Goal: Task Accomplishment & Management: Complete application form

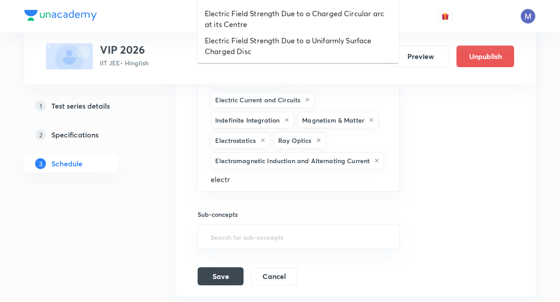
type input "electro"
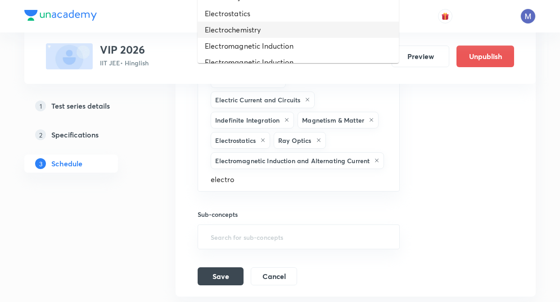
click at [264, 25] on li "Electrochemistry" at bounding box center [298, 30] width 201 height 16
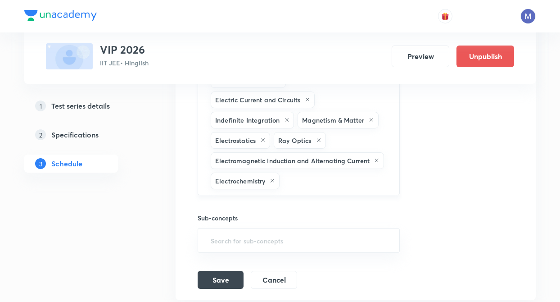
click at [339, 185] on input "text" at bounding box center [334, 180] width 107 height 17
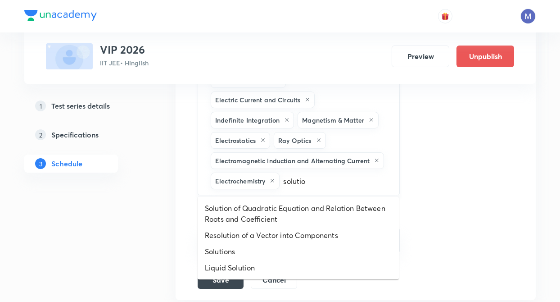
type input "solution"
click at [276, 266] on li "Liquid Solution" at bounding box center [298, 267] width 201 height 16
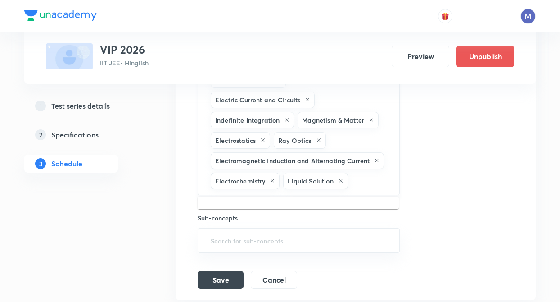
click at [358, 186] on input "text" at bounding box center [369, 180] width 39 height 17
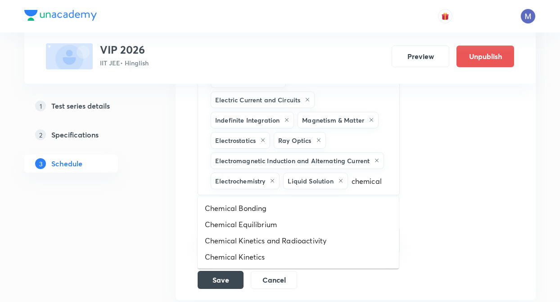
type input "chemical"
click at [260, 258] on li "Chemical Kinetics" at bounding box center [298, 256] width 201 height 16
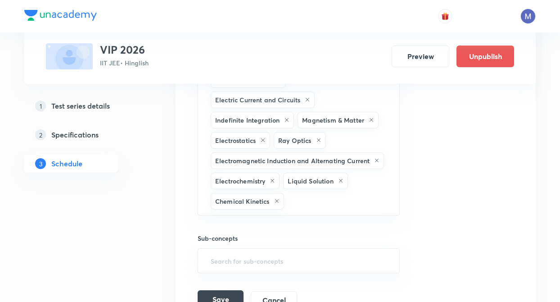
click at [216, 296] on button "Save" at bounding box center [221, 299] width 46 height 18
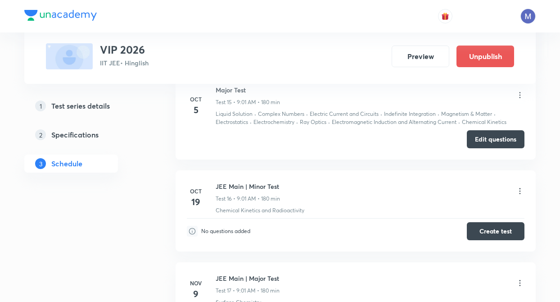
scroll to position [1635, 0]
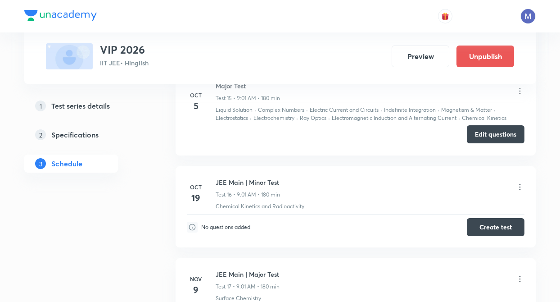
click at [503, 135] on button "Edit questions" at bounding box center [496, 134] width 58 height 18
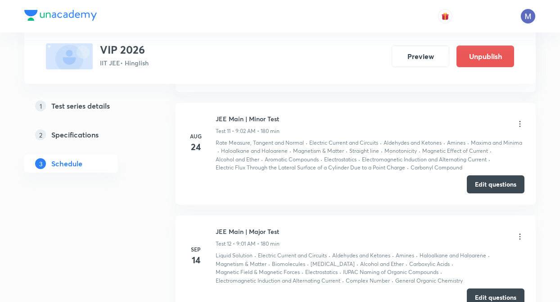
scroll to position [1167, 0]
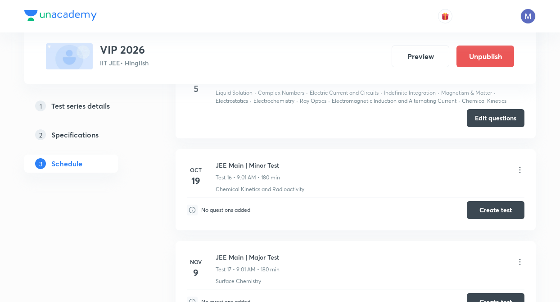
scroll to position [1635, 0]
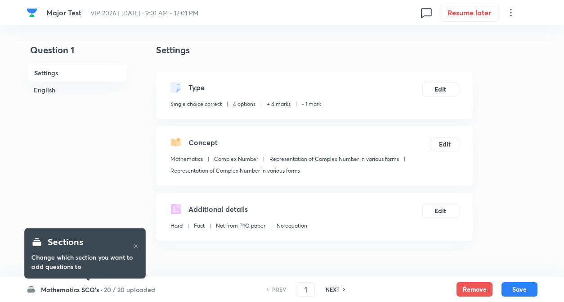
checkbox input "true"
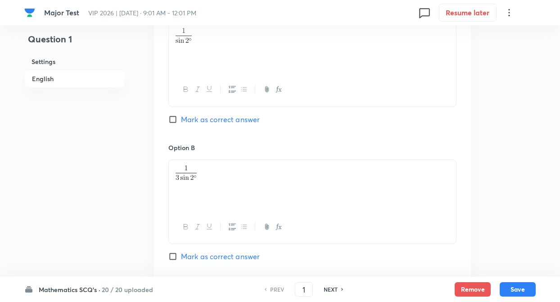
scroll to position [495, 0]
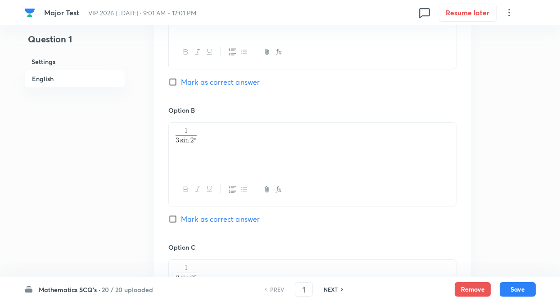
click at [70, 286] on h6 "Mathematics SCQ's ·" at bounding box center [70, 288] width 62 height 9
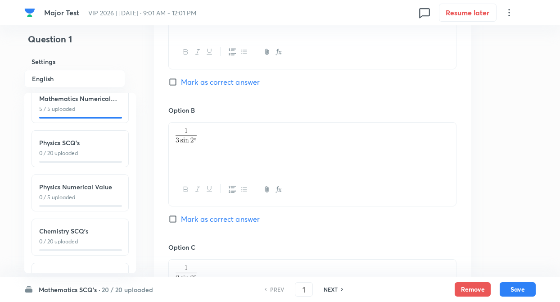
scroll to position [99, 0]
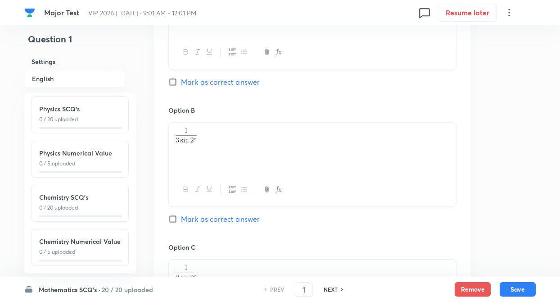
click at [99, 203] on p "0 / 20 uploaded" at bounding box center [80, 207] width 82 height 8
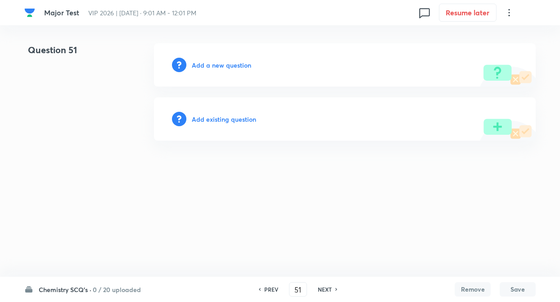
type input "51"
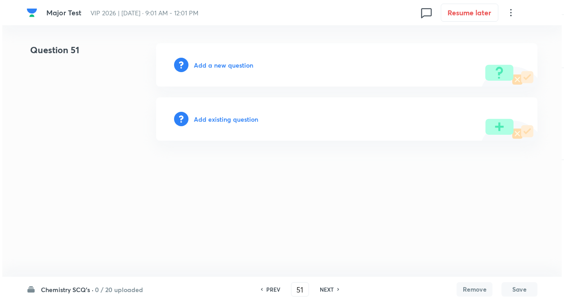
scroll to position [0, 0]
click at [230, 123] on h6 "Add existing question" at bounding box center [226, 118] width 64 height 9
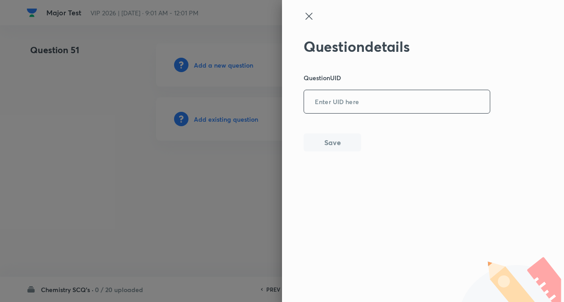
click at [332, 109] on input "text" at bounding box center [397, 102] width 186 height 22
paste input "5QXME"
type input "5QXME"
click at [334, 146] on button "Save" at bounding box center [333, 141] width 58 height 18
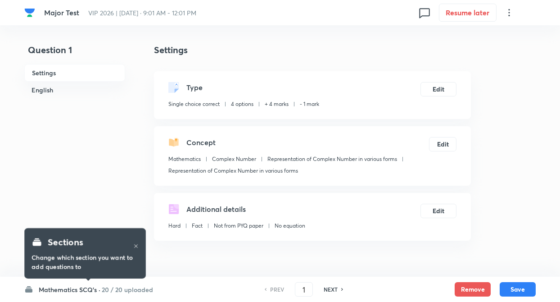
click at [114, 291] on h6 "20 / 20 uploaded" at bounding box center [127, 288] width 51 height 9
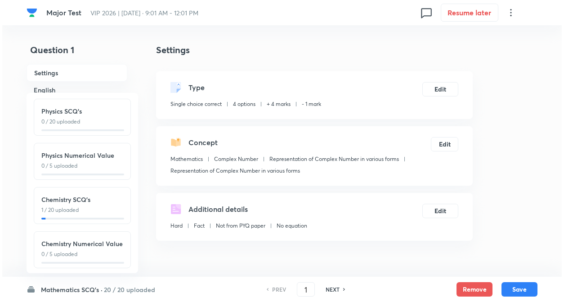
scroll to position [99, 0]
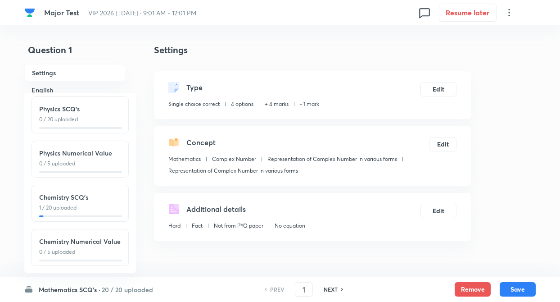
click at [88, 203] on p "1 / 20 uploaded" at bounding box center [80, 207] width 82 height 8
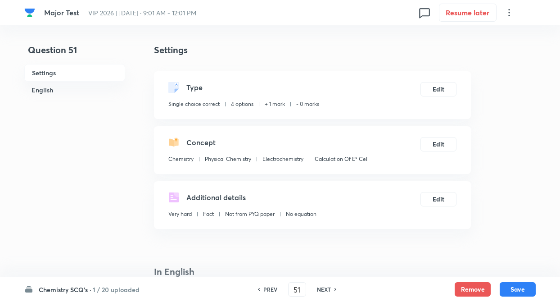
type input "51"
checkbox input "false"
checkbox input "true"
click at [440, 91] on button "Edit" at bounding box center [438, 88] width 36 height 14
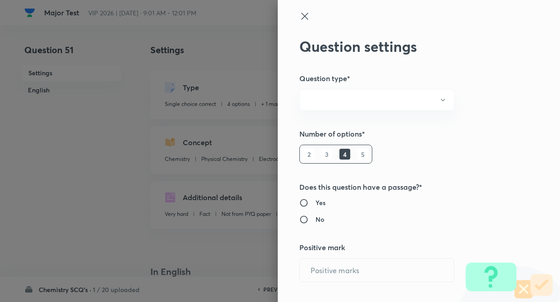
radio input "true"
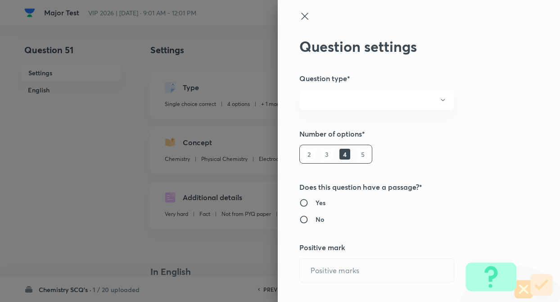
radio input "true"
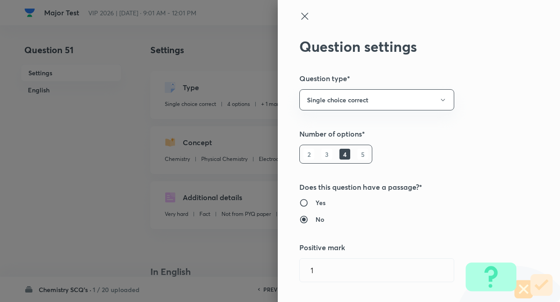
type input "1"
type input "0"
type input "Chemistry"
type input "Physical Chemistry"
type input "Electrochemistry"
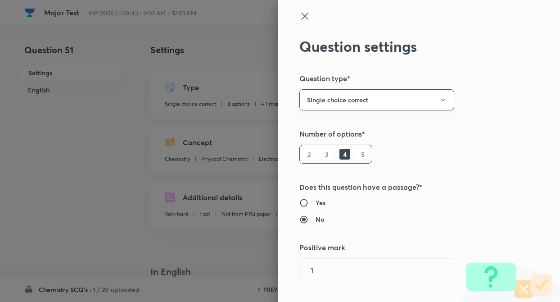
type input "Calculation Of E° Cell"
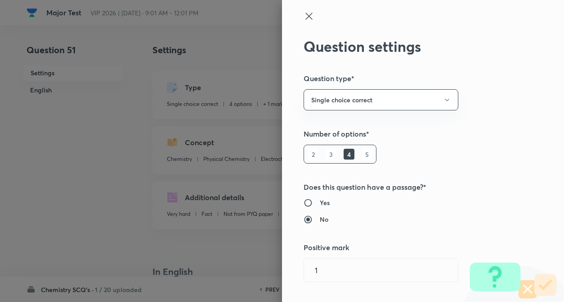
click at [515, 139] on div "Question settings Question type* Single choice correct Number of options* 2 3 4…" at bounding box center [423, 151] width 282 height 302
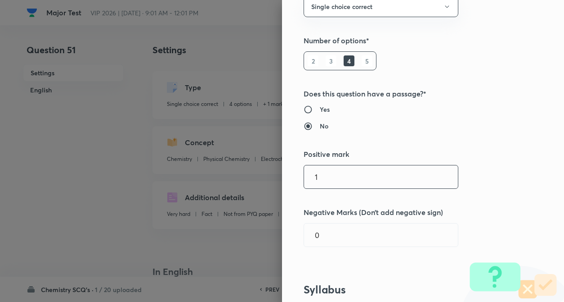
scroll to position [108, 0]
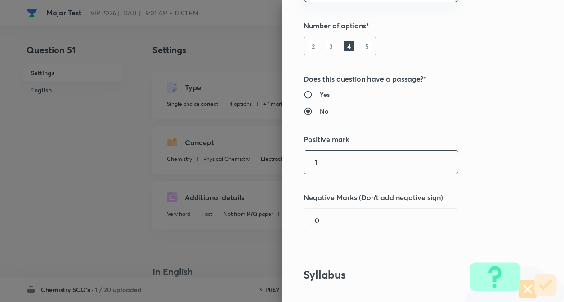
click at [376, 158] on input "1" at bounding box center [381, 161] width 154 height 23
type input "4"
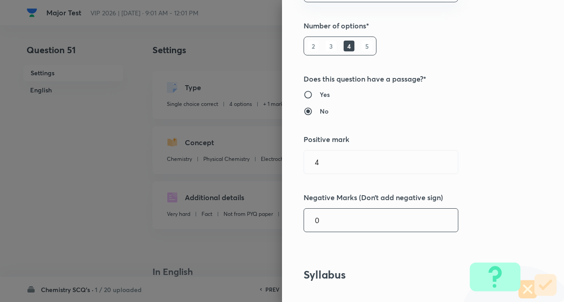
click at [360, 208] on input "0" at bounding box center [381, 219] width 154 height 23
type input "1"
click at [467, 202] on h5 "Negative Marks (Don’t add negative sign)" at bounding box center [408, 197] width 209 height 11
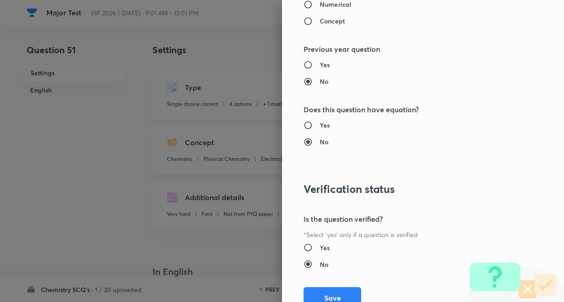
scroll to position [925, 0]
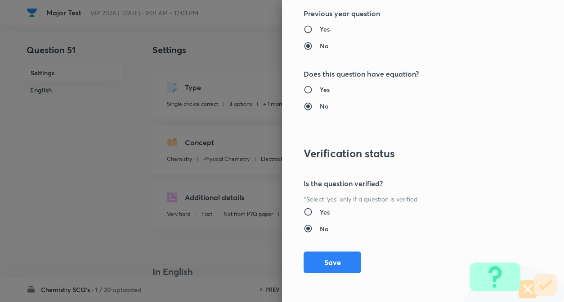
drag, startPoint x: 319, startPoint y: 266, endPoint x: 378, endPoint y: 260, distance: 59.2
click at [320, 266] on button "Save" at bounding box center [333, 262] width 58 height 22
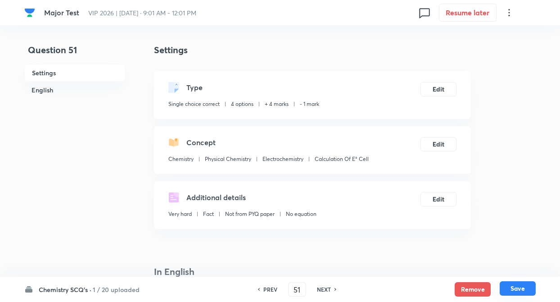
click at [514, 289] on button "Save" at bounding box center [518, 288] width 36 height 14
type input "52"
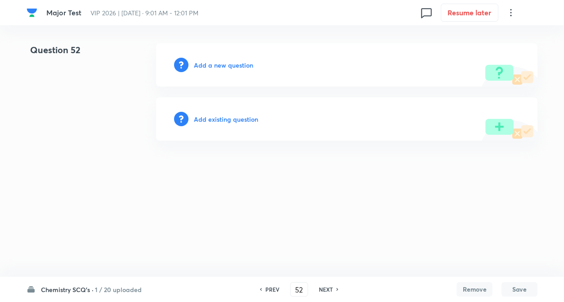
click at [235, 116] on h6 "Add existing question" at bounding box center [226, 118] width 64 height 9
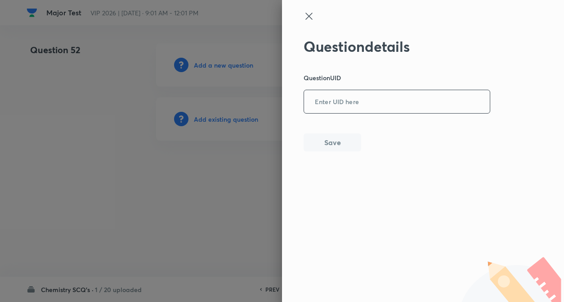
click at [401, 108] on input "text" at bounding box center [397, 102] width 186 height 22
paste input "L0BG1"
type input "L0BG1"
click at [334, 134] on button "Save" at bounding box center [333, 141] width 58 height 18
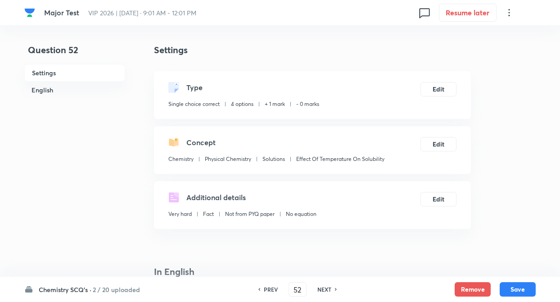
checkbox input "true"
click at [442, 91] on button "Edit" at bounding box center [438, 88] width 36 height 14
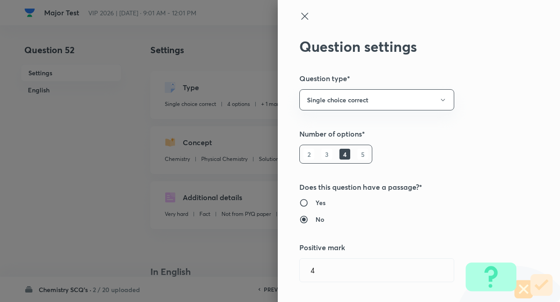
type input "1"
type input "0"
type input "Solutions"
type input "Effect Of Temperature On Solubility"
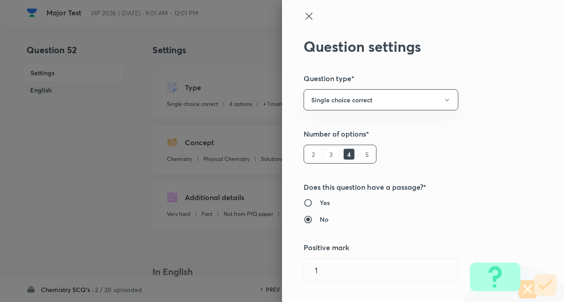
click at [488, 103] on div "Question settings Question type* Single choice correct Number of options* 2 3 4…" at bounding box center [423, 151] width 282 height 302
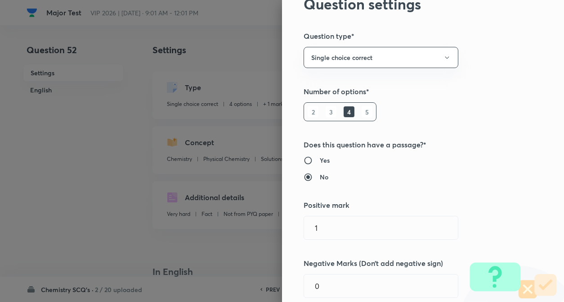
scroll to position [144, 0]
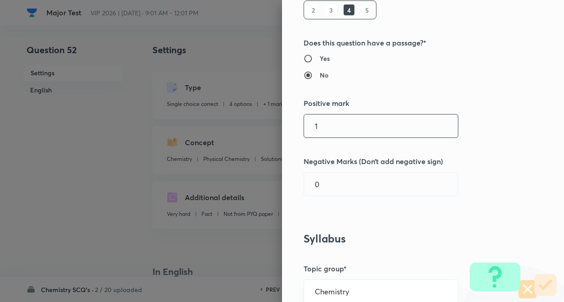
click at [368, 131] on input "1" at bounding box center [381, 125] width 154 height 23
type input "4"
click at [369, 183] on input "0" at bounding box center [381, 183] width 154 height 23
type input "1"
click at [490, 164] on h5 "Negative Marks (Don’t add negative sign)" at bounding box center [408, 161] width 209 height 11
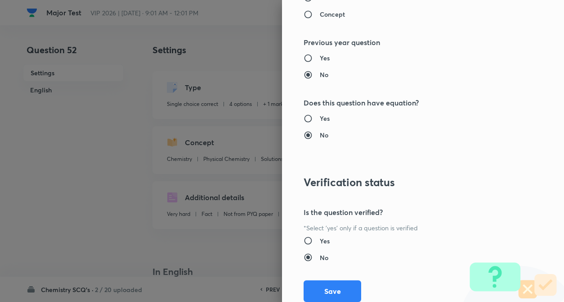
scroll to position [925, 0]
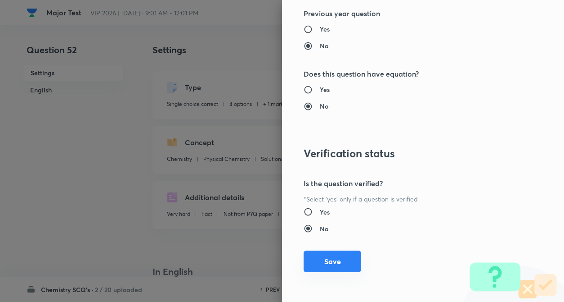
click at [331, 265] on button "Save" at bounding box center [333, 261] width 58 height 22
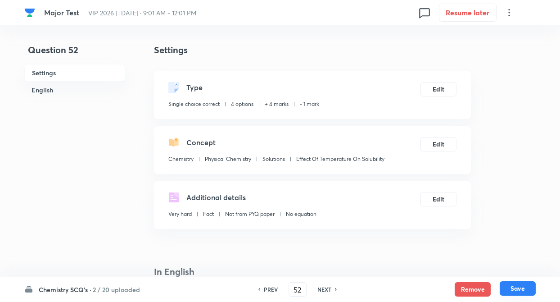
click at [510, 289] on button "Save" at bounding box center [518, 288] width 36 height 14
type input "53"
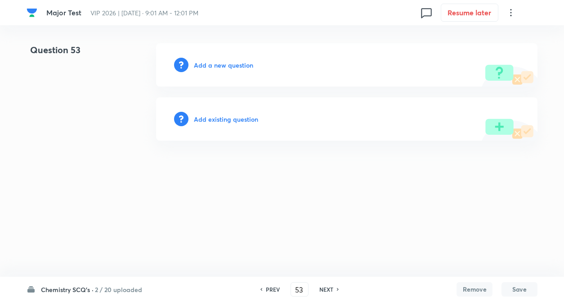
click at [217, 118] on h6 "Add existing question" at bounding box center [226, 118] width 64 height 9
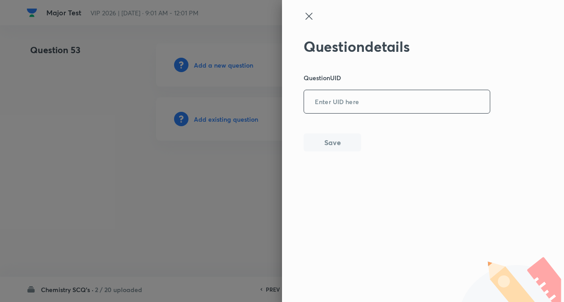
click at [366, 107] on input "text" at bounding box center [397, 102] width 186 height 22
paste input "OVTFT"
type input "OVTFT"
click at [341, 140] on button "Save" at bounding box center [333, 141] width 58 height 18
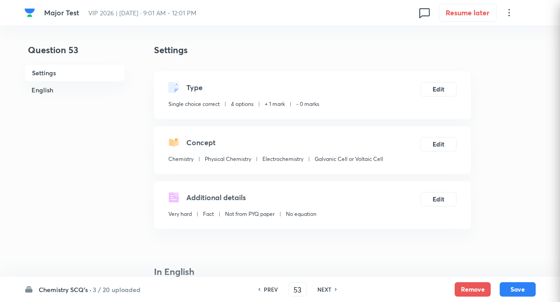
checkbox input "true"
click at [449, 88] on button "Edit" at bounding box center [438, 88] width 36 height 14
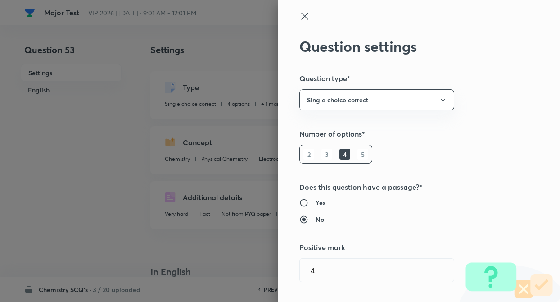
type input "1"
type input "0"
type input "Electrochemistry"
type input "Galvanic Cell or Voltaic Cell"
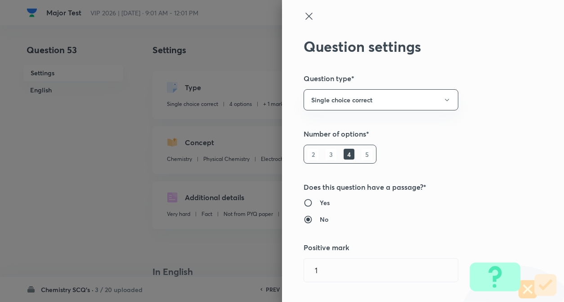
click at [546, 103] on div "Question settings Question type* Single choice correct Number of options* 2 3 4…" at bounding box center [423, 151] width 282 height 302
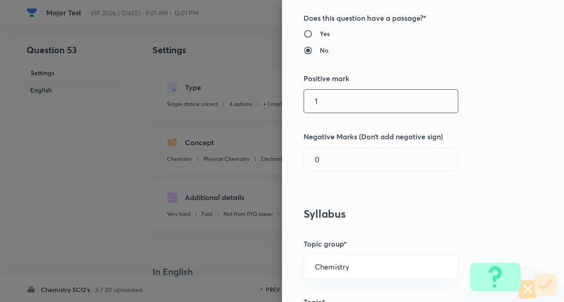
scroll to position [198, 0]
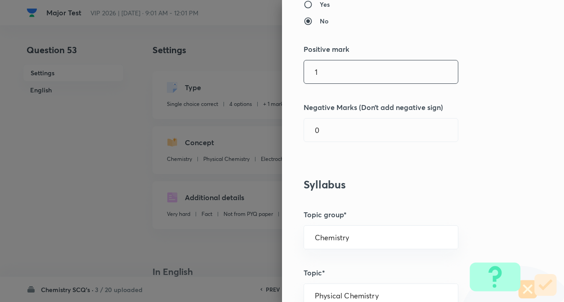
click at [362, 72] on input "1" at bounding box center [381, 71] width 154 height 23
type input "4"
click at [345, 130] on input "0" at bounding box center [381, 129] width 154 height 23
type input "1"
click at [501, 126] on div "Question settings Question type* Single choice correct Number of options* 2 3 4…" at bounding box center [423, 151] width 282 height 302
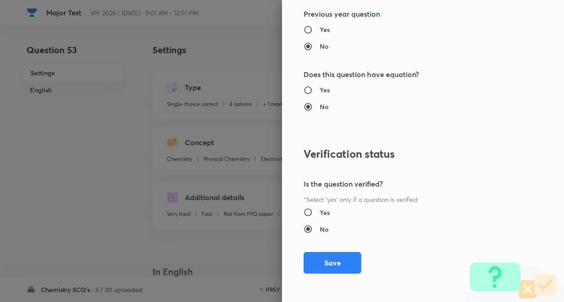
scroll to position [925, 0]
click at [317, 262] on button "Save" at bounding box center [333, 261] width 58 height 22
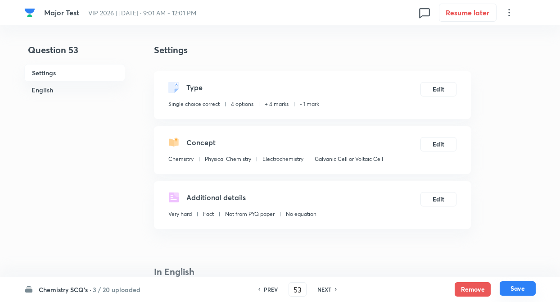
click at [518, 286] on button "Save" at bounding box center [518, 288] width 36 height 14
type input "54"
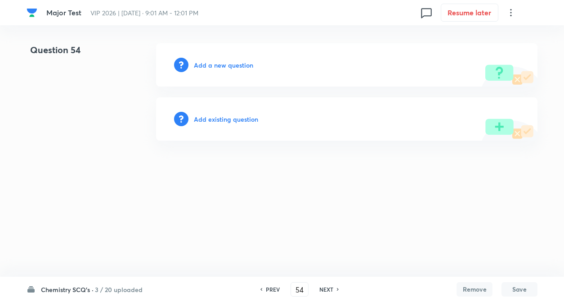
click at [247, 122] on h6 "Add existing question" at bounding box center [226, 118] width 64 height 9
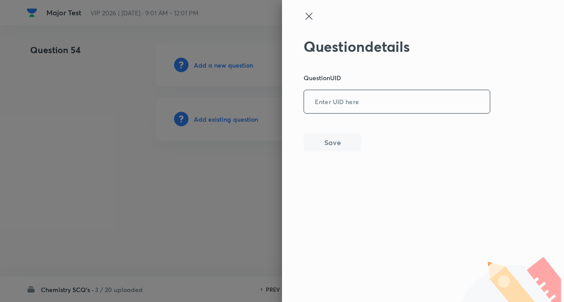
click at [367, 110] on input "text" at bounding box center [397, 102] width 186 height 22
paste input "WC8PA"
type input "WC8PA"
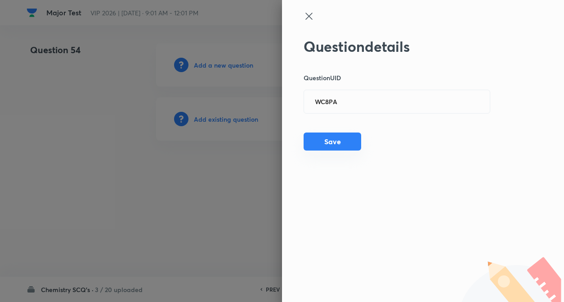
click at [335, 141] on button "Save" at bounding box center [333, 141] width 58 height 18
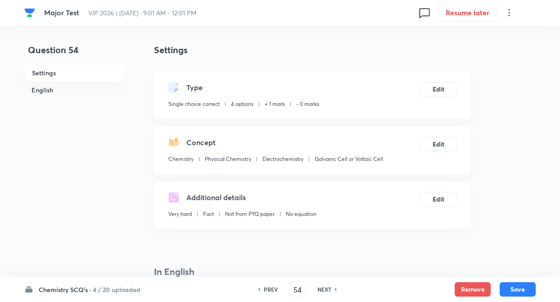
checkbox input "true"
click at [439, 86] on button "Edit" at bounding box center [438, 88] width 36 height 14
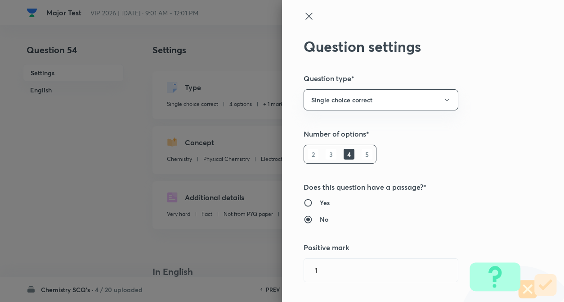
type input "1"
type input "0"
click at [479, 96] on div "Question settings Question type* Single choice correct Number of options* 2 3 4…" at bounding box center [423, 151] width 282 height 302
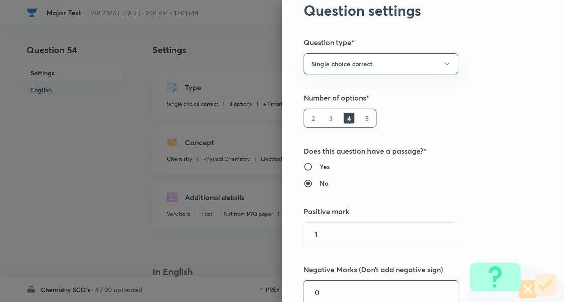
scroll to position [162, 0]
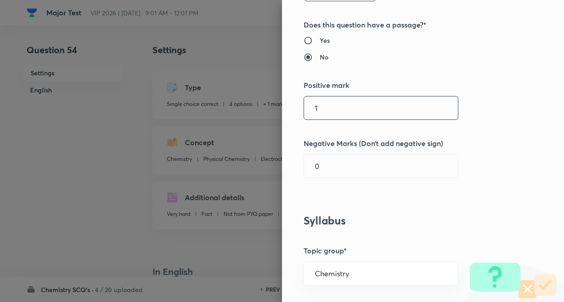
click at [357, 118] on input "1" at bounding box center [381, 107] width 154 height 23
type input "4"
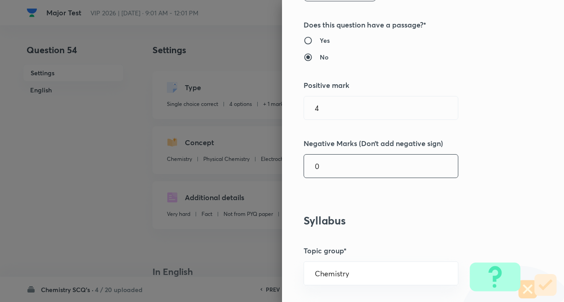
click at [349, 171] on input "0" at bounding box center [381, 165] width 154 height 23
type input "1"
click at [462, 139] on h5 "Negative Marks (Don’t add negative sign)" at bounding box center [408, 143] width 209 height 11
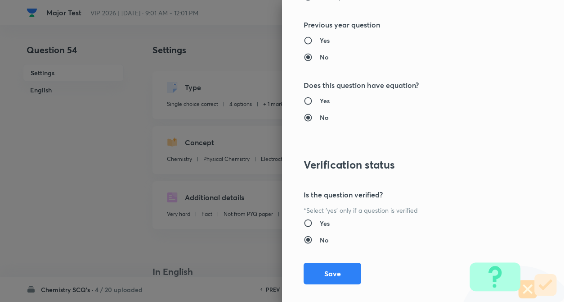
scroll to position [918, 0]
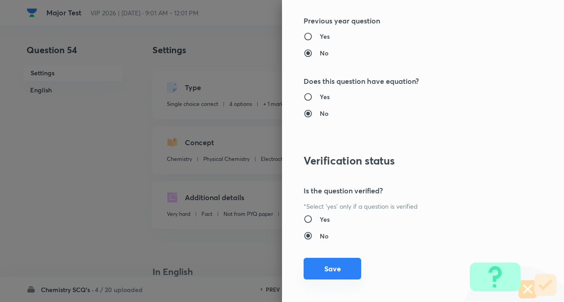
click at [330, 263] on button "Save" at bounding box center [333, 268] width 58 height 22
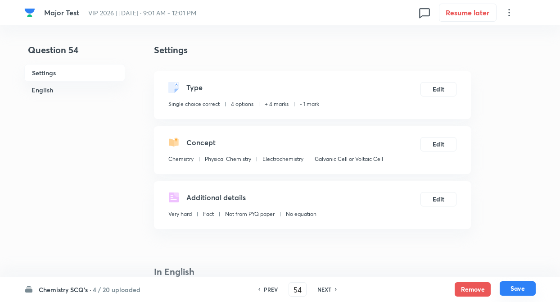
click at [515, 289] on button "Save" at bounding box center [518, 288] width 36 height 14
type input "55"
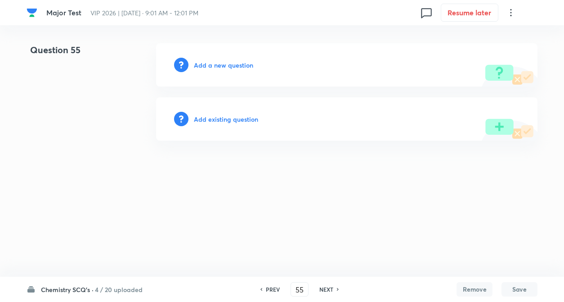
click at [234, 122] on h6 "Add existing question" at bounding box center [226, 118] width 64 height 9
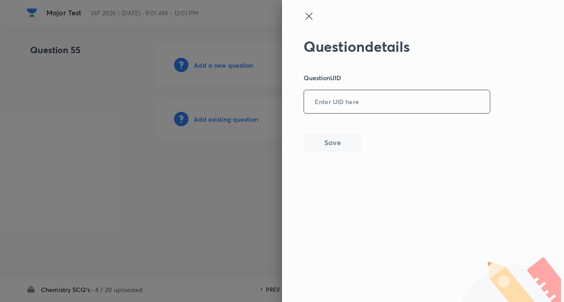
click at [346, 105] on input "text" at bounding box center [397, 102] width 186 height 22
paste input "2AH07"
type input "2AH07"
click at [332, 136] on button "Save" at bounding box center [333, 141] width 58 height 18
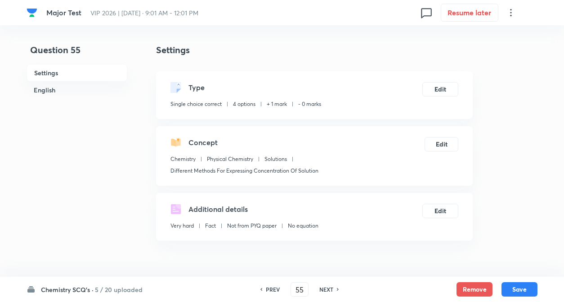
checkbox input "true"
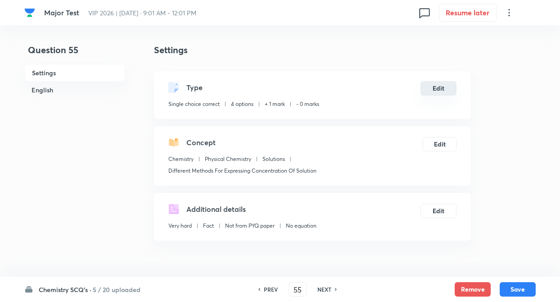
click at [442, 88] on button "Edit" at bounding box center [438, 88] width 36 height 14
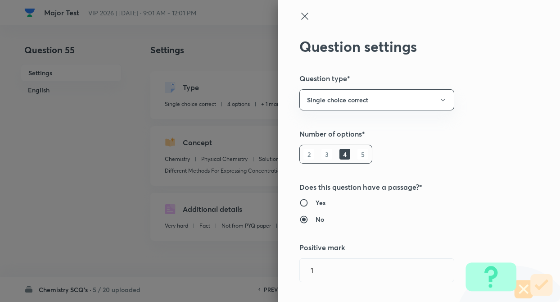
type input "1"
type input "0"
type input "Solutions"
type input "Different Methods For Expressing Concentration Of Solution"
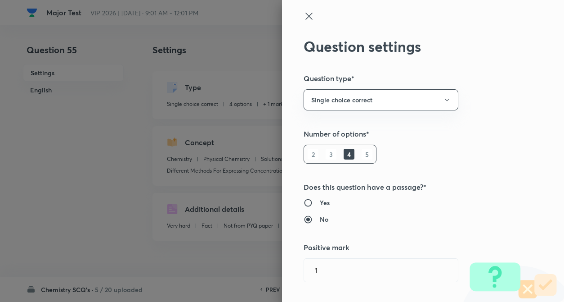
click at [480, 128] on h5 "Number of options*" at bounding box center [408, 133] width 209 height 11
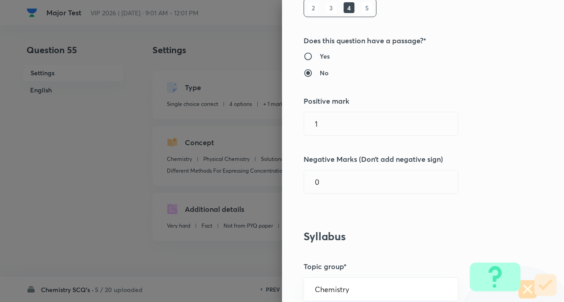
scroll to position [180, 0]
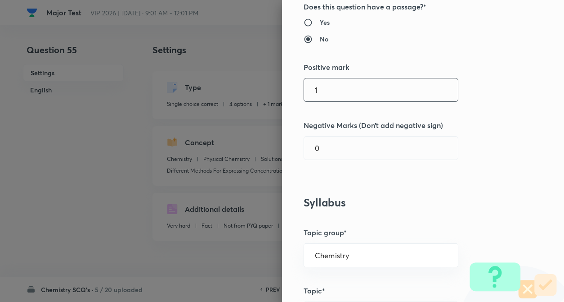
click at [348, 91] on input "1" at bounding box center [381, 89] width 154 height 23
type input "4"
click at [359, 144] on input "0" at bounding box center [381, 147] width 154 height 23
type input "1"
click at [478, 131] on div "Question settings Question type* Single choice correct Number of options* 2 3 4…" at bounding box center [423, 151] width 282 height 302
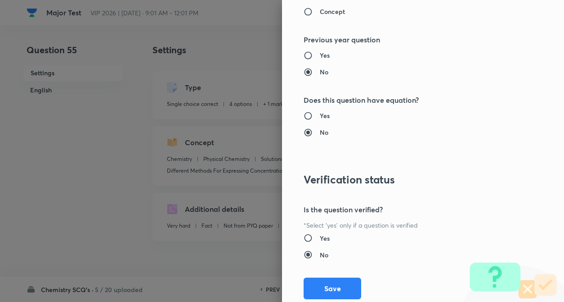
scroll to position [925, 0]
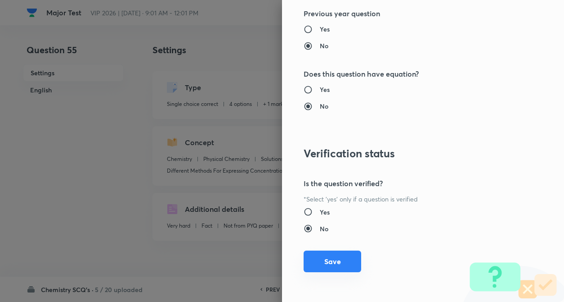
click at [342, 259] on button "Save" at bounding box center [333, 261] width 58 height 22
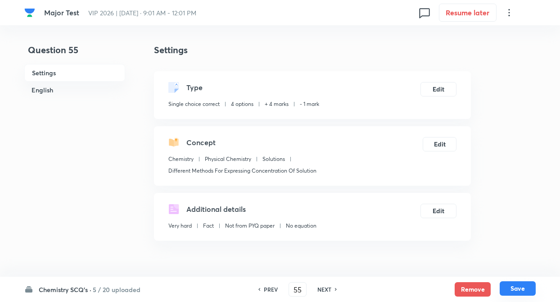
click at [526, 291] on button "Save" at bounding box center [518, 288] width 36 height 14
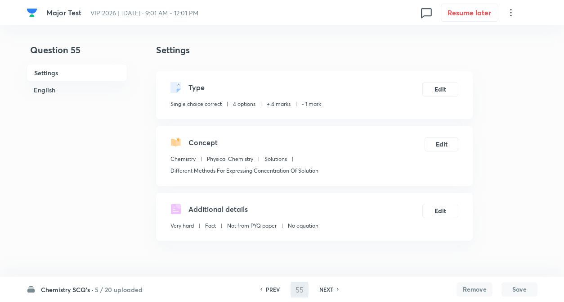
type input "56"
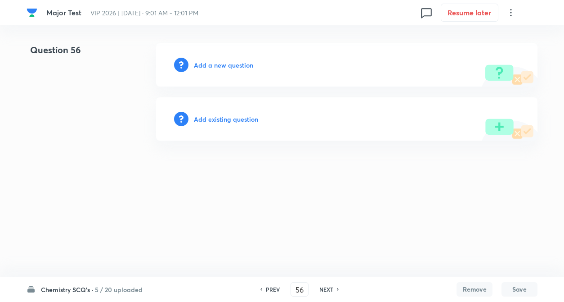
click at [217, 120] on h6 "Add existing question" at bounding box center [226, 118] width 64 height 9
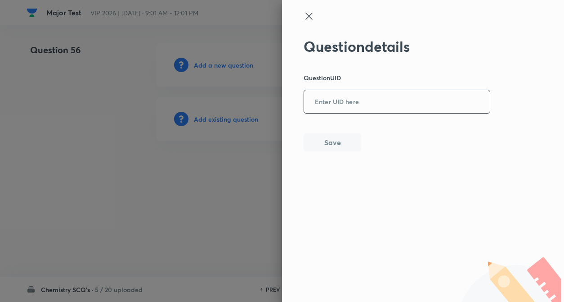
click at [352, 109] on input "text" at bounding box center [397, 102] width 186 height 22
paste input "FM0S2"
type input "FM0S2"
click at [346, 139] on button "Save" at bounding box center [333, 141] width 58 height 18
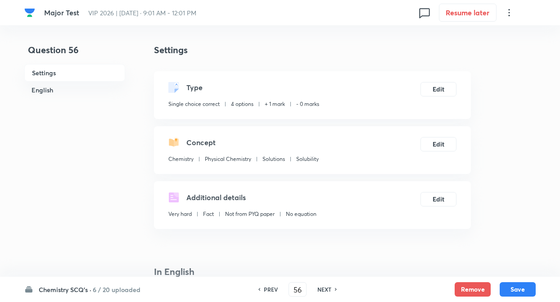
checkbox input "true"
click at [447, 89] on button "Edit" at bounding box center [438, 88] width 36 height 14
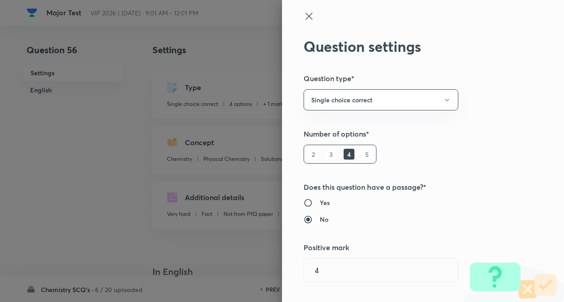
type input "1"
type input "0"
type input "Solubility"
click at [533, 112] on div "Question settings Question type* Single choice correct Number of options* 2 3 4…" at bounding box center [423, 151] width 282 height 302
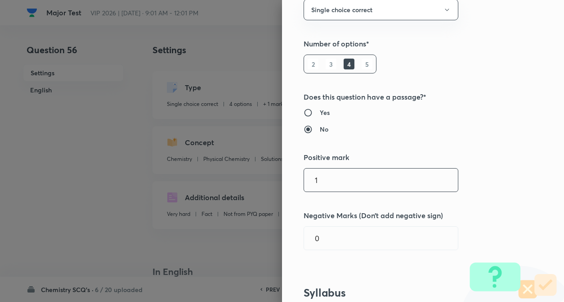
scroll to position [108, 0]
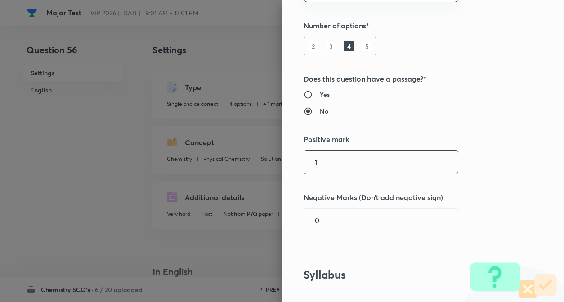
click at [363, 170] on input "1" at bounding box center [381, 161] width 154 height 23
type input "4"
click at [359, 213] on input "0" at bounding box center [381, 219] width 154 height 23
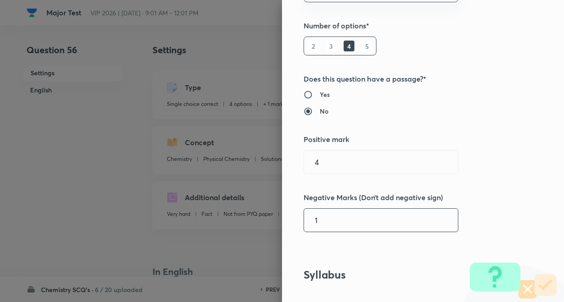
type input "1"
click at [465, 187] on div "Question settings Question type* Single choice correct Number of options* 2 3 4…" at bounding box center [423, 151] width 282 height 302
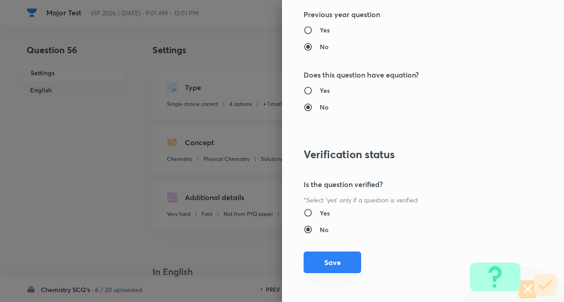
scroll to position [925, 0]
click at [321, 261] on button "Save" at bounding box center [333, 261] width 58 height 22
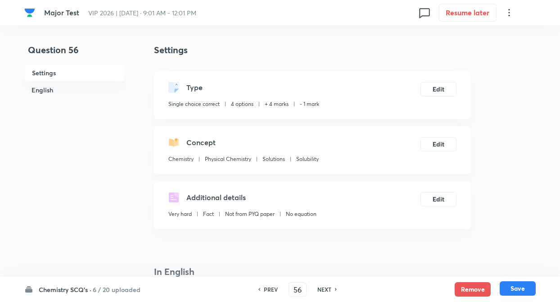
click at [514, 285] on button "Save" at bounding box center [518, 288] width 36 height 14
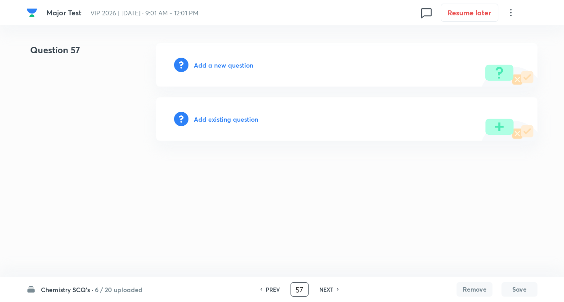
click at [304, 285] on input "57" at bounding box center [299, 289] width 17 height 16
type input "5"
type input "21"
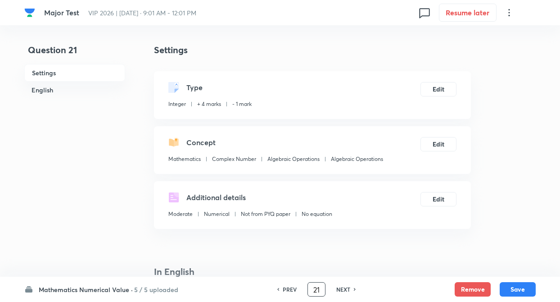
type input "0"
click at [320, 289] on input "21" at bounding box center [316, 289] width 17 height 16
type input "2"
type input "71"
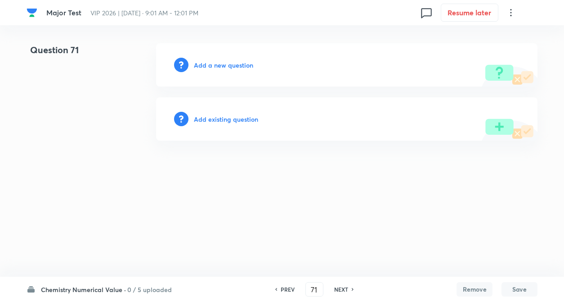
click at [228, 121] on h6 "Add existing question" at bounding box center [226, 118] width 64 height 9
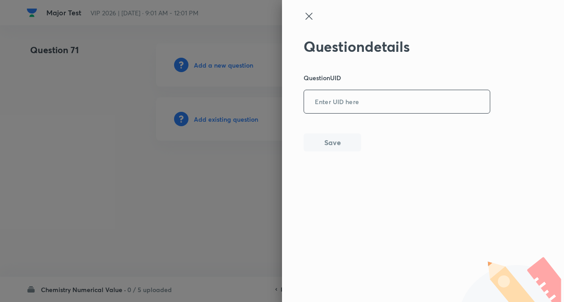
click at [372, 103] on input "text" at bounding box center [397, 102] width 186 height 22
paste input "M2KSI"
type input "M2KSI"
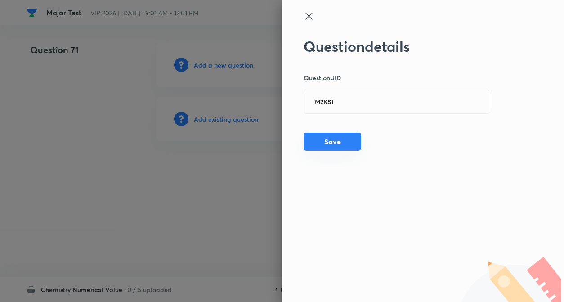
click at [349, 135] on button "Save" at bounding box center [333, 141] width 58 height 18
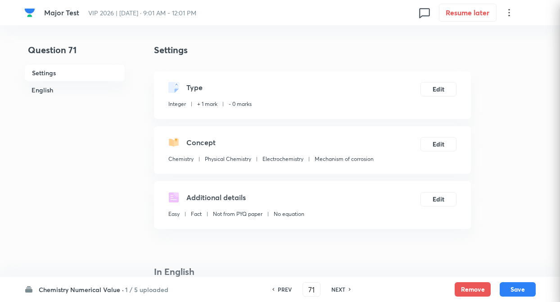
type input "60"
click at [439, 85] on button "Edit" at bounding box center [438, 88] width 36 height 14
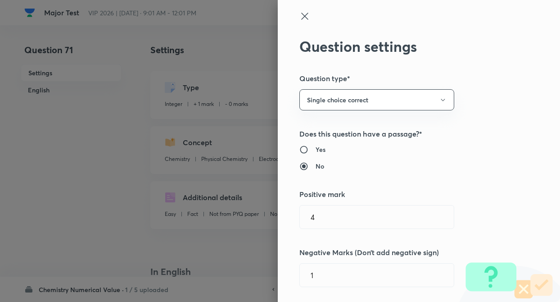
type input "Chemistry"
type input "Physical Chemistry"
type input "Solutions"
type input "Solubility"
radio input "true"
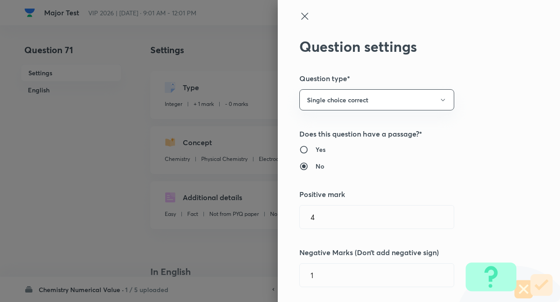
radio input "false"
type input "1"
type input "0"
type input "Electrochemistry"
type input "Mechanism of corrosion"
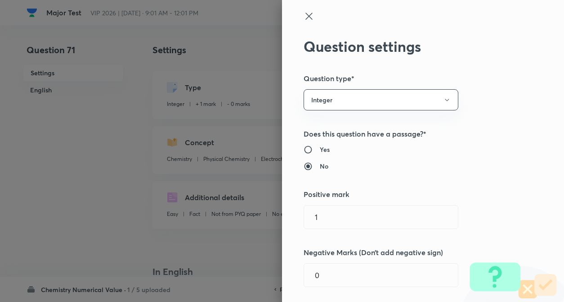
click at [518, 159] on div "Question settings Question type* Integer Does this question have a passage?* Ye…" at bounding box center [423, 151] width 282 height 302
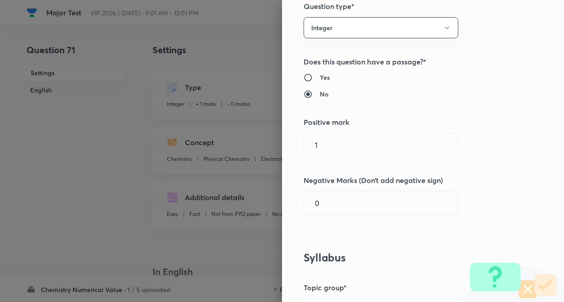
scroll to position [90, 0]
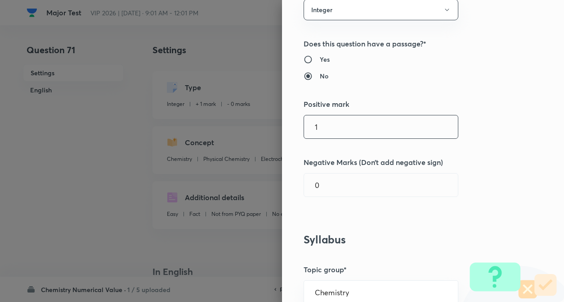
click at [343, 129] on input "1" at bounding box center [381, 126] width 154 height 23
type input "4"
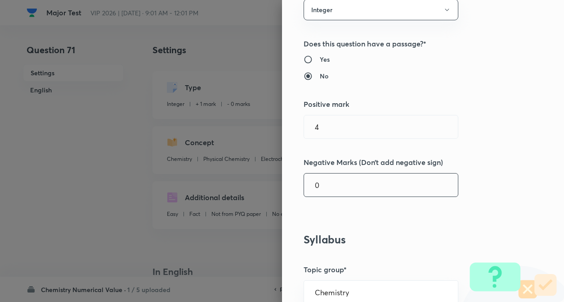
click at [338, 181] on input "0" at bounding box center [381, 184] width 154 height 23
type input "1"
click at [460, 163] on h5 "Negative Marks (Don’t add negative sign)" at bounding box center [408, 162] width 209 height 11
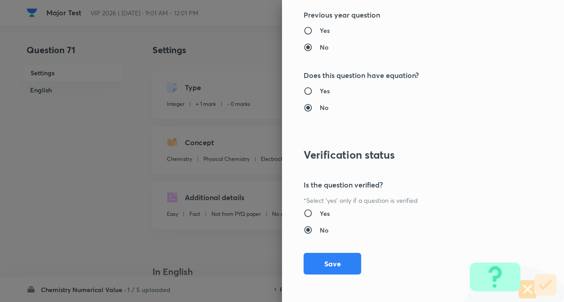
scroll to position [872, 0]
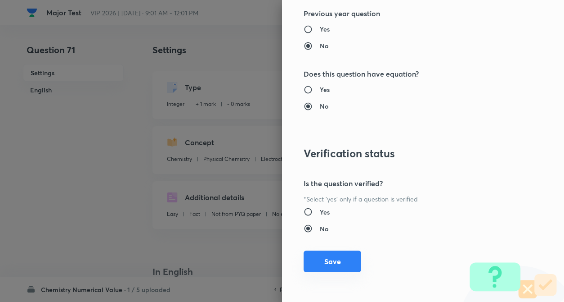
click at [330, 261] on button "Save" at bounding box center [333, 261] width 58 height 22
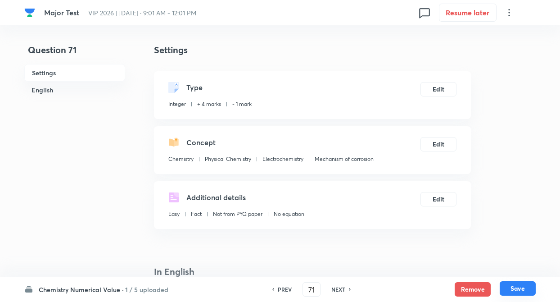
click at [519, 287] on button "Save" at bounding box center [518, 288] width 36 height 14
type input "72"
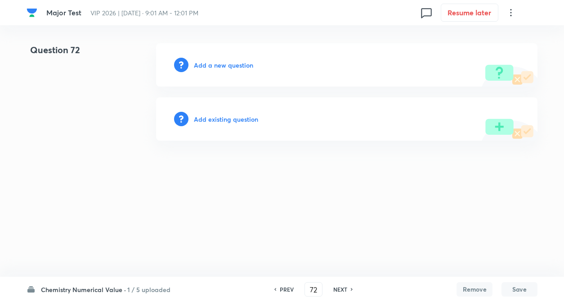
click at [235, 118] on h6 "Add existing question" at bounding box center [226, 118] width 64 height 9
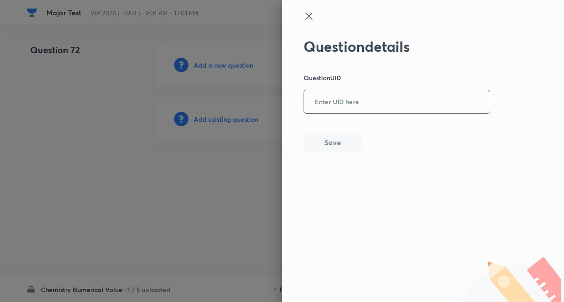
click at [345, 102] on input "text" at bounding box center [397, 102] width 186 height 22
paste input "HWE4R"
type input "HWE4R"
click at [339, 142] on button "Save" at bounding box center [333, 141] width 58 height 18
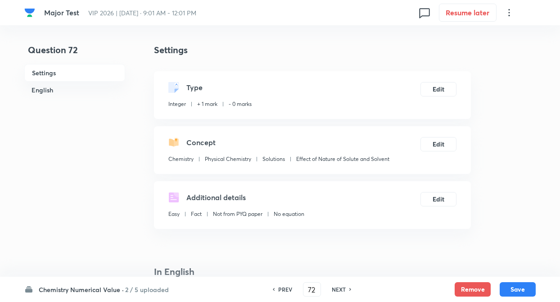
type input "90"
click at [433, 88] on button "Edit" at bounding box center [438, 88] width 36 height 14
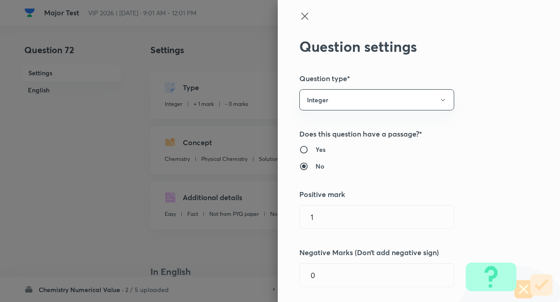
type input "1"
type input "0"
type input "Solutions"
type input "Effect of Nature of Solute and Solvent"
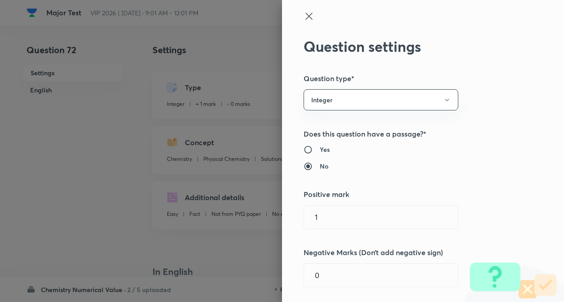
click at [497, 145] on label "Yes" at bounding box center [405, 148] width 202 height 9
click at [320, 145] on input "Yes" at bounding box center [312, 149] width 16 height 9
radio input "true"
click at [304, 162] on input "No" at bounding box center [312, 166] width 16 height 9
radio input "true"
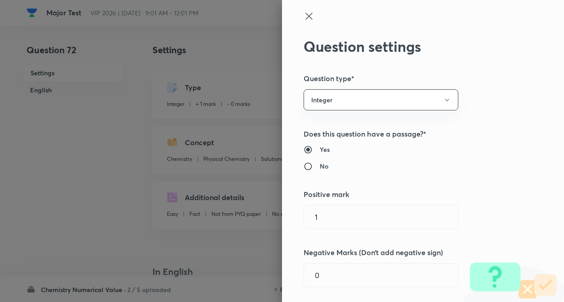
radio input "false"
radio input "true"
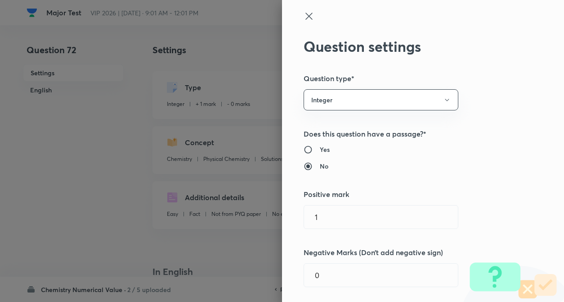
radio input "true"
radio input "false"
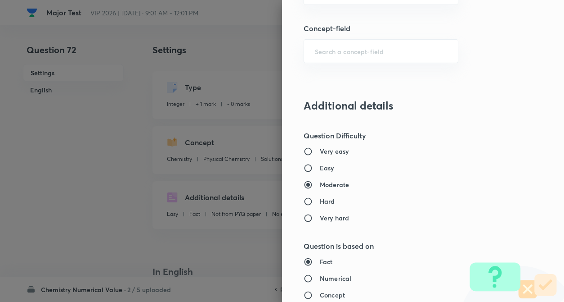
click at [481, 165] on label "Easy" at bounding box center [405, 167] width 202 height 9
click at [320, 165] on input "Easy" at bounding box center [312, 167] width 16 height 9
radio input "true"
radio input "false"
click at [304, 147] on input "Very easy" at bounding box center [312, 151] width 16 height 9
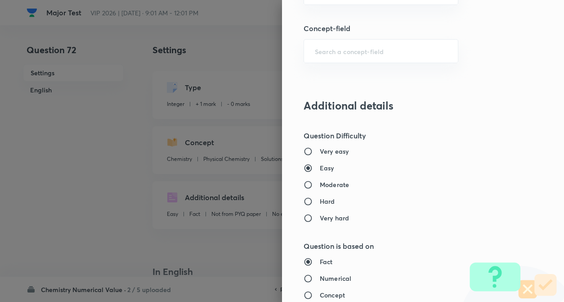
radio input "true"
radio input "false"
radio input "true"
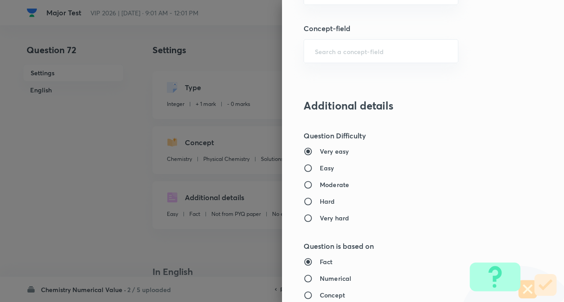
radio input "false"
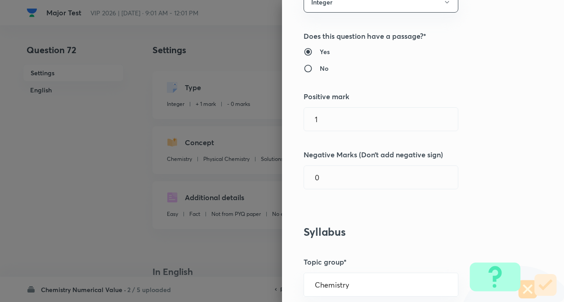
scroll to position [94, 0]
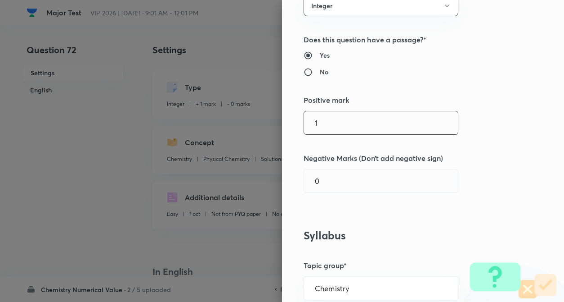
click at [417, 119] on input "1" at bounding box center [381, 122] width 154 height 23
type input "4"
click at [396, 181] on input "0" at bounding box center [381, 180] width 154 height 23
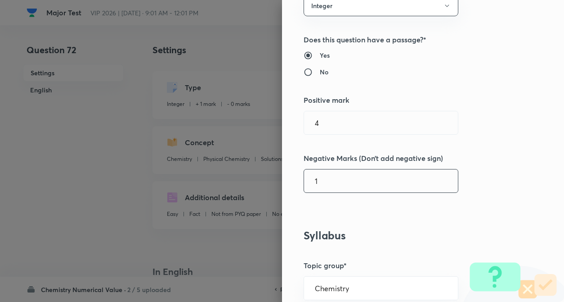
type input "1"
click at [488, 186] on div "Question settings Question type* Integer Does this question have a passage?* Ye…" at bounding box center [423, 151] width 282 height 302
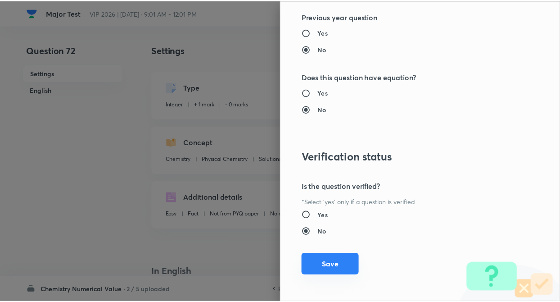
scroll to position [872, 0]
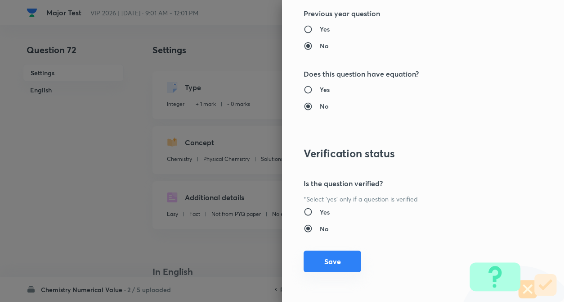
click at [318, 261] on button "Save" at bounding box center [333, 261] width 58 height 22
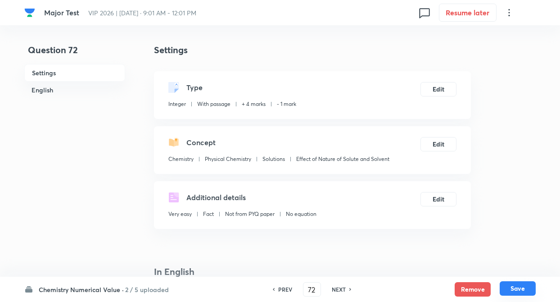
click at [519, 290] on button "Save" at bounding box center [518, 288] width 36 height 14
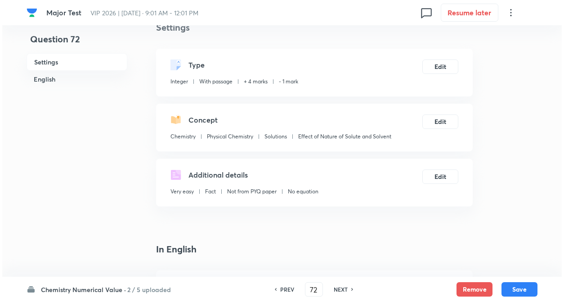
scroll to position [0, 0]
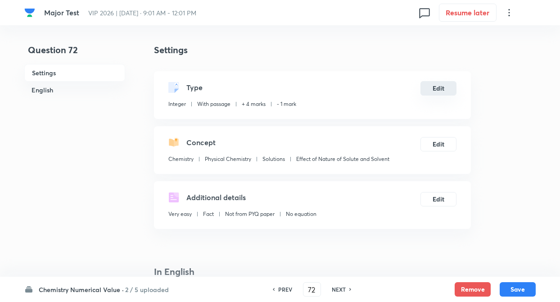
click at [443, 93] on button "Edit" at bounding box center [438, 88] width 36 height 14
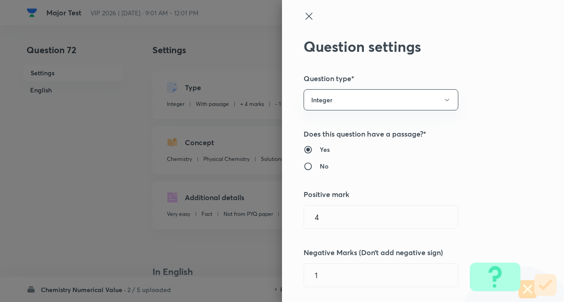
click at [510, 172] on div "Question settings Question type* Integer Does this question have a passage?* Ye…" at bounding box center [423, 151] width 282 height 302
click at [304, 167] on input "No" at bounding box center [312, 166] width 16 height 9
radio input "true"
radio input "false"
click at [468, 167] on label "No" at bounding box center [405, 165] width 202 height 9
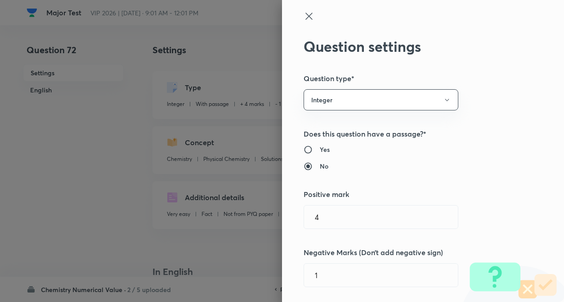
click at [320, 167] on input "No" at bounding box center [312, 166] width 16 height 9
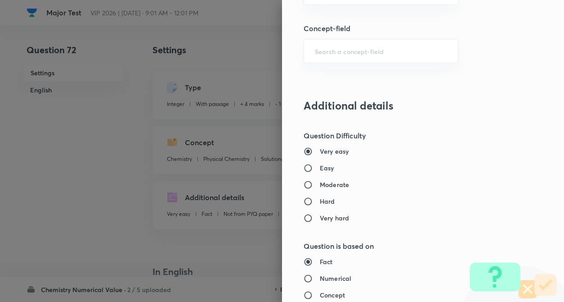
click at [304, 163] on input "Easy" at bounding box center [312, 167] width 16 height 9
radio input "true"
click at [304, 180] on input "Moderate" at bounding box center [312, 184] width 16 height 9
radio input "true"
click at [304, 197] on input "Hard" at bounding box center [312, 201] width 16 height 9
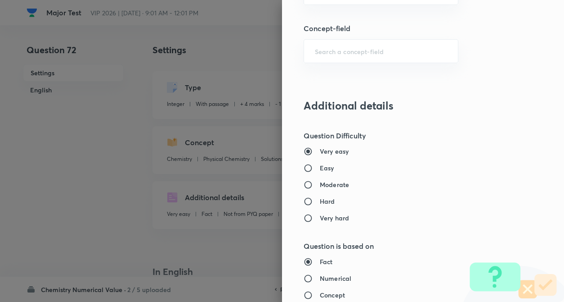
radio input "true"
click at [304, 213] on input "Very hard" at bounding box center [312, 217] width 16 height 9
radio input "true"
click at [304, 257] on input "Fact" at bounding box center [312, 261] width 16 height 9
click at [304, 274] on input "Numerical" at bounding box center [312, 278] width 16 height 9
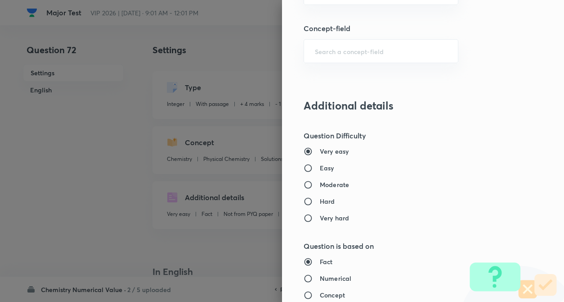
radio input "true"
click at [304, 290] on input "Concept" at bounding box center [312, 294] width 16 height 9
radio input "true"
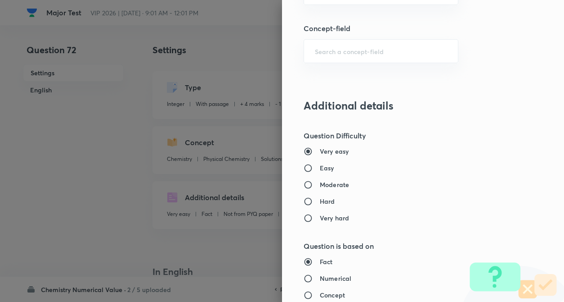
radio input "true"
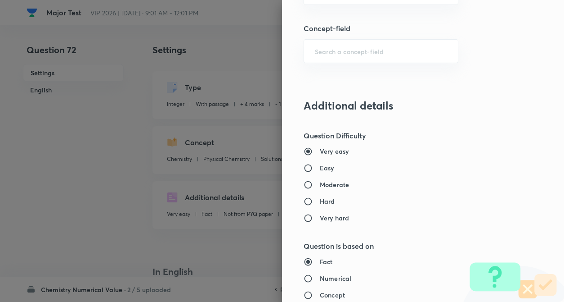
radio input "true"
radio input "false"
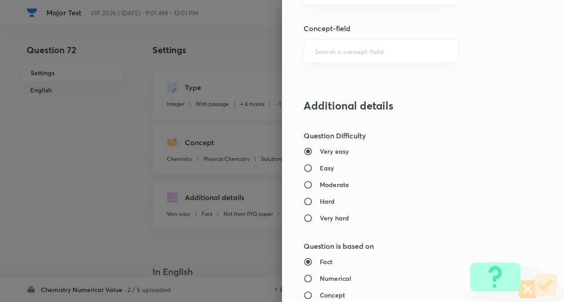
radio input "false"
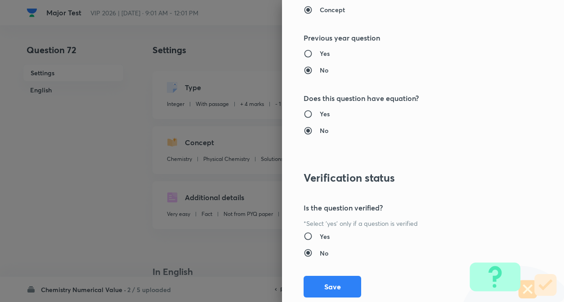
scroll to position [872, 0]
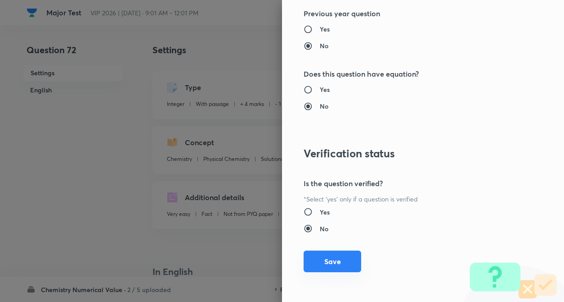
click at [338, 266] on button "Save" at bounding box center [333, 261] width 58 height 22
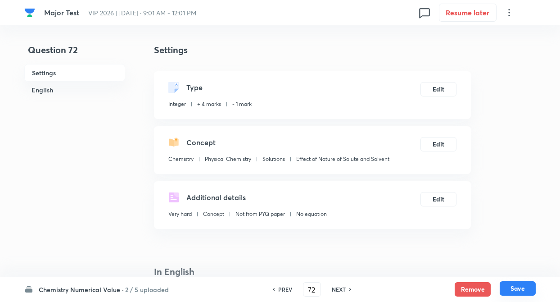
click at [514, 288] on button "Save" at bounding box center [518, 288] width 36 height 14
click at [214, 158] on p "Physical Chemistry" at bounding box center [228, 159] width 46 height 8
click at [338, 287] on h6 "NEXT" at bounding box center [339, 289] width 14 height 8
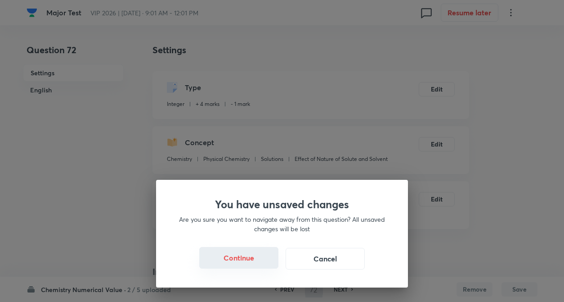
click at [248, 259] on button "Continue" at bounding box center [238, 258] width 79 height 22
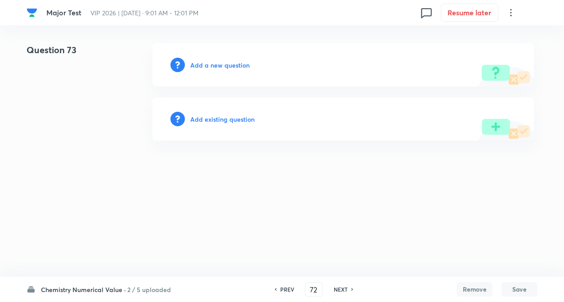
type input "73"
click at [240, 120] on h6 "Add existing question" at bounding box center [226, 118] width 64 height 9
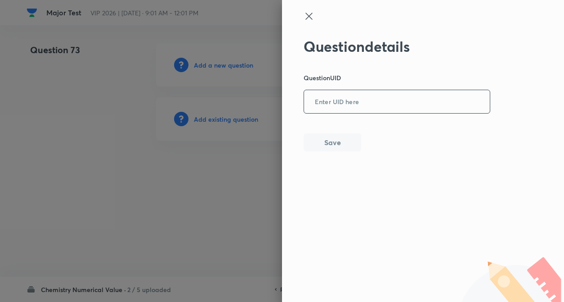
click at [340, 95] on input "text" at bounding box center [397, 102] width 186 height 22
paste input "J1OR1"
type input "J1OR1"
click at [330, 144] on button "Save" at bounding box center [333, 141] width 58 height 18
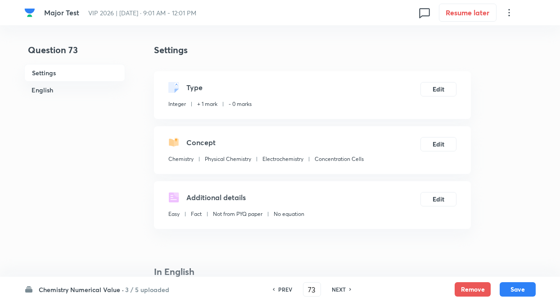
type input "170"
click at [447, 88] on button "Edit" at bounding box center [438, 88] width 36 height 14
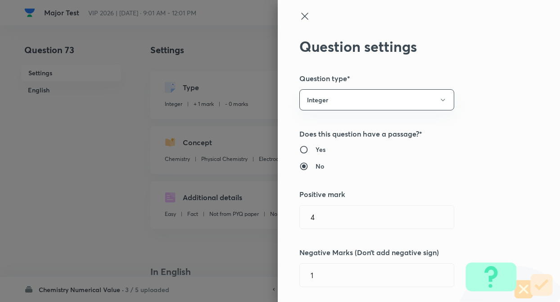
radio input "true"
radio input "false"
radio input "true"
radio input "false"
type input "1"
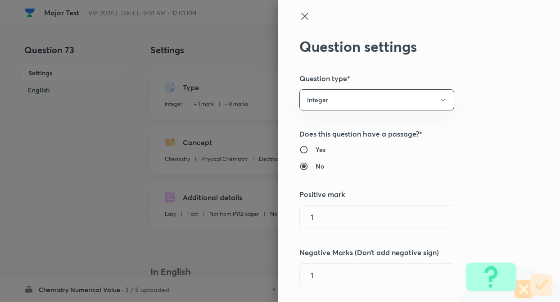
type input "0"
type input "Electrochemistry"
type input "Concentration Cells"
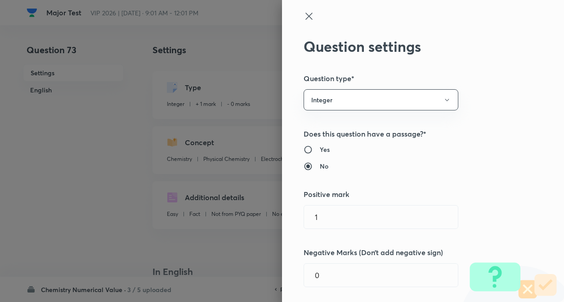
click at [490, 118] on div "Question settings Question type* Integer Does this question have a passage?* Ye…" at bounding box center [423, 151] width 282 height 302
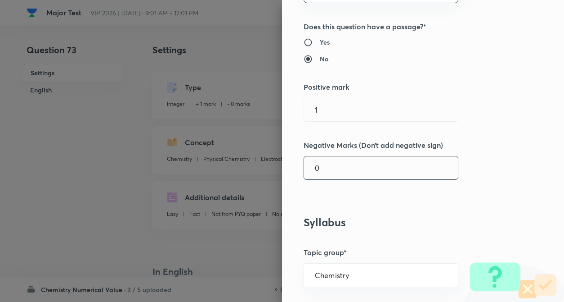
scroll to position [162, 0]
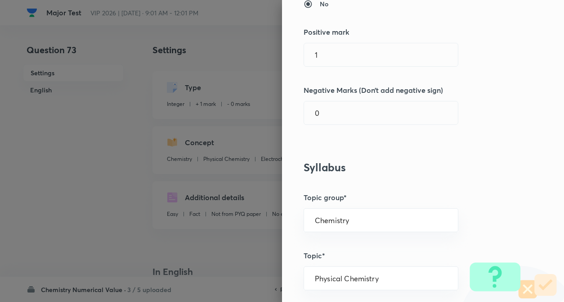
click at [354, 41] on div "Question settings Question type* Integer Does this question have a passage?* Ye…" at bounding box center [423, 151] width 282 height 302
click at [354, 53] on input "1" at bounding box center [381, 54] width 154 height 23
type input "4"
click at [363, 108] on input "0" at bounding box center [381, 112] width 154 height 23
type input "1"
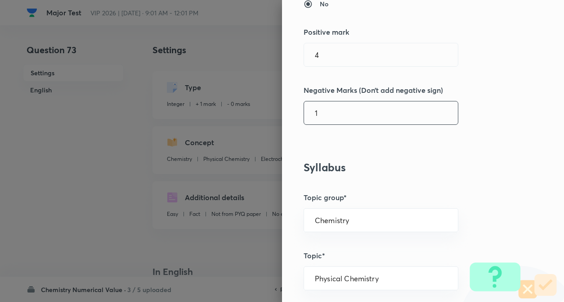
click at [492, 120] on div "Question settings Question type* Integer Does this question have a passage?* Ye…" at bounding box center [423, 151] width 282 height 302
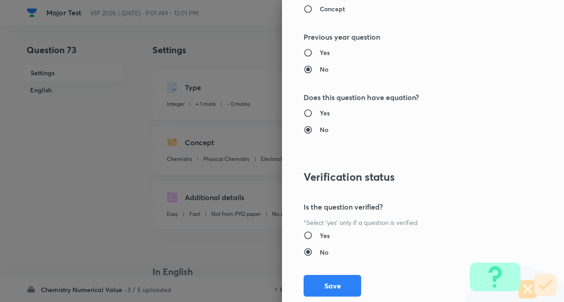
scroll to position [872, 0]
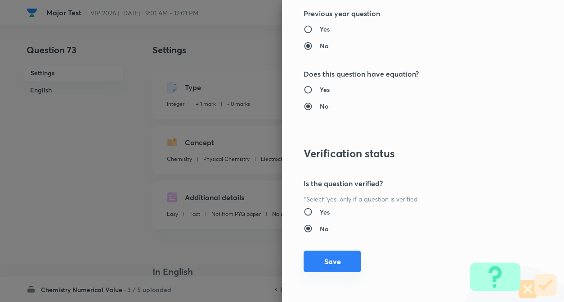
click at [339, 262] on button "Save" at bounding box center [333, 261] width 58 height 22
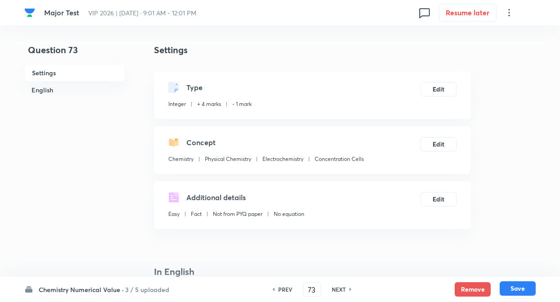
click at [530, 285] on button "Save" at bounding box center [518, 288] width 36 height 14
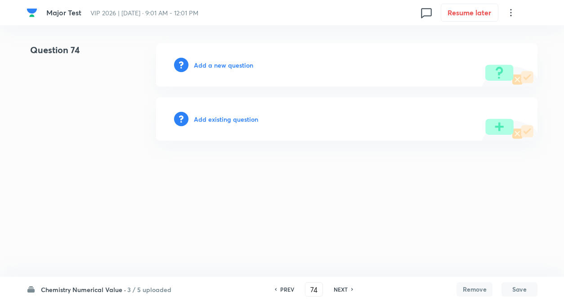
click at [288, 287] on h6 "PREV" at bounding box center [287, 289] width 14 height 8
type input "73"
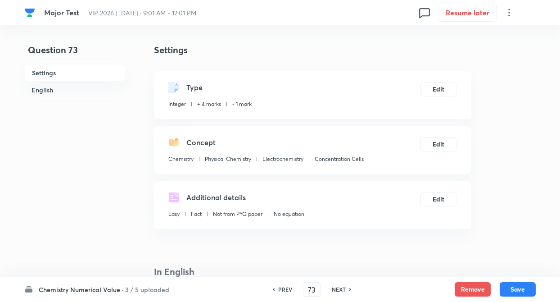
type input "170"
click at [288, 287] on h6 "PREV" at bounding box center [285, 289] width 14 height 8
type input "72"
type input "90"
click at [343, 289] on h6 "NEXT" at bounding box center [339, 289] width 14 height 8
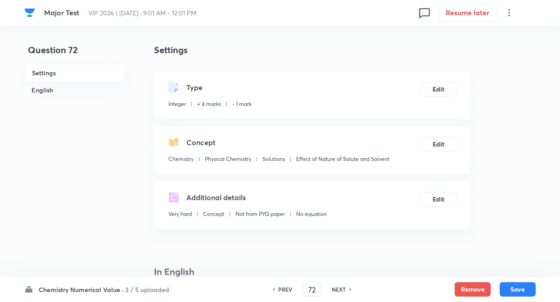
type input "73"
type input "170"
click at [343, 289] on h6 "NEXT" at bounding box center [339, 289] width 14 height 8
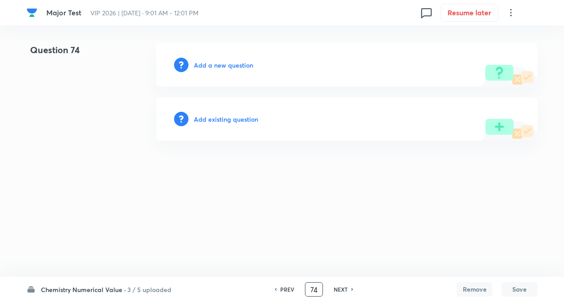
click at [318, 288] on input "74" at bounding box center [314, 289] width 17 height 16
type input "7"
type input "57"
click at [164, 184] on html "Major Test VIP 2026 | Oct 5, 2025 · 9:01 AM - 12:01 PM 0 Resume later Question …" at bounding box center [282, 92] width 564 height 184
click at [234, 116] on h6 "Add existing question" at bounding box center [226, 118] width 64 height 9
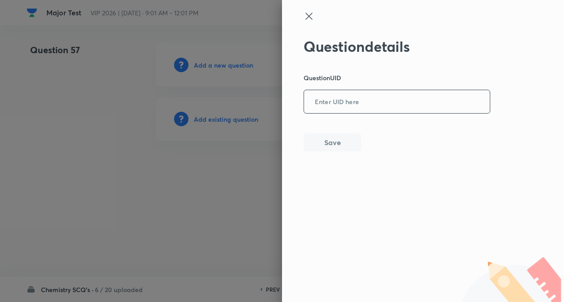
click at [355, 109] on input "text" at bounding box center [397, 102] width 186 height 22
paste input "2YIKA"
type input "2YIKA"
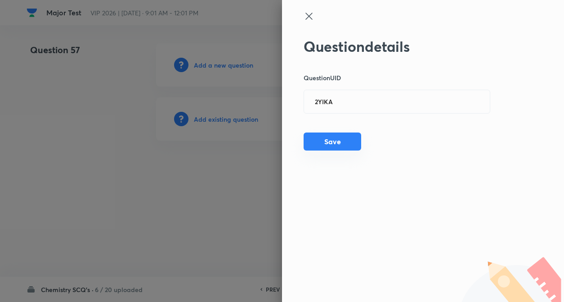
click at [337, 138] on button "Save" at bounding box center [333, 141] width 58 height 18
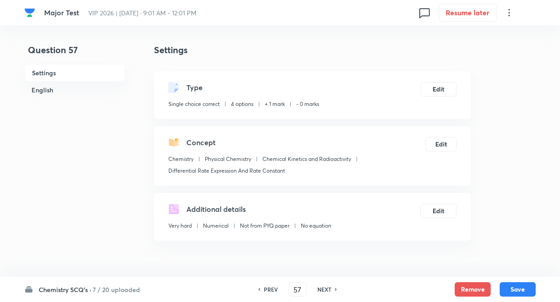
checkbox input "true"
click at [445, 89] on button "Edit" at bounding box center [438, 88] width 36 height 14
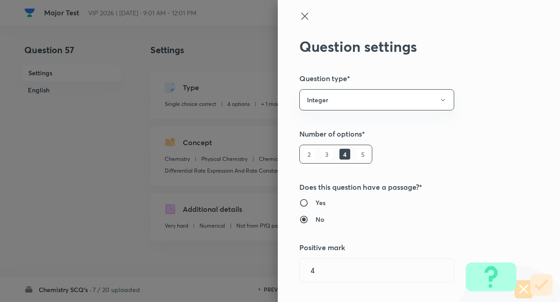
radio input "false"
radio input "true"
radio input "false"
radio input "true"
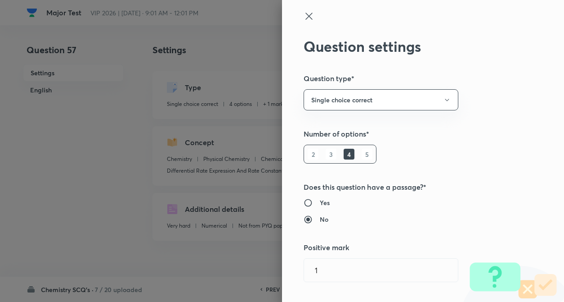
type input "1"
type input "0"
type input "Chemical Kinetics and Radioactivity"
type input "Differential Rate Expression And Rate Constant"
click at [506, 132] on div "Question settings Question type* Single choice correct Number of options* 2 3 4…" at bounding box center [423, 151] width 282 height 302
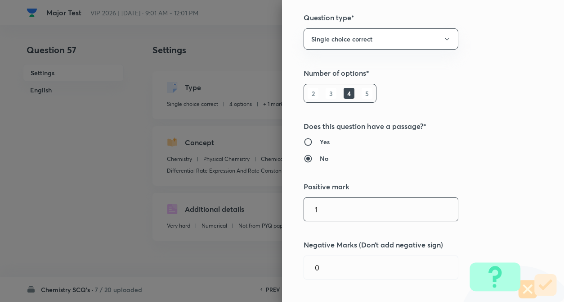
scroll to position [90, 0]
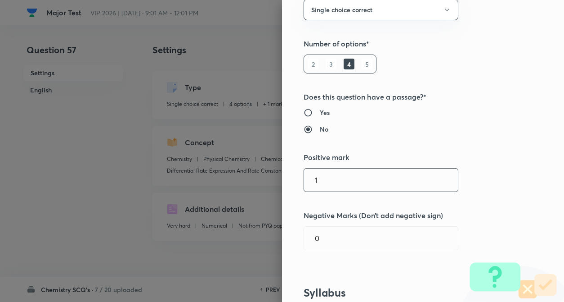
click at [352, 179] on input "1" at bounding box center [381, 179] width 154 height 23
type input "4"
click at [342, 244] on input "0" at bounding box center [381, 237] width 154 height 23
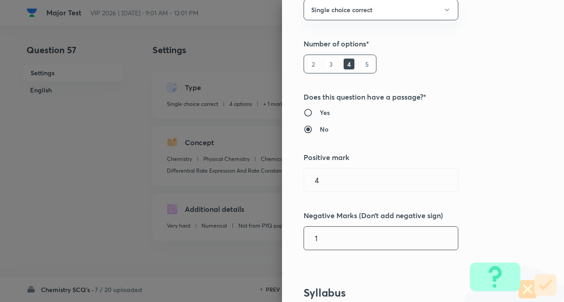
type input "1"
click at [494, 222] on div "Question settings Question type* Single choice correct Number of options* 2 3 4…" at bounding box center [423, 151] width 282 height 302
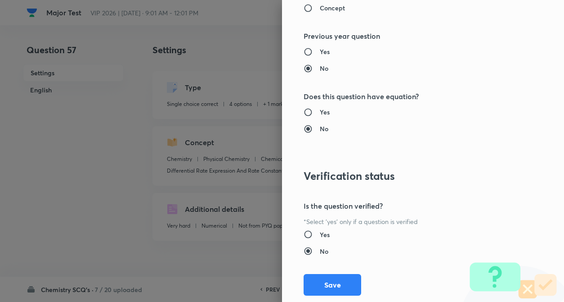
scroll to position [925, 0]
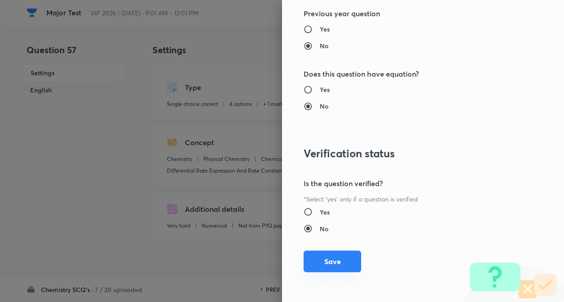
click at [325, 267] on button "Save" at bounding box center [333, 261] width 58 height 22
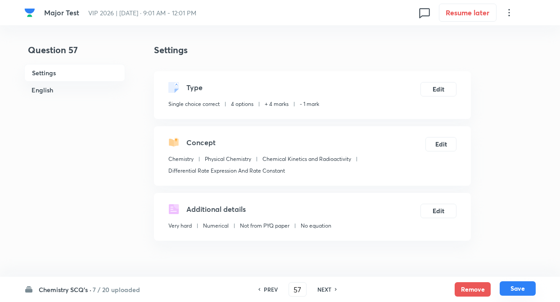
click at [521, 287] on button "Save" at bounding box center [518, 288] width 36 height 14
type input "58"
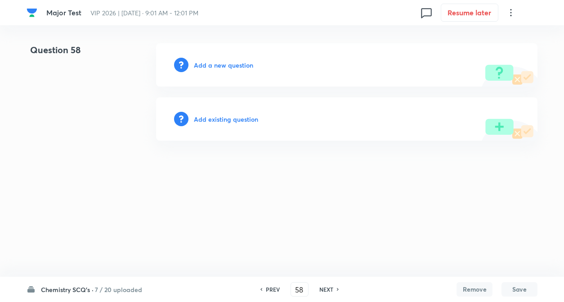
click at [224, 122] on h6 "Add existing question" at bounding box center [226, 118] width 64 height 9
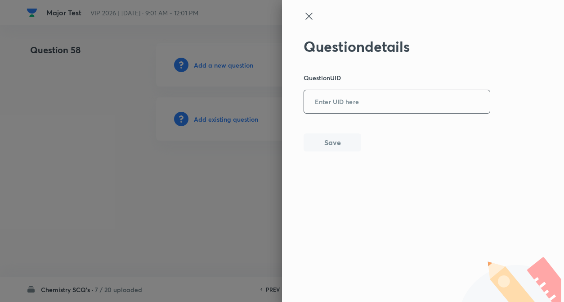
click at [326, 109] on input "text" at bounding box center [397, 102] width 186 height 22
paste input "GSGCD"
type input "GSGCD"
click at [327, 147] on button "Save" at bounding box center [333, 141] width 58 height 18
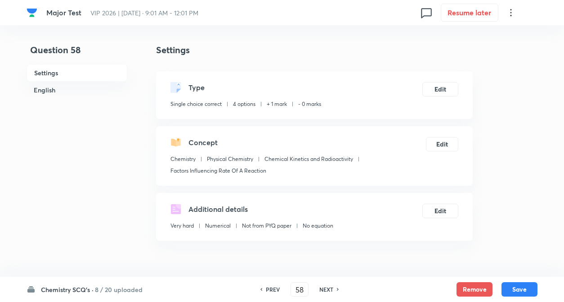
checkbox input "true"
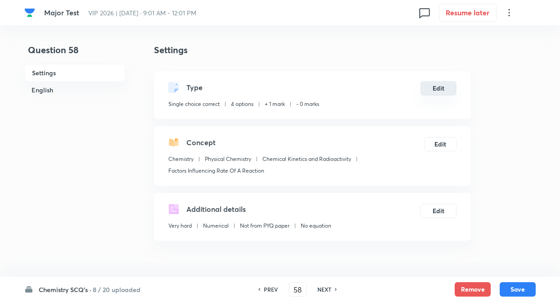
click at [445, 89] on button "Edit" at bounding box center [438, 88] width 36 height 14
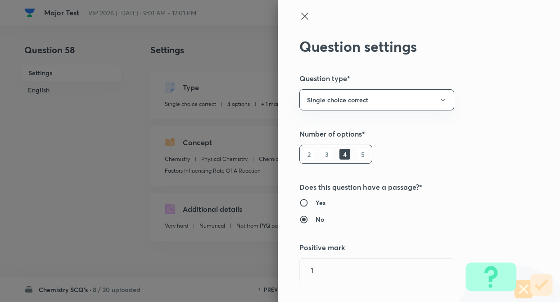
type input "1"
type input "0"
type input "Factors Influencing Rate Of A Reaction"
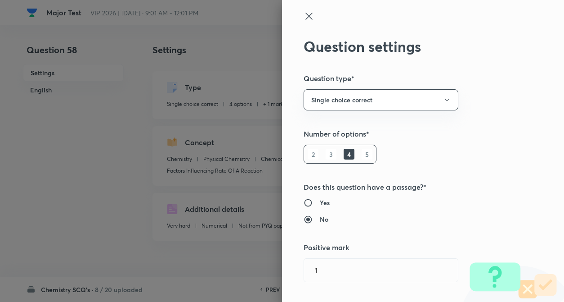
click at [488, 117] on div "Question settings Question type* Single choice correct Number of options* 2 3 4…" at bounding box center [423, 151] width 282 height 302
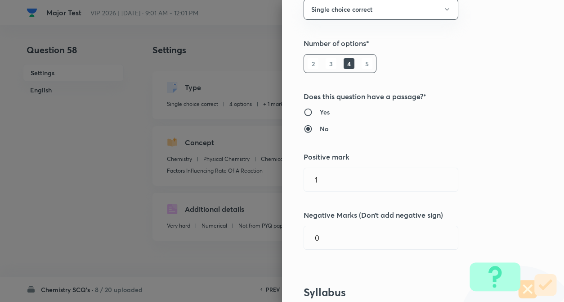
scroll to position [108, 0]
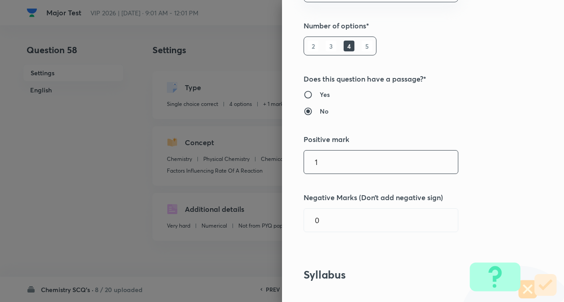
click at [353, 159] on input "1" at bounding box center [381, 161] width 154 height 23
type input "4"
click at [354, 216] on input "0" at bounding box center [381, 219] width 154 height 23
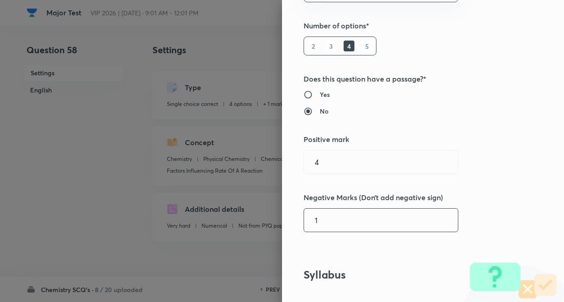
type input "1"
click at [471, 185] on div "Question settings Question type* Single choice correct Number of options* 2 3 4…" at bounding box center [423, 151] width 282 height 302
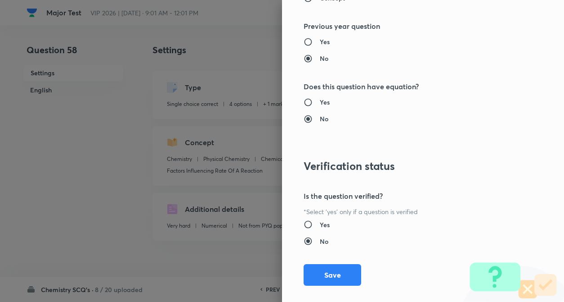
scroll to position [925, 0]
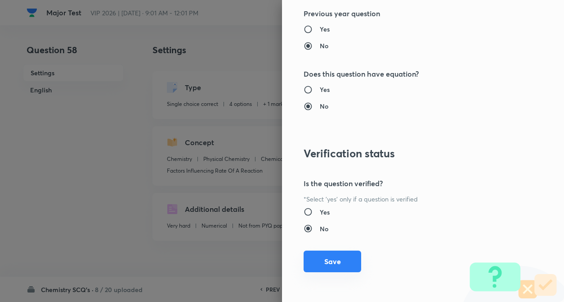
click at [325, 262] on button "Save" at bounding box center [333, 261] width 58 height 22
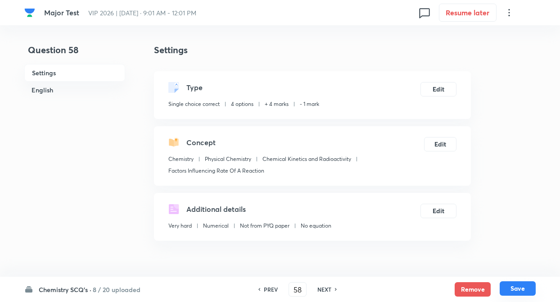
click at [531, 290] on button "Save" at bounding box center [518, 288] width 36 height 14
type input "59"
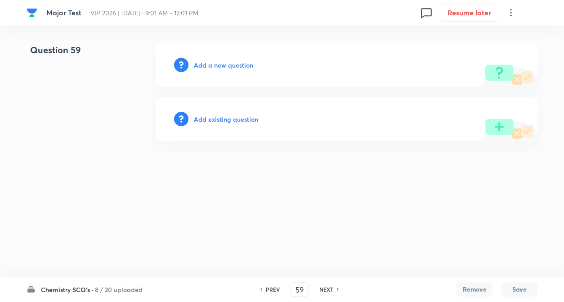
click at [238, 123] on h6 "Add existing question" at bounding box center [226, 118] width 64 height 9
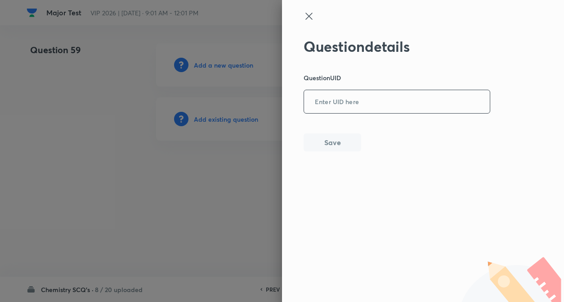
click at [325, 103] on input "text" at bounding box center [397, 102] width 186 height 22
paste input "YCTX3"
type input "YCTX3"
click at [332, 147] on button "Save" at bounding box center [333, 141] width 58 height 18
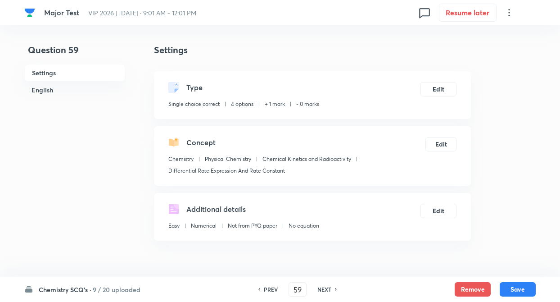
checkbox input "true"
click at [434, 88] on button "Edit" at bounding box center [438, 88] width 36 height 14
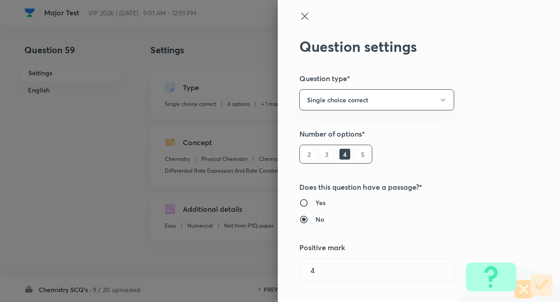
radio input "true"
radio input "false"
type input "1"
type input "0"
type input "Differential Rate Expression And Rate Constant"
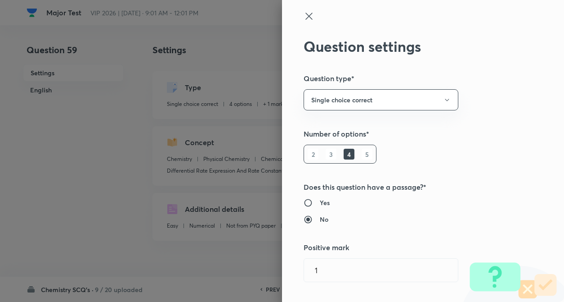
click at [483, 108] on div "Question settings Question type* Single choice correct Number of options* 2 3 4…" at bounding box center [423, 151] width 282 height 302
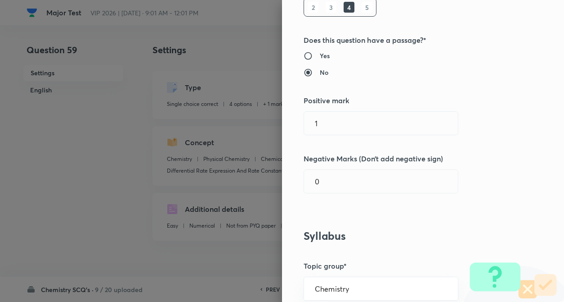
scroll to position [180, 0]
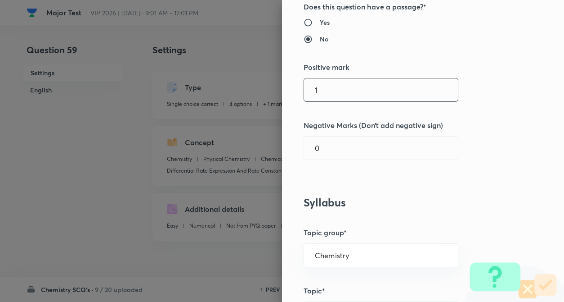
click at [379, 90] on input "1" at bounding box center [381, 89] width 154 height 23
type input "4"
click at [362, 144] on input "0" at bounding box center [381, 147] width 154 height 23
type input "1"
click at [481, 127] on h5 "Negative Marks (Don’t add negative sign)" at bounding box center [408, 125] width 209 height 11
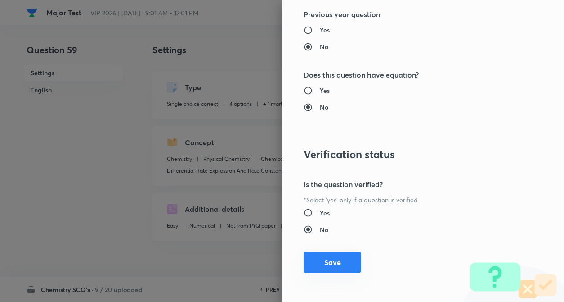
scroll to position [925, 0]
click at [328, 263] on button "Save" at bounding box center [333, 261] width 58 height 22
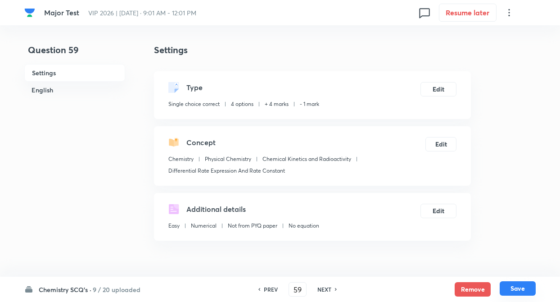
click at [525, 292] on button "Save" at bounding box center [518, 288] width 36 height 14
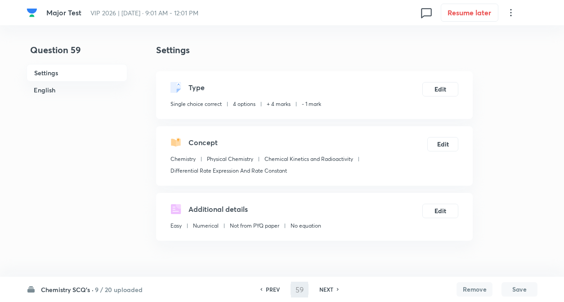
type input "60"
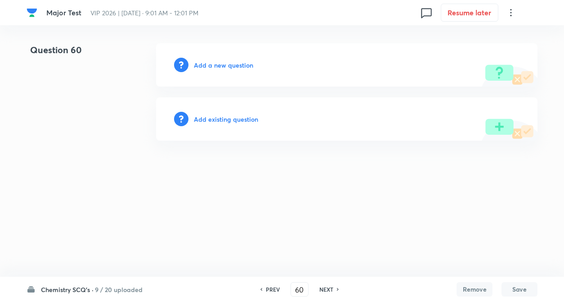
click at [232, 121] on h6 "Add existing question" at bounding box center [226, 118] width 64 height 9
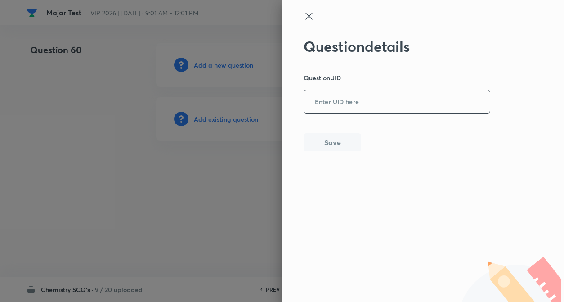
click at [323, 104] on input "text" at bounding box center [397, 102] width 186 height 22
paste input "YCTX3"
click at [332, 147] on button "Save" at bounding box center [333, 141] width 58 height 18
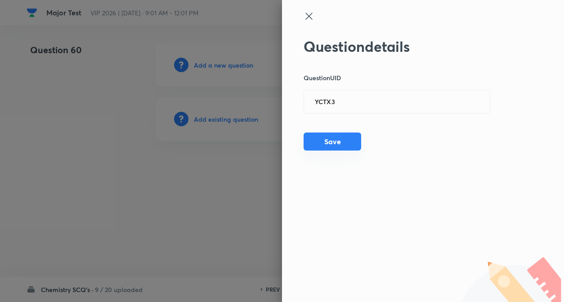
click at [324, 142] on button "Save" at bounding box center [333, 141] width 58 height 18
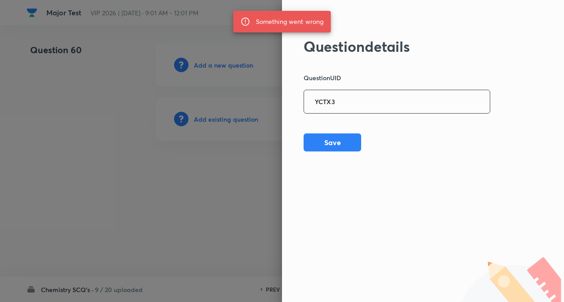
click at [356, 99] on input "YCTX3" at bounding box center [397, 102] width 186 height 22
type input "Y"
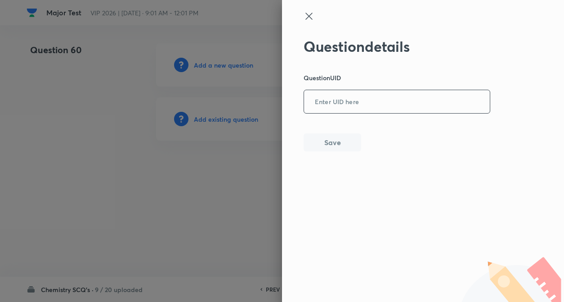
paste input "7HBFO"
type input "7HBFO"
click at [336, 138] on button "Save" at bounding box center [333, 141] width 58 height 18
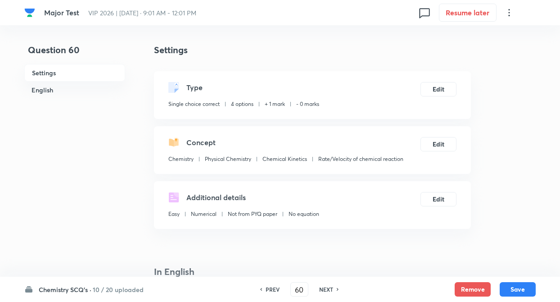
checkbox input "true"
click at [452, 88] on button "Edit" at bounding box center [438, 88] width 36 height 14
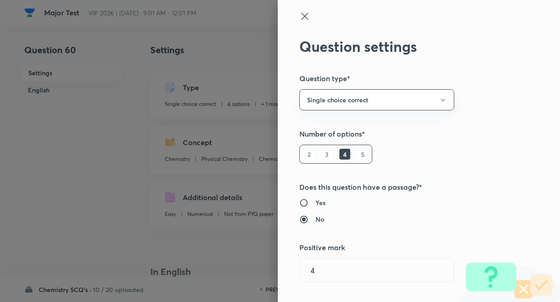
type input "1"
type input "0"
type input "Chemical Kinetics"
type input "Rate/Velocity of chemical reaction"
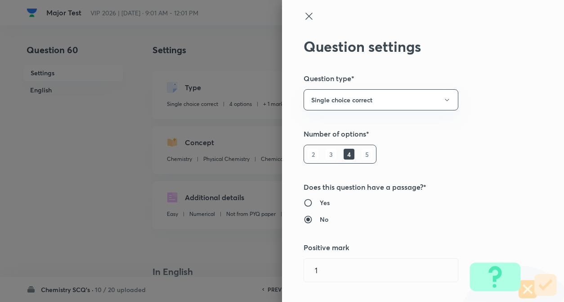
click at [479, 132] on h5 "Number of options*" at bounding box center [408, 133] width 209 height 11
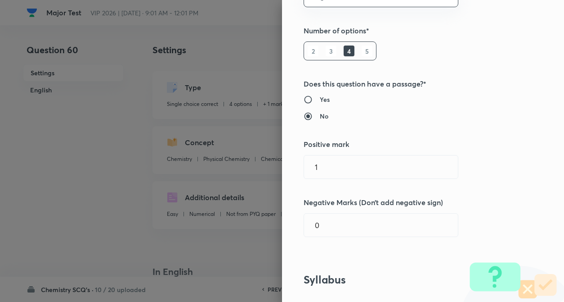
scroll to position [144, 0]
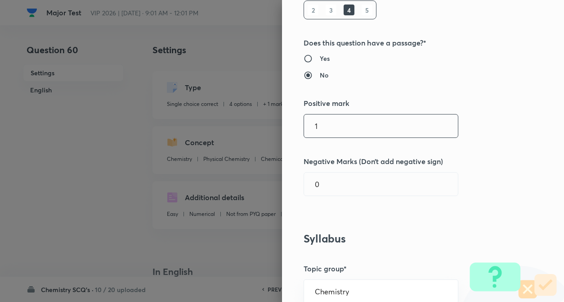
click at [346, 126] on input "1" at bounding box center [381, 125] width 154 height 23
type input "4"
click at [331, 189] on input "0" at bounding box center [381, 183] width 154 height 23
type input "1"
click at [479, 155] on div "Question settings Question type* Single choice correct Number of options* 2 3 4…" at bounding box center [423, 151] width 282 height 302
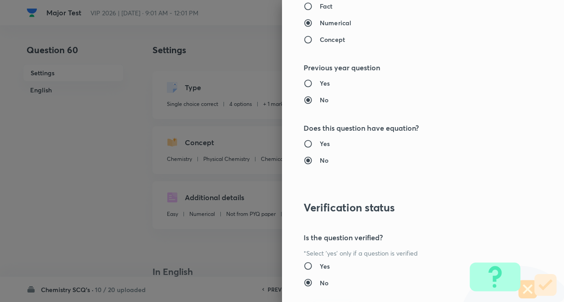
scroll to position [925, 0]
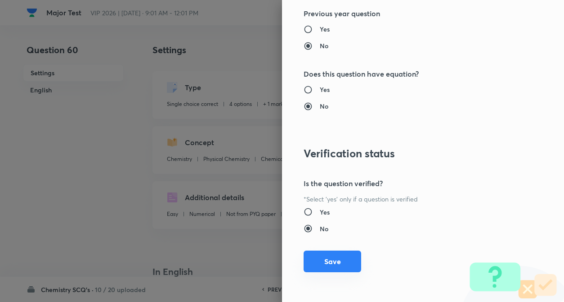
click at [326, 259] on button "Save" at bounding box center [333, 261] width 58 height 22
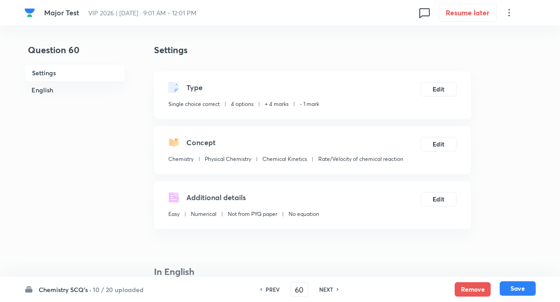
click at [526, 289] on button "Save" at bounding box center [518, 288] width 36 height 14
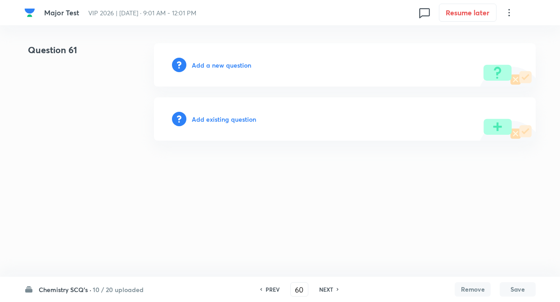
type input "61"
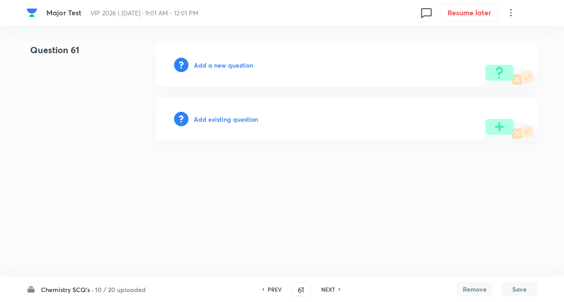
click at [226, 117] on h6 "Add existing question" at bounding box center [226, 118] width 64 height 9
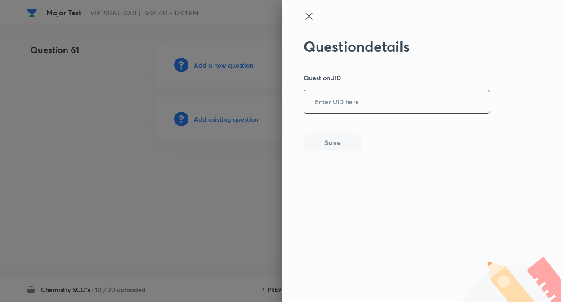
click at [319, 104] on input "text" at bounding box center [397, 102] width 186 height 22
paste input "JY4CC"
type input "JY4CC"
click at [326, 138] on button "Save" at bounding box center [333, 141] width 58 height 18
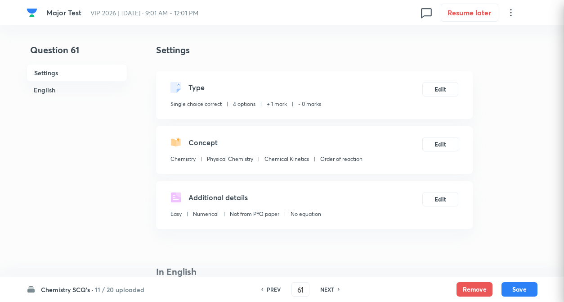
checkbox input "true"
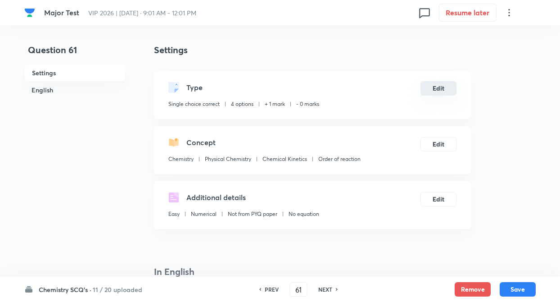
click at [426, 86] on button "Edit" at bounding box center [438, 88] width 36 height 14
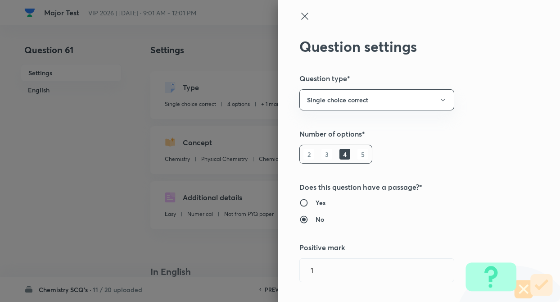
type input "1"
type input "0"
type input "Order of reaction"
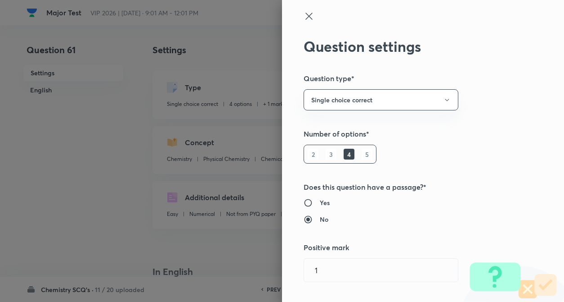
click at [507, 111] on div "Question settings Question type* Single choice correct Number of options* 2 3 4…" at bounding box center [423, 151] width 282 height 302
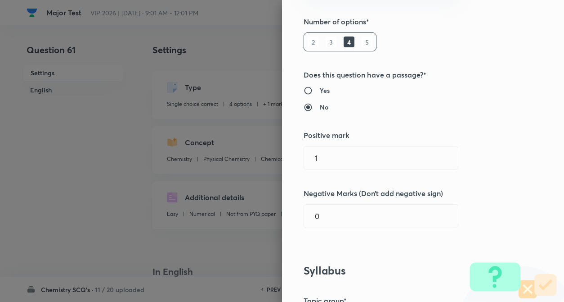
scroll to position [144, 0]
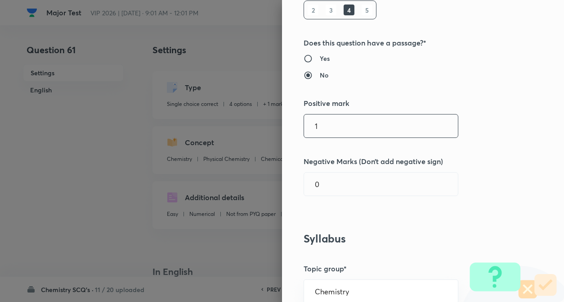
click at [348, 131] on input "1" at bounding box center [381, 125] width 154 height 23
type input "4"
click at [343, 186] on input "0" at bounding box center [381, 183] width 154 height 23
type input "1"
click at [501, 187] on div "Question settings Question type* Single choice correct Number of options* 2 3 4…" at bounding box center [423, 151] width 282 height 302
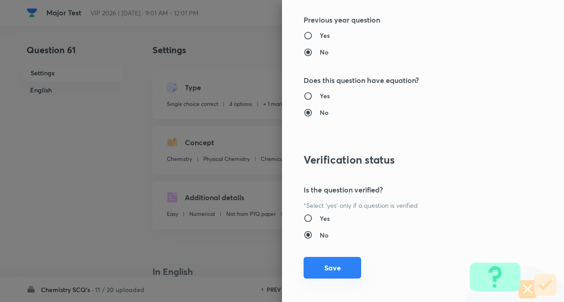
scroll to position [925, 0]
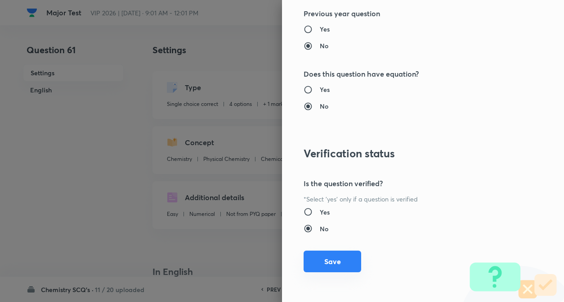
click at [324, 259] on button "Save" at bounding box center [333, 261] width 58 height 22
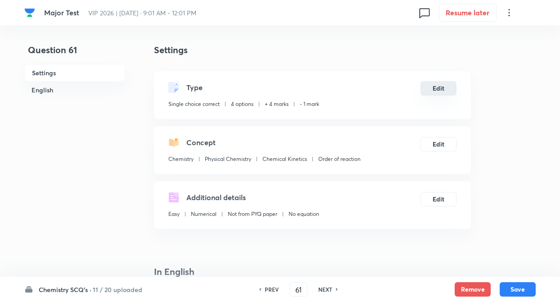
click at [442, 86] on button "Edit" at bounding box center [438, 88] width 36 height 14
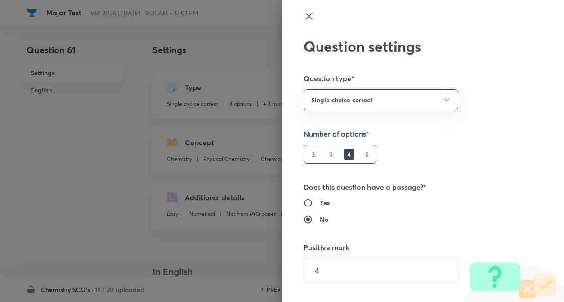
click at [304, 11] on icon at bounding box center [309, 16] width 11 height 11
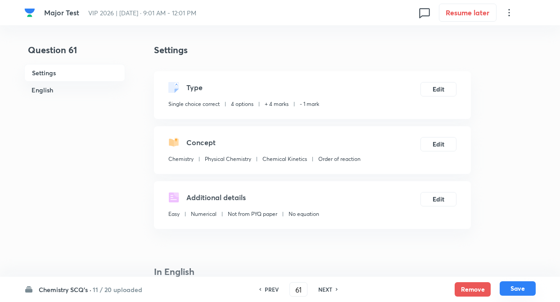
click at [510, 288] on button "Save" at bounding box center [518, 288] width 36 height 14
type input "62"
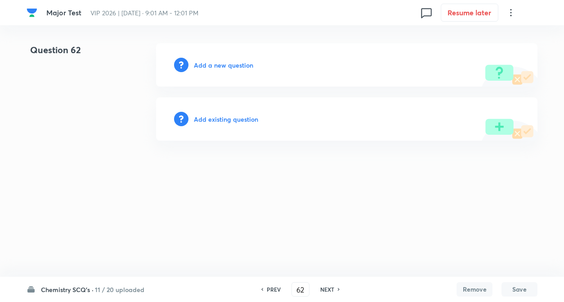
click at [250, 122] on h6 "Add existing question" at bounding box center [226, 118] width 64 height 9
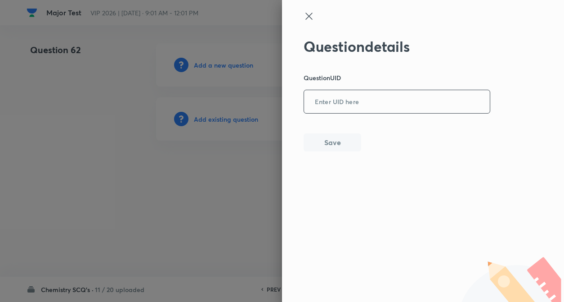
click at [343, 108] on input "text" at bounding box center [397, 102] width 186 height 22
paste input "PKATU"
type input "PKATU"
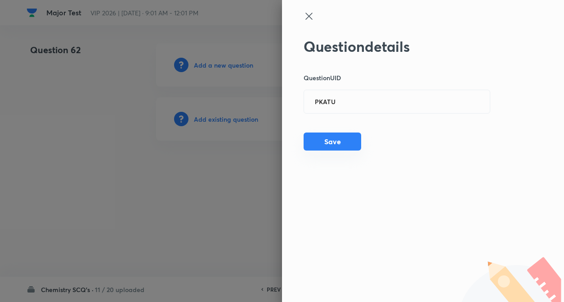
click at [340, 140] on button "Save" at bounding box center [333, 141] width 58 height 18
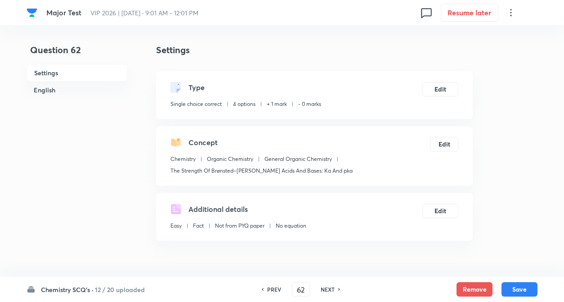
checkbox input "true"
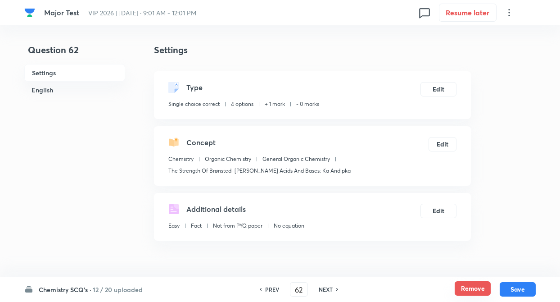
click at [480, 286] on button "Remove" at bounding box center [473, 288] width 36 height 14
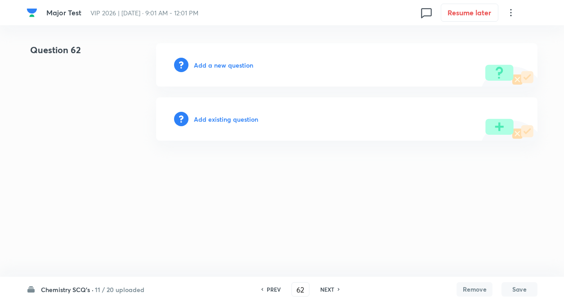
click at [251, 121] on h6 "Add existing question" at bounding box center [226, 118] width 64 height 9
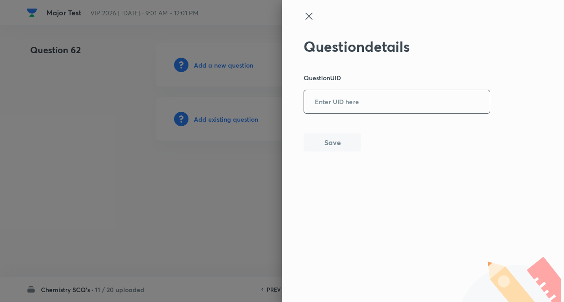
click at [333, 104] on input "text" at bounding box center [397, 102] width 186 height 22
paste input "Q3WPL"
type input "Q3WPL"
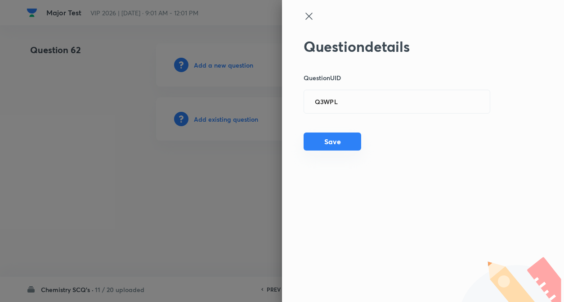
click at [340, 141] on button "Save" at bounding box center [333, 141] width 58 height 18
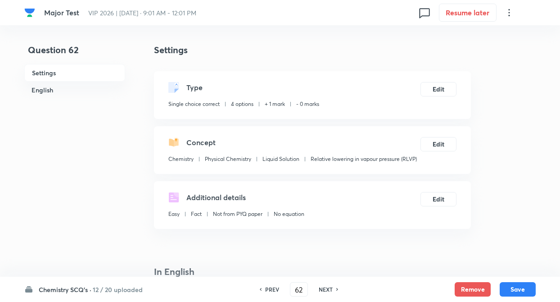
checkbox input "true"
click at [435, 89] on button "Edit" at bounding box center [438, 88] width 36 height 14
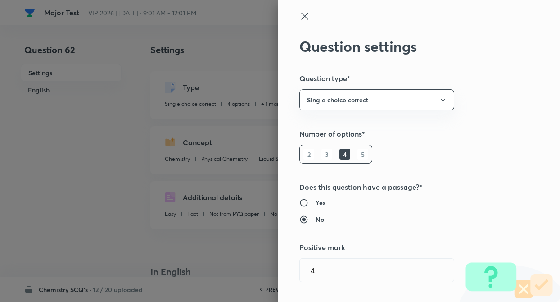
radio input "true"
click at [498, 139] on h5 "Number of options*" at bounding box center [403, 133] width 209 height 11
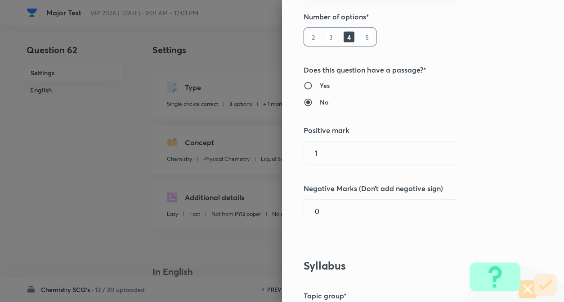
scroll to position [144, 0]
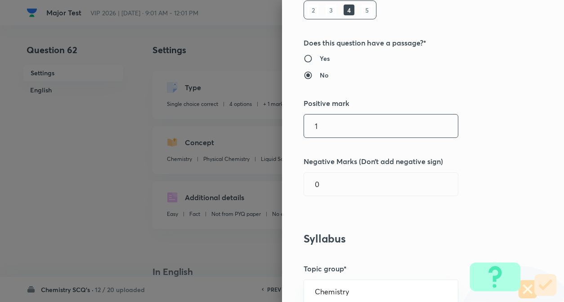
click at [330, 122] on input "1" at bounding box center [381, 125] width 154 height 23
click at [336, 187] on input "0" at bounding box center [381, 183] width 154 height 23
click at [491, 207] on div "Question settings Question type* Single choice correct Number of options* 2 3 4…" at bounding box center [423, 151] width 282 height 302
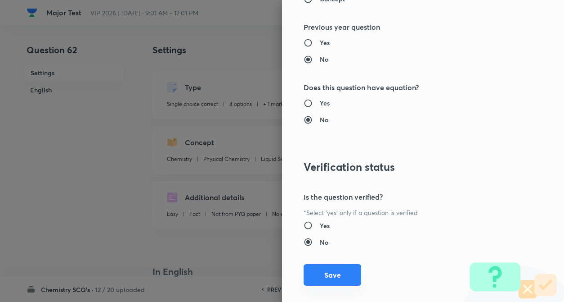
scroll to position [925, 0]
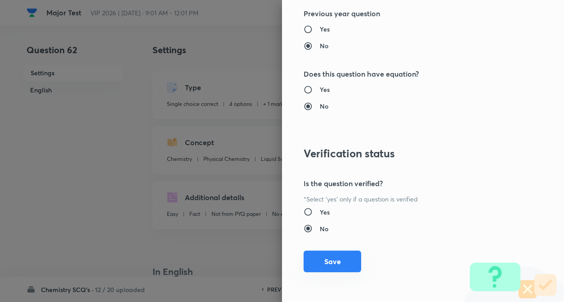
click at [334, 262] on button "Save" at bounding box center [333, 261] width 58 height 22
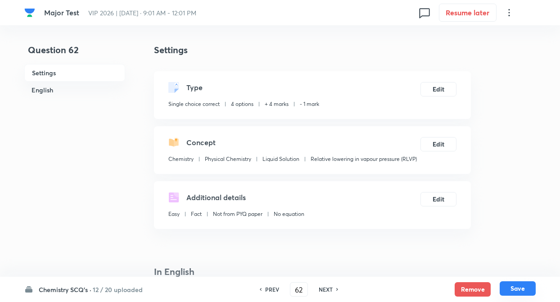
click at [514, 291] on button "Save" at bounding box center [518, 288] width 36 height 14
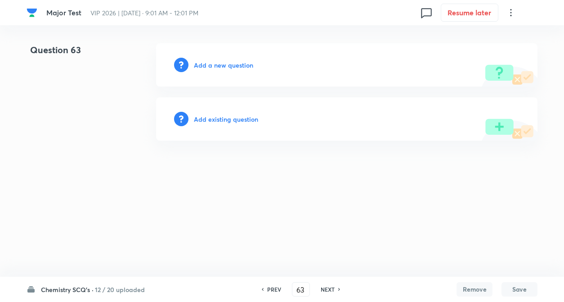
click at [204, 122] on h6 "Add existing question" at bounding box center [226, 118] width 64 height 9
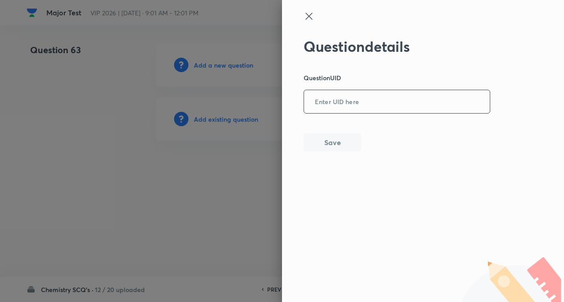
click at [312, 103] on input "text" at bounding box center [397, 102] width 186 height 22
paste input "IGA7F"
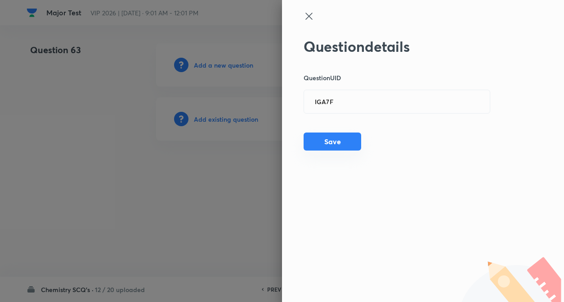
click at [334, 142] on button "Save" at bounding box center [333, 141] width 58 height 18
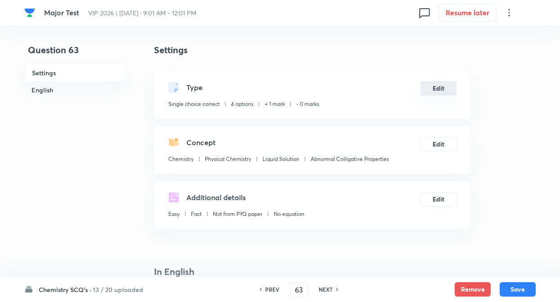
click at [441, 88] on button "Edit" at bounding box center [438, 88] width 36 height 14
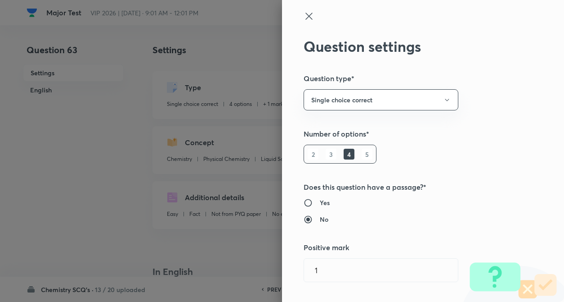
click at [501, 99] on div "Question settings Question type* Single choice correct Number of options* 2 3 4…" at bounding box center [423, 151] width 282 height 302
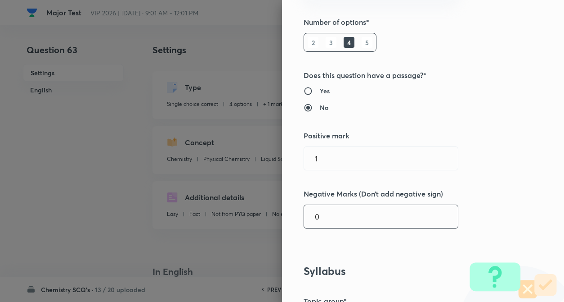
scroll to position [162, 0]
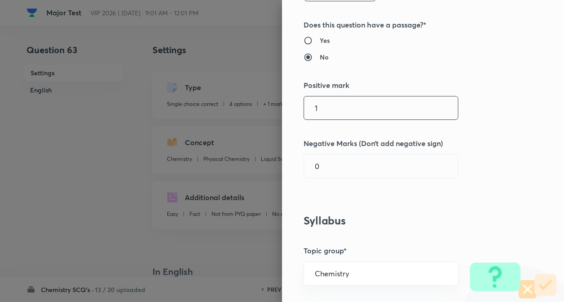
click at [363, 115] on input "1" at bounding box center [381, 107] width 154 height 23
click at [347, 175] on input "0" at bounding box center [381, 165] width 154 height 23
click at [485, 150] on div "Question settings Question type* Single choice correct Number of options* 2 3 4…" at bounding box center [423, 151] width 282 height 302
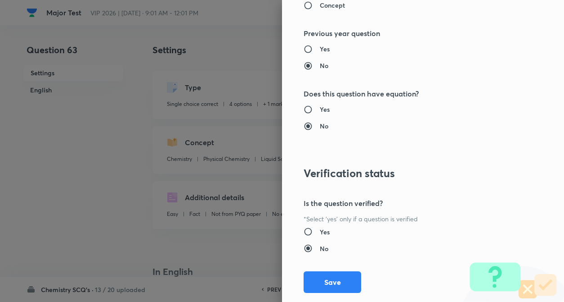
scroll to position [925, 0]
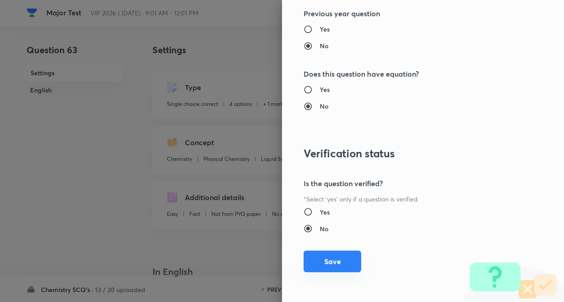
click at [323, 259] on button "Save" at bounding box center [333, 261] width 58 height 22
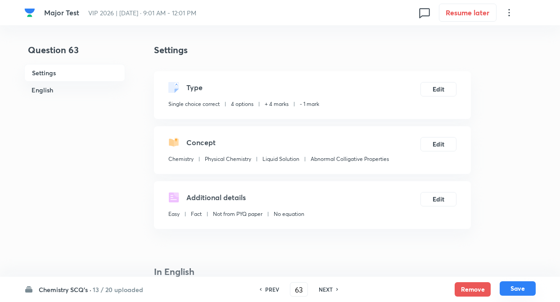
click at [513, 291] on button "Save" at bounding box center [518, 288] width 36 height 14
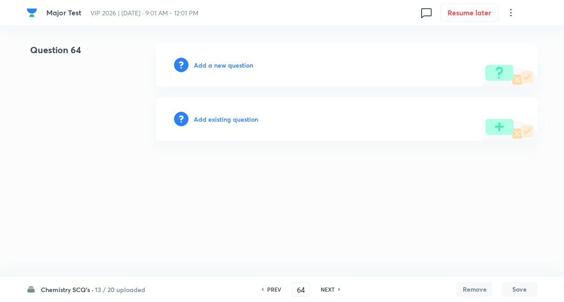
click at [241, 116] on h6 "Add existing question" at bounding box center [226, 118] width 64 height 9
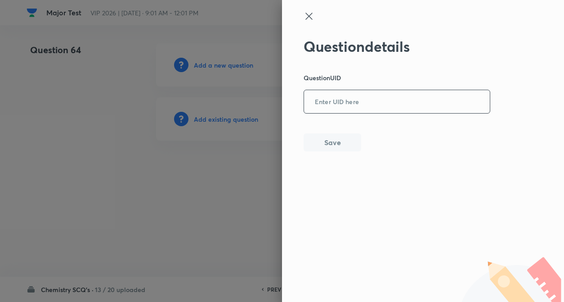
click at [390, 107] on input "text" at bounding box center [397, 102] width 186 height 22
paste input "IGA7F"
click at [328, 150] on button "Save" at bounding box center [333, 141] width 58 height 18
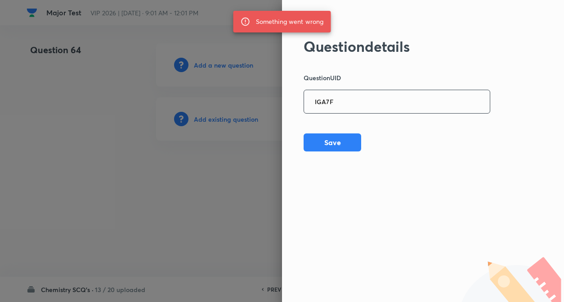
click at [342, 103] on input "IGA7F" at bounding box center [397, 102] width 186 height 22
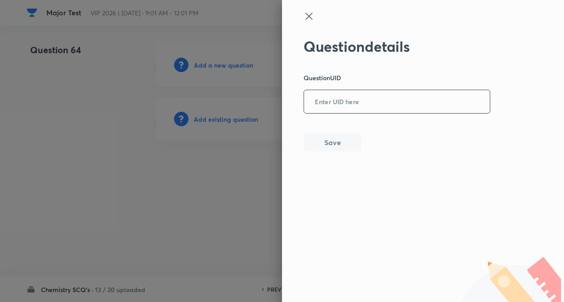
paste input "0XRRF"
click at [335, 142] on button "Save" at bounding box center [333, 141] width 58 height 18
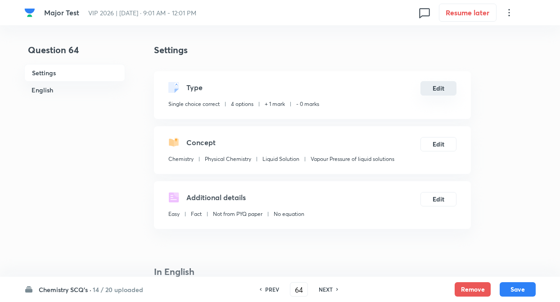
click at [445, 90] on button "Edit" at bounding box center [438, 88] width 36 height 14
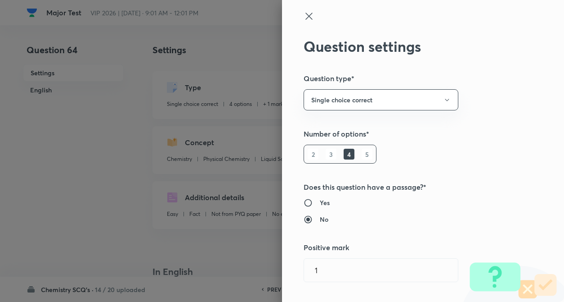
click at [522, 124] on div "Question settings Question type* Single choice correct Number of options* 2 3 4…" at bounding box center [423, 151] width 282 height 302
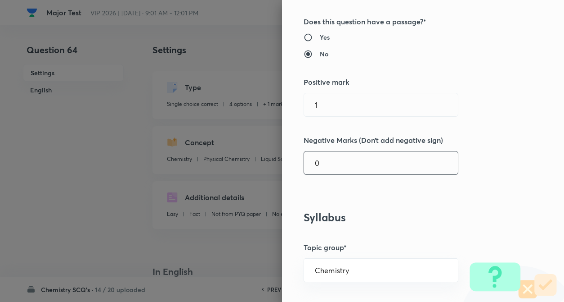
scroll to position [198, 0]
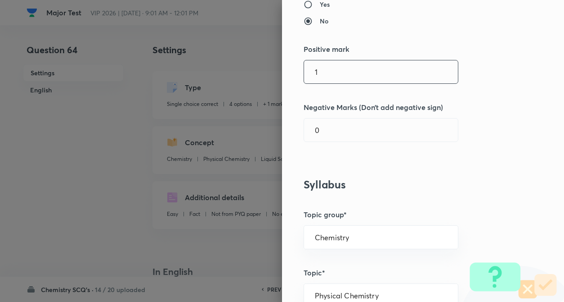
click at [382, 63] on input "1" at bounding box center [381, 71] width 154 height 23
click at [362, 130] on input "0" at bounding box center [381, 129] width 154 height 23
click at [490, 93] on div "Question settings Question type* Single choice correct Number of options* 2 3 4…" at bounding box center [423, 151] width 282 height 302
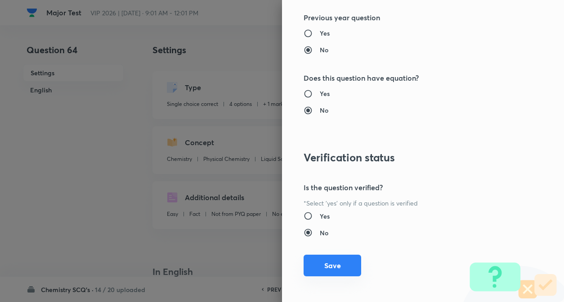
scroll to position [925, 0]
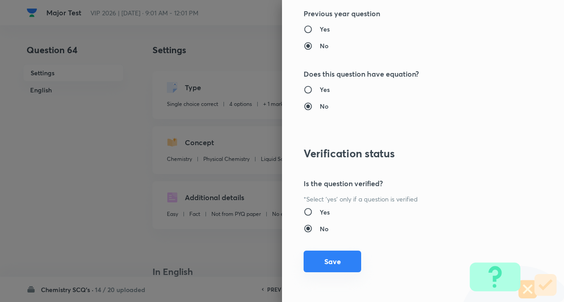
click at [319, 258] on button "Save" at bounding box center [333, 261] width 58 height 22
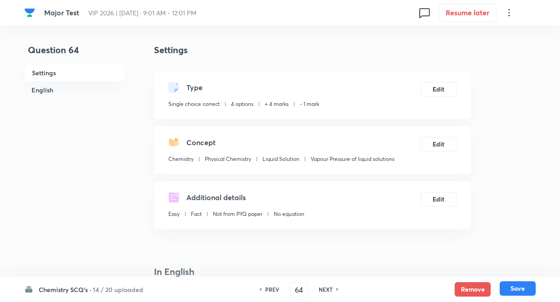
click at [509, 290] on button "Save" at bounding box center [518, 288] width 36 height 14
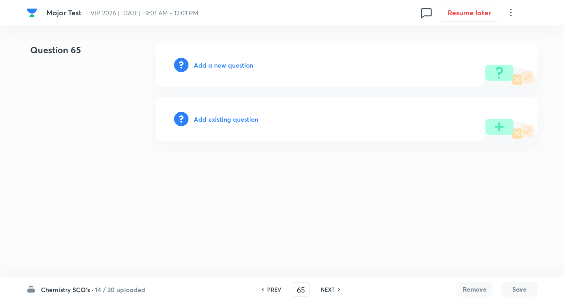
click at [230, 120] on h6 "Add existing question" at bounding box center [226, 118] width 64 height 9
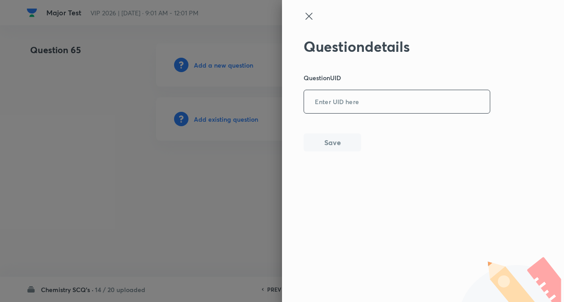
click at [312, 100] on input "text" at bounding box center [397, 102] width 186 height 22
paste input "HVK55"
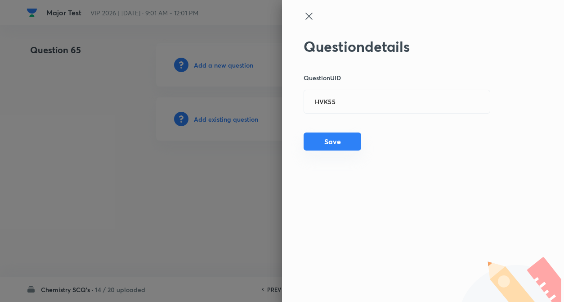
click at [328, 145] on button "Save" at bounding box center [333, 141] width 58 height 18
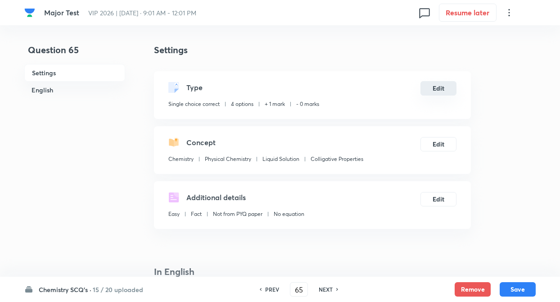
click at [438, 91] on button "Edit" at bounding box center [438, 88] width 36 height 14
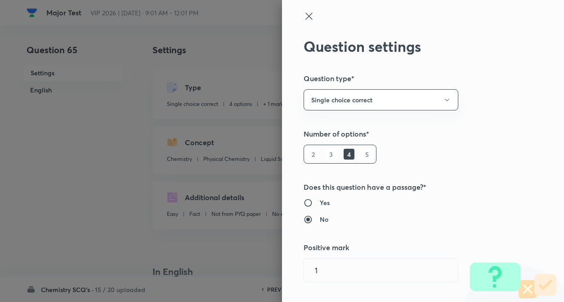
click at [510, 91] on div "Question settings Question type* Single choice correct Number of options* 2 3 4…" at bounding box center [423, 151] width 282 height 302
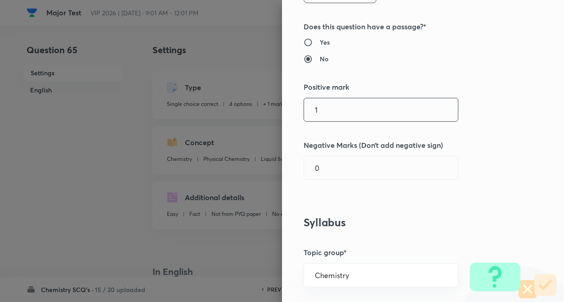
scroll to position [162, 0]
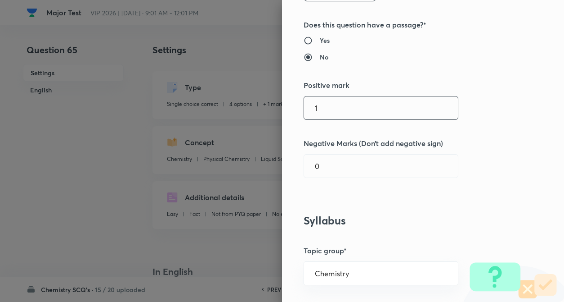
click at [340, 104] on input "1" at bounding box center [381, 107] width 154 height 23
click at [342, 161] on input "0" at bounding box center [381, 165] width 154 height 23
click at [475, 120] on div "Question settings Question type* Single choice correct Number of options* 2 3 4…" at bounding box center [423, 151] width 282 height 302
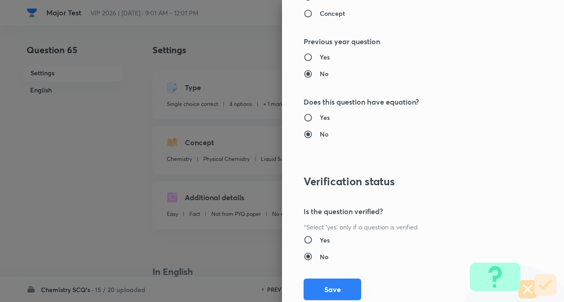
scroll to position [925, 0]
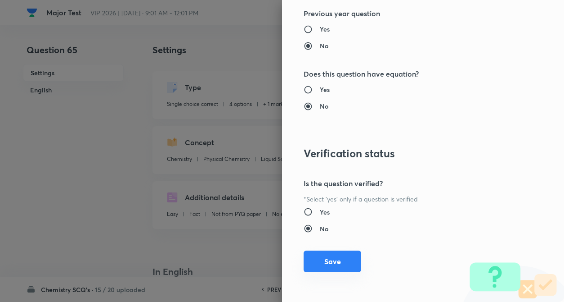
click at [333, 265] on button "Save" at bounding box center [333, 261] width 58 height 22
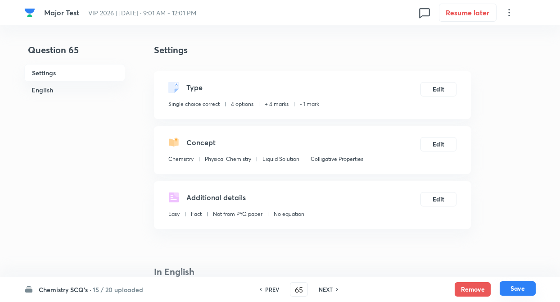
click at [524, 289] on button "Save" at bounding box center [518, 288] width 36 height 14
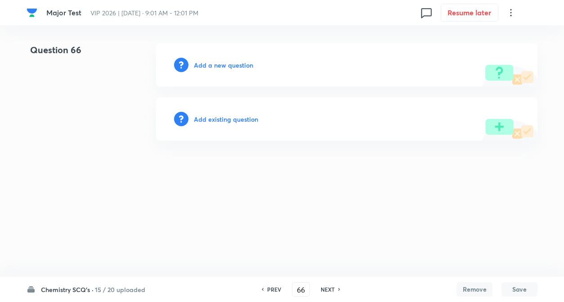
click at [227, 118] on h6 "Add existing question" at bounding box center [226, 118] width 64 height 9
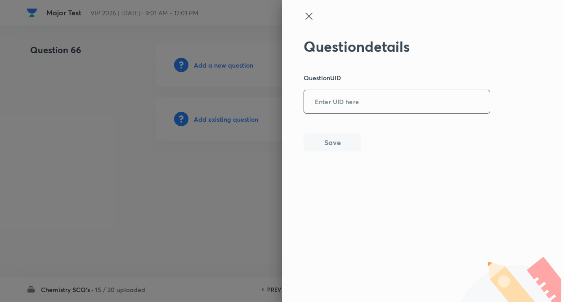
click at [335, 101] on input "text" at bounding box center [397, 102] width 186 height 22
paste input "ZRVNY"
click at [340, 143] on button "Save" at bounding box center [333, 141] width 58 height 18
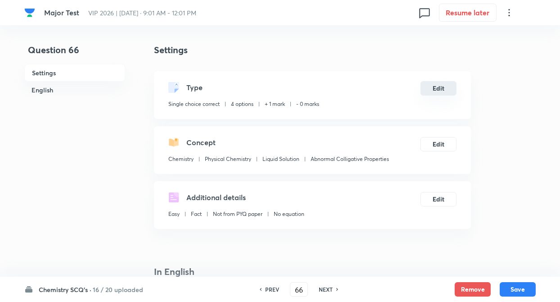
click at [440, 95] on button "Edit" at bounding box center [438, 88] width 36 height 14
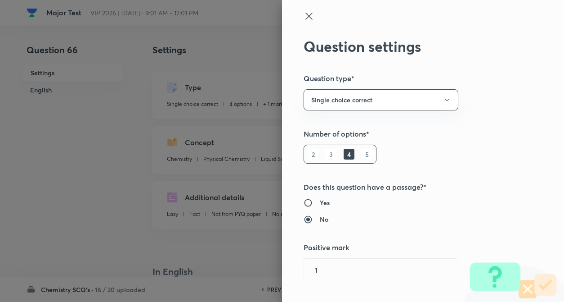
click at [493, 120] on div "Question settings Question type* Single choice correct Number of options* 2 3 4…" at bounding box center [423, 151] width 282 height 302
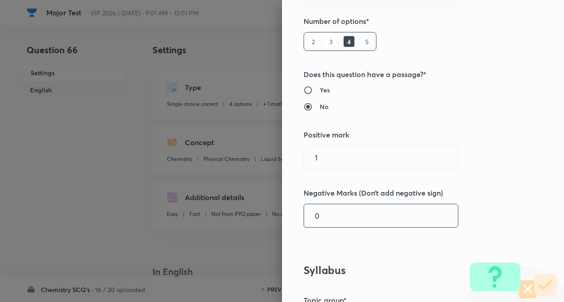
scroll to position [144, 0]
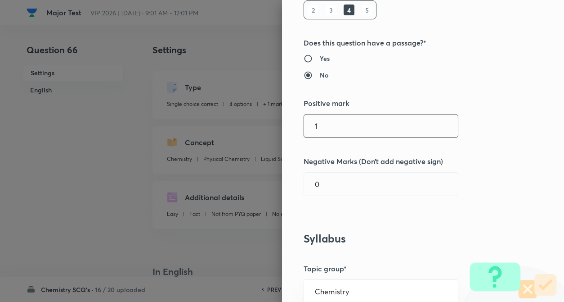
click at [370, 132] on input "1" at bounding box center [381, 125] width 154 height 23
click at [348, 186] on input "0" at bounding box center [381, 183] width 154 height 23
click at [483, 152] on div "Question settings Question type* Single choice correct Number of options* 2 3 4…" at bounding box center [423, 151] width 282 height 302
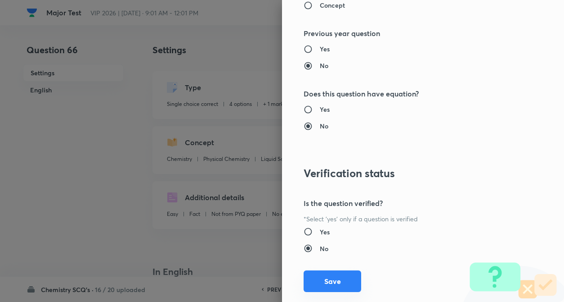
scroll to position [925, 0]
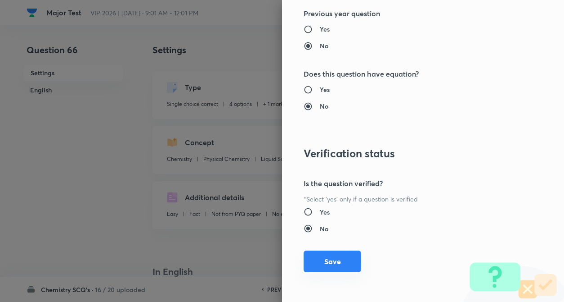
click at [333, 260] on button "Save" at bounding box center [333, 261] width 58 height 22
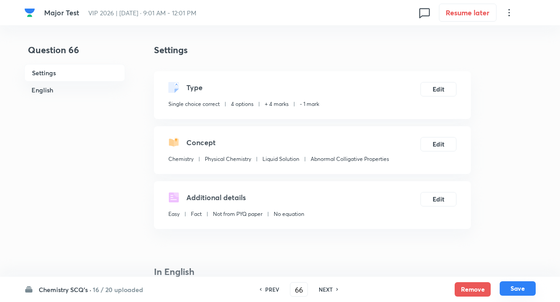
click at [513, 284] on button "Save" at bounding box center [518, 288] width 36 height 14
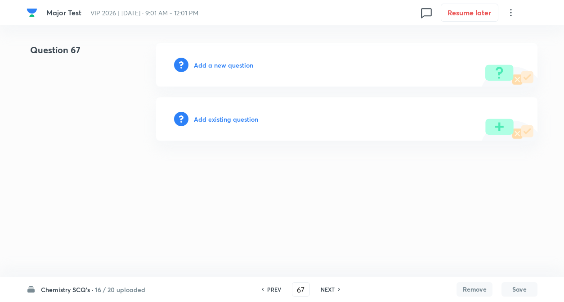
click at [239, 120] on h6 "Add existing question" at bounding box center [226, 118] width 64 height 9
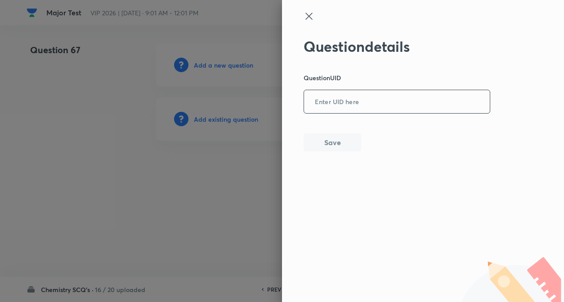
click at [334, 108] on input "text" at bounding box center [397, 102] width 186 height 22
paste input "NEL8E"
click at [333, 145] on button "Save" at bounding box center [333, 141] width 58 height 18
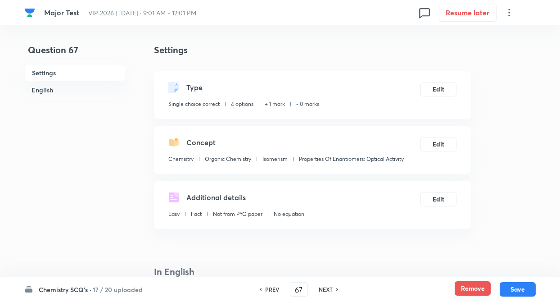
click at [464, 285] on button "Remove" at bounding box center [473, 288] width 36 height 14
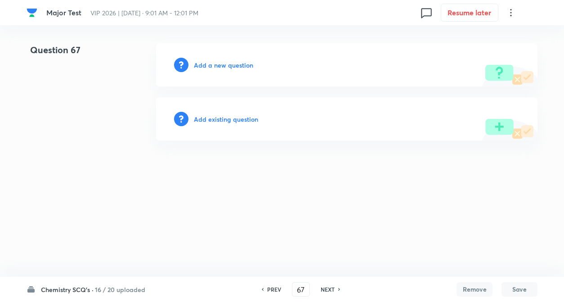
click at [325, 289] on h6 "NEXT" at bounding box center [328, 289] width 14 height 8
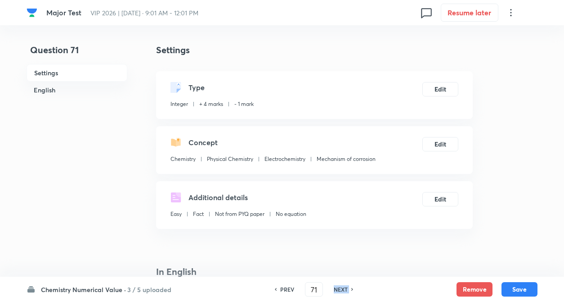
click at [325, 289] on div "PREV 71 ​ NEXT" at bounding box center [314, 289] width 116 height 14
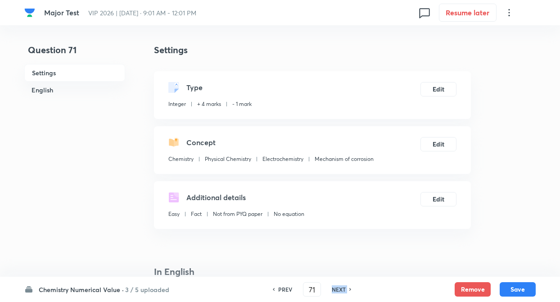
click at [325, 289] on div "PREV 71 ​ NEXT" at bounding box center [312, 289] width 116 height 14
click at [336, 288] on h6 "NEXT" at bounding box center [339, 289] width 14 height 8
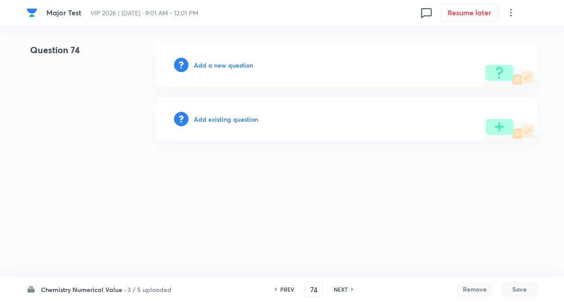
click at [235, 121] on h6 "Add existing question" at bounding box center [226, 118] width 64 height 9
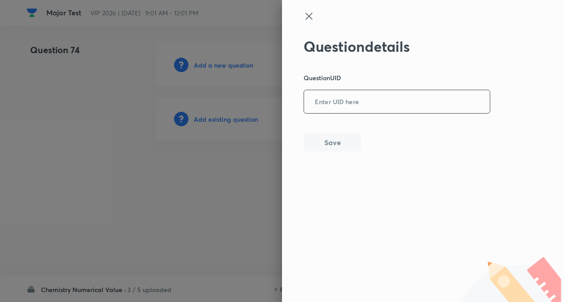
click at [324, 110] on input "text" at bounding box center [397, 102] width 186 height 22
paste input "GFGP2"
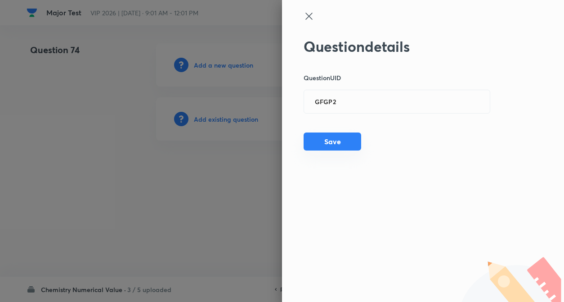
click at [327, 141] on button "Save" at bounding box center [333, 141] width 58 height 18
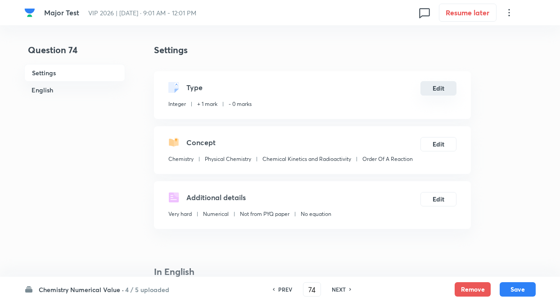
click at [437, 93] on button "Edit" at bounding box center [438, 88] width 36 height 14
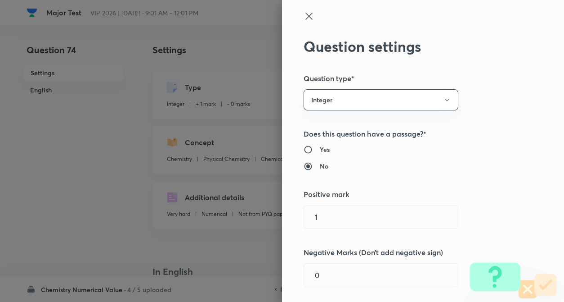
click at [492, 114] on div "Question settings Question type* Integer Does this question have a passage?* Ye…" at bounding box center [423, 151] width 282 height 302
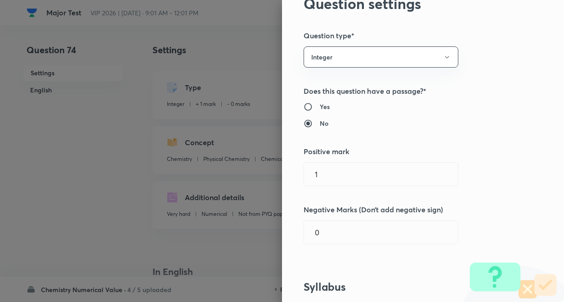
scroll to position [144, 0]
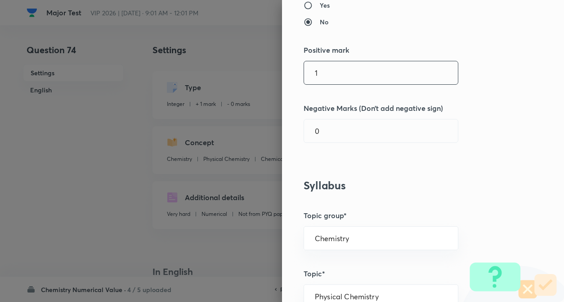
click at [368, 75] on input "1" at bounding box center [381, 72] width 154 height 23
click at [361, 124] on input "0" at bounding box center [381, 130] width 154 height 23
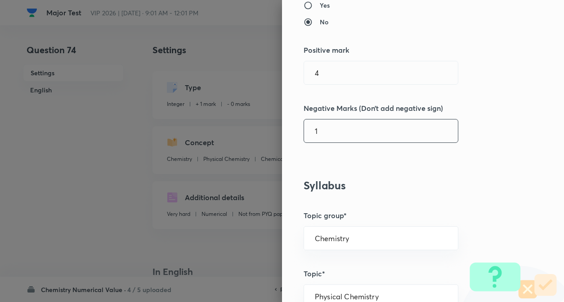
click at [488, 131] on div "Question settings Question type* Integer Does this question have a passage?* Ye…" at bounding box center [423, 151] width 282 height 302
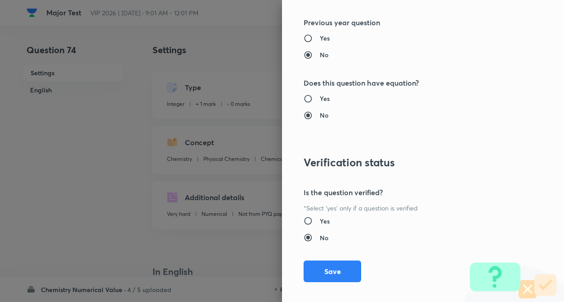
scroll to position [872, 0]
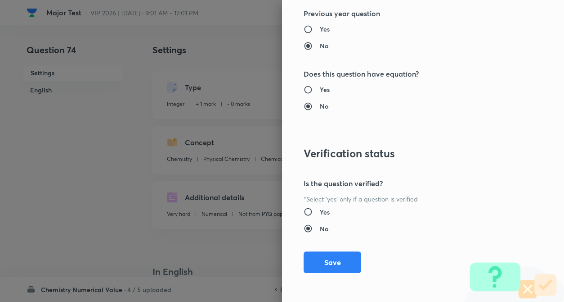
click at [318, 264] on button "Save" at bounding box center [333, 262] width 58 height 22
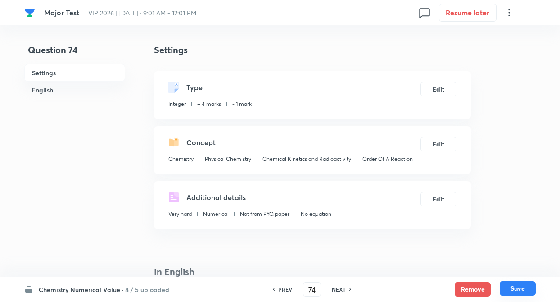
click at [521, 292] on button "Save" at bounding box center [518, 288] width 36 height 14
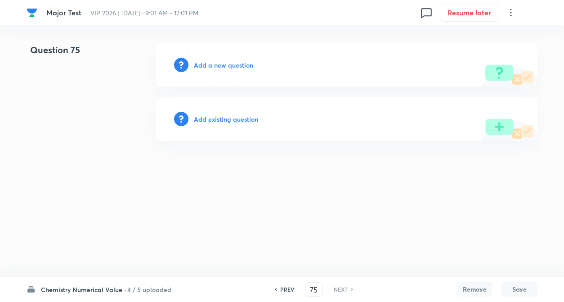
click at [232, 121] on h6 "Add existing question" at bounding box center [226, 118] width 64 height 9
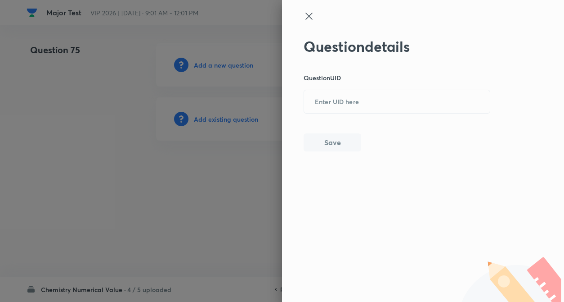
click at [312, 14] on icon at bounding box center [309, 16] width 11 height 11
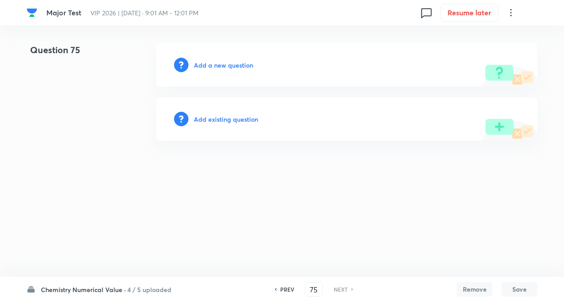
click at [291, 290] on h6 "PREV" at bounding box center [287, 289] width 14 height 8
click at [291, 290] on div "PREV" at bounding box center [286, 289] width 24 height 8
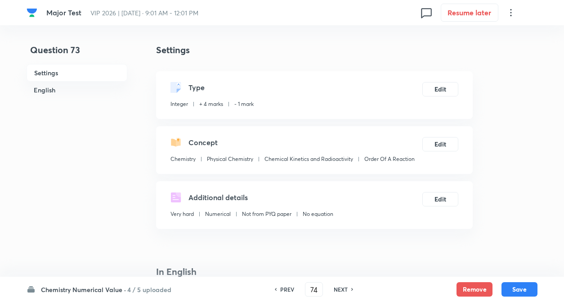
click at [291, 290] on div "PREV" at bounding box center [286, 289] width 24 height 8
click at [306, 290] on input "73" at bounding box center [314, 289] width 17 height 16
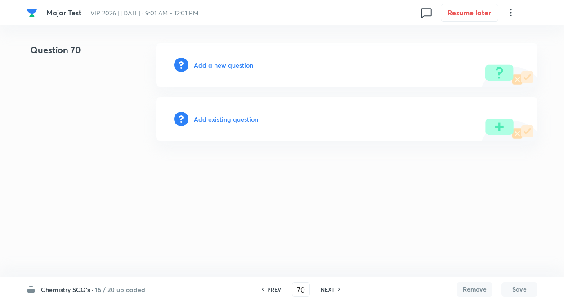
click at [289, 289] on div "PREV 70 ​ NEXT" at bounding box center [301, 289] width 116 height 14
click at [279, 287] on h6 "PREV" at bounding box center [274, 289] width 14 height 8
click at [278, 287] on h6 "PREV" at bounding box center [274, 289] width 14 height 8
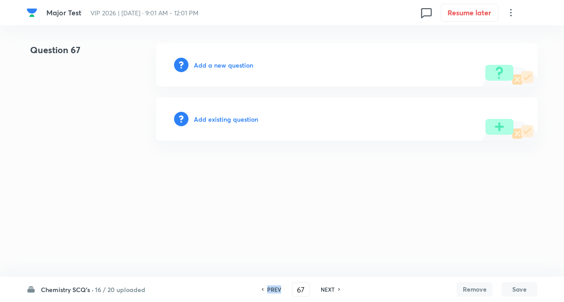
click at [276, 289] on h6 "PREV" at bounding box center [274, 289] width 14 height 8
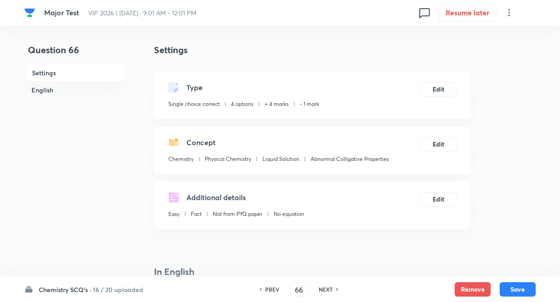
click at [331, 286] on h6 "NEXT" at bounding box center [326, 289] width 14 height 8
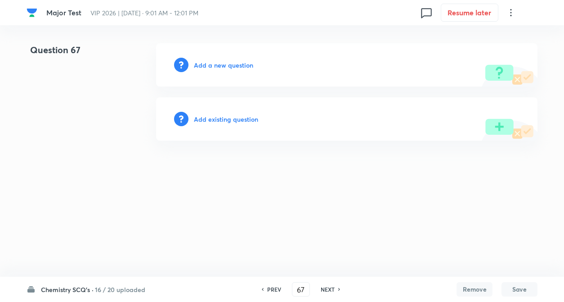
click at [225, 122] on h6 "Add existing question" at bounding box center [226, 118] width 64 height 9
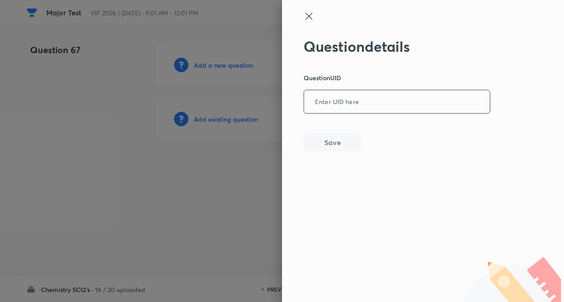
click at [362, 101] on input "text" at bounding box center [397, 102] width 186 height 22
paste input "0KEGX"
click at [339, 135] on button "Save" at bounding box center [333, 141] width 58 height 18
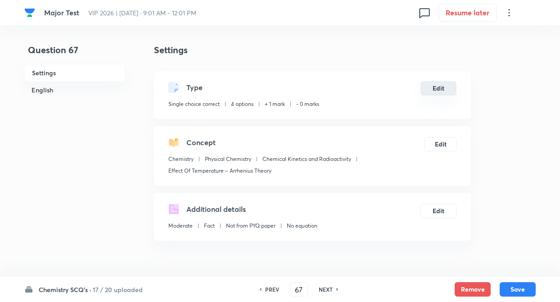
click at [443, 86] on button "Edit" at bounding box center [438, 88] width 36 height 14
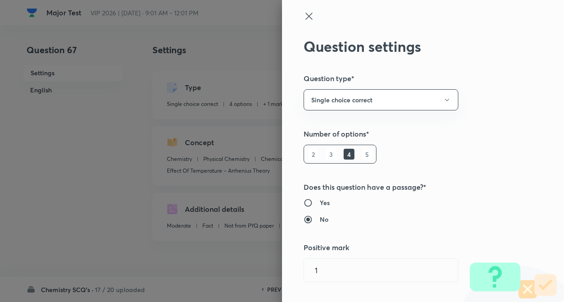
click at [481, 87] on div "Question settings Question type* Single choice correct Number of options* 2 3 4…" at bounding box center [423, 151] width 282 height 302
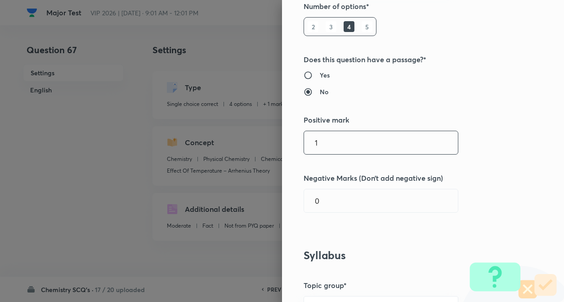
scroll to position [126, 0]
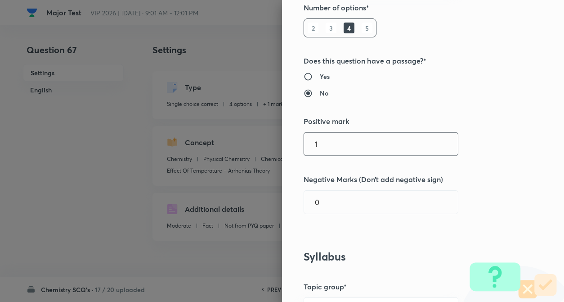
click at [346, 135] on input "1" at bounding box center [381, 143] width 154 height 23
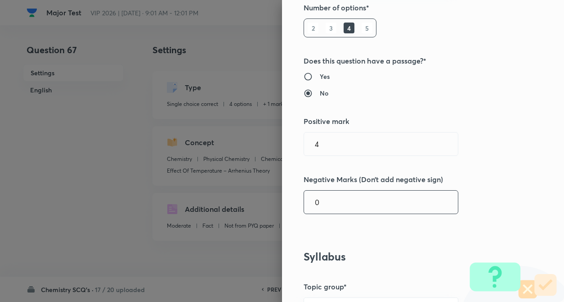
click at [339, 201] on input "0" at bounding box center [381, 201] width 154 height 23
click at [518, 183] on div "Question settings Question type* Single choice correct Number of options* 2 3 4…" at bounding box center [423, 151] width 282 height 302
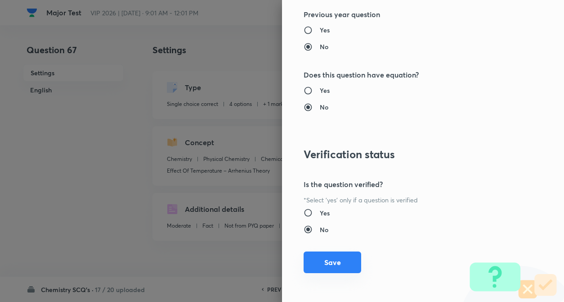
scroll to position [925, 0]
click at [323, 254] on button "Save" at bounding box center [333, 261] width 58 height 22
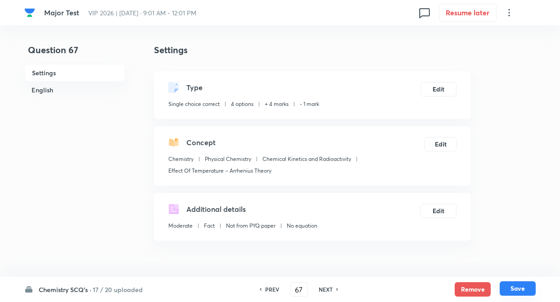
click at [515, 287] on button "Save" at bounding box center [518, 288] width 36 height 14
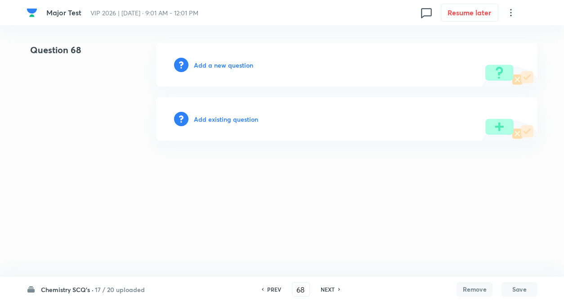
click at [228, 122] on h6 "Add existing question" at bounding box center [226, 118] width 64 height 9
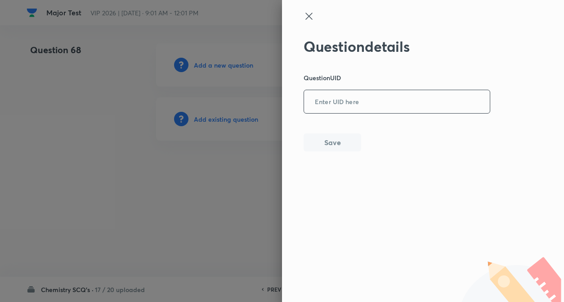
click at [387, 97] on input "text" at bounding box center [397, 102] width 186 height 22
paste input "B9QAC"
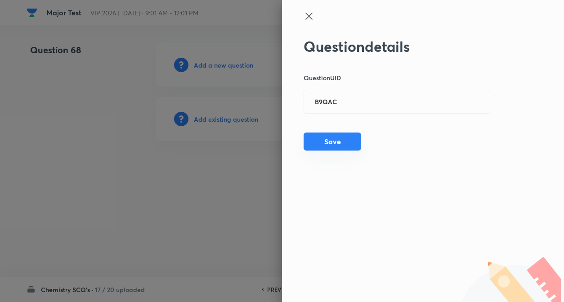
click at [339, 136] on button "Save" at bounding box center [333, 141] width 58 height 18
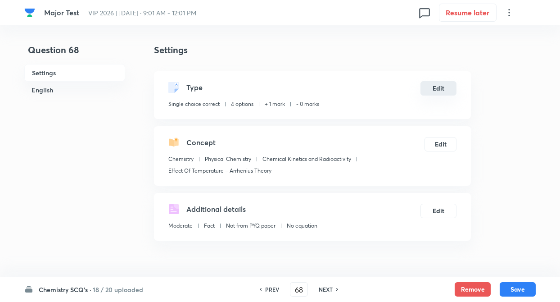
click at [440, 91] on button "Edit" at bounding box center [438, 88] width 36 height 14
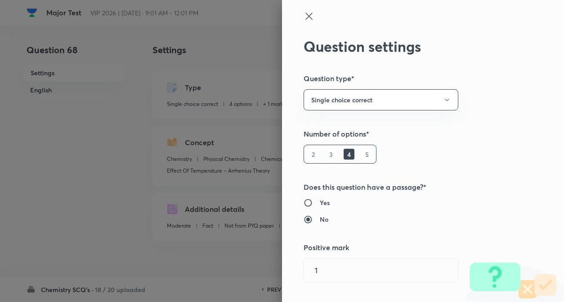
click at [515, 125] on div "Question settings Question type* Single choice correct Number of options* 2 3 4…" at bounding box center [423, 151] width 282 height 302
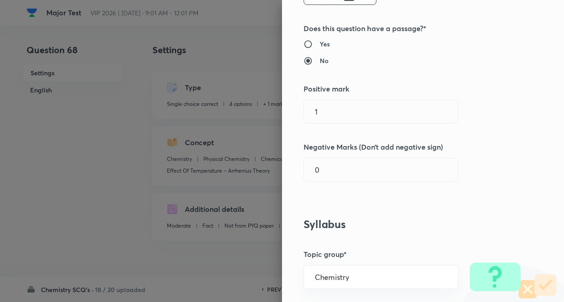
scroll to position [180, 0]
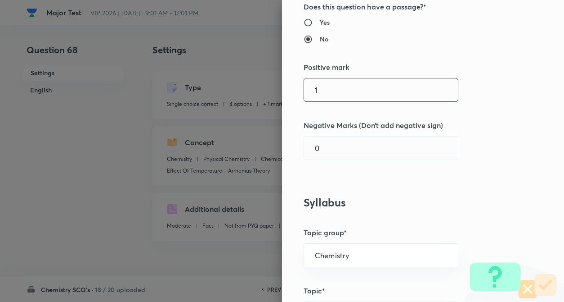
click at [339, 95] on input "1" at bounding box center [381, 89] width 154 height 23
click at [336, 152] on input "0" at bounding box center [381, 147] width 154 height 23
click at [518, 167] on div "Question settings Question type* Single choice correct Number of options* 2 3 4…" at bounding box center [423, 151] width 282 height 302
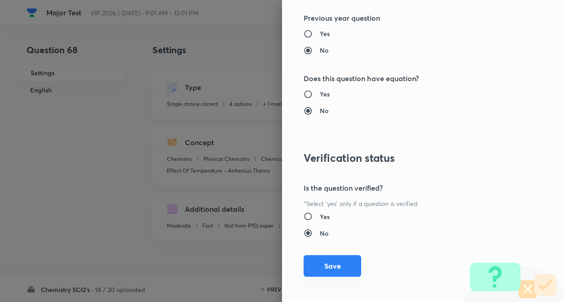
scroll to position [925, 0]
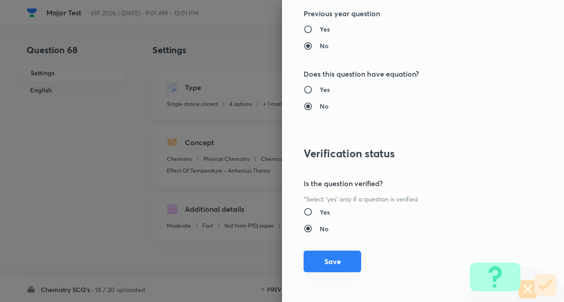
click at [313, 266] on button "Save" at bounding box center [333, 261] width 58 height 22
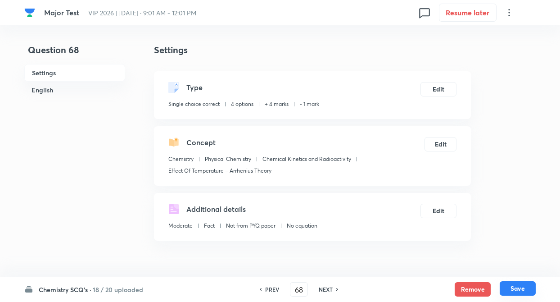
click at [514, 285] on button "Save" at bounding box center [518, 288] width 36 height 14
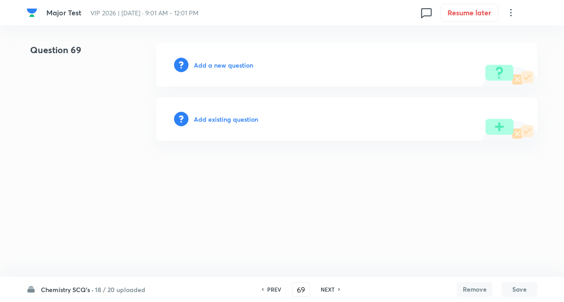
click at [251, 119] on h6 "Add existing question" at bounding box center [226, 118] width 64 height 9
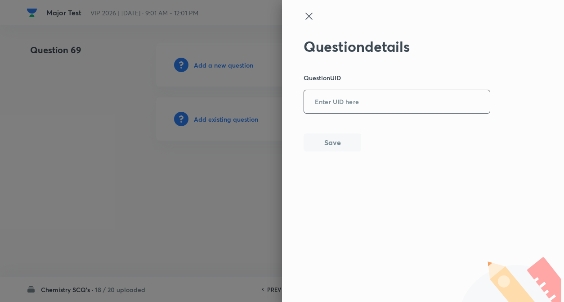
click at [343, 106] on input "text" at bounding box center [397, 102] width 186 height 22
paste input "ENJBJ"
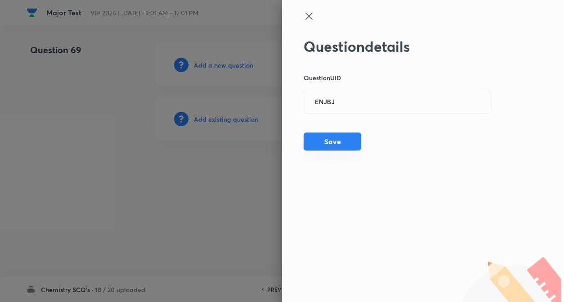
click at [336, 144] on button "Save" at bounding box center [333, 141] width 58 height 18
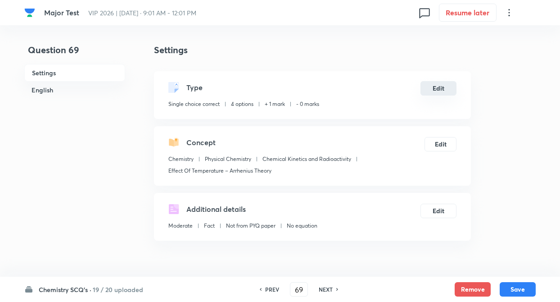
click at [433, 86] on button "Edit" at bounding box center [438, 88] width 36 height 14
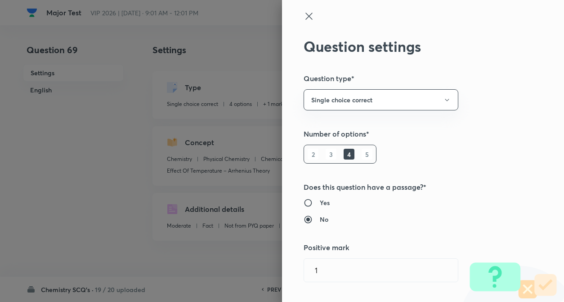
click at [507, 105] on div "Question settings Question type* Single choice correct Number of options* 2 3 4…" at bounding box center [423, 151] width 282 height 302
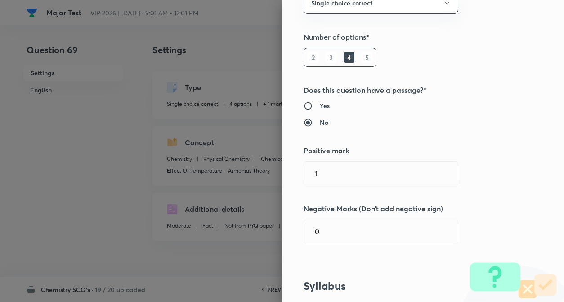
scroll to position [126, 0]
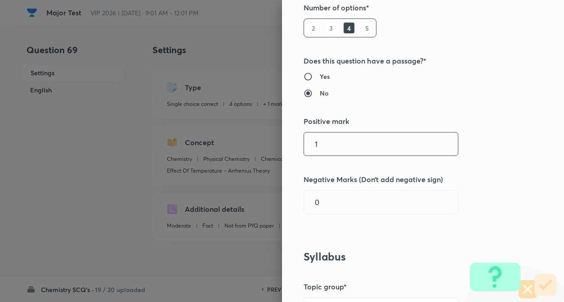
click at [359, 145] on input "1" at bounding box center [381, 143] width 154 height 23
click at [358, 189] on div "Question settings Question type* Single choice correct Number of options* 2 3 4…" at bounding box center [423, 151] width 282 height 302
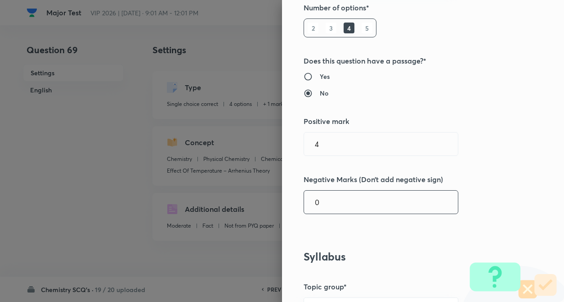
click at [355, 199] on input "0" at bounding box center [381, 201] width 154 height 23
click at [483, 176] on h5 "Negative Marks (Don’t add negative sign)" at bounding box center [408, 179] width 209 height 11
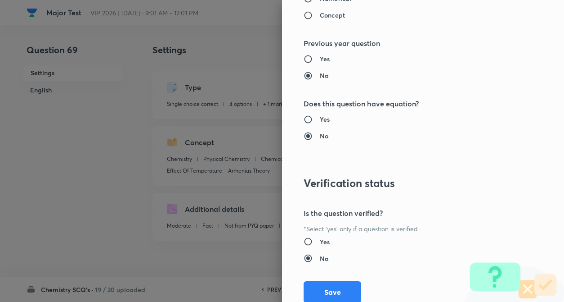
scroll to position [925, 0]
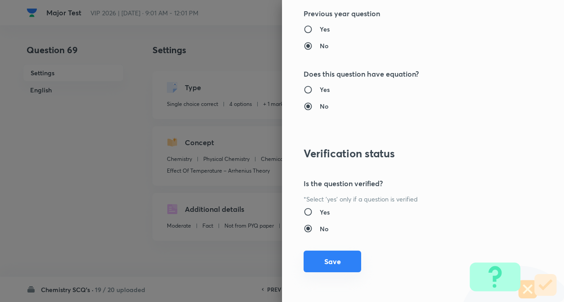
click at [331, 266] on button "Save" at bounding box center [333, 261] width 58 height 22
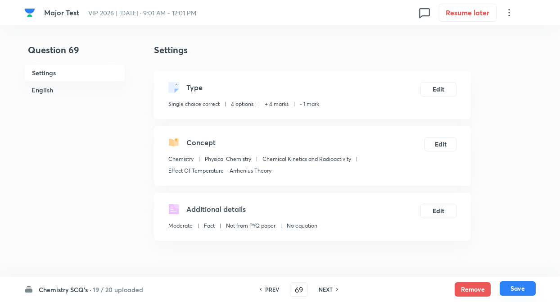
click at [516, 289] on button "Save" at bounding box center [518, 288] width 36 height 14
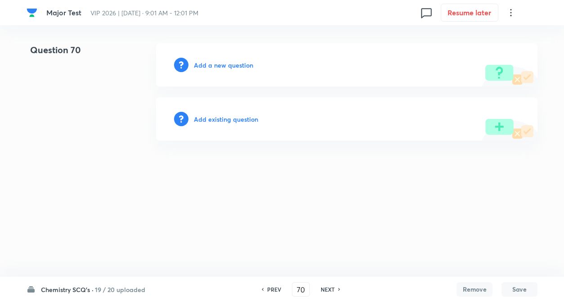
click at [249, 118] on h6 "Add existing question" at bounding box center [226, 118] width 64 height 9
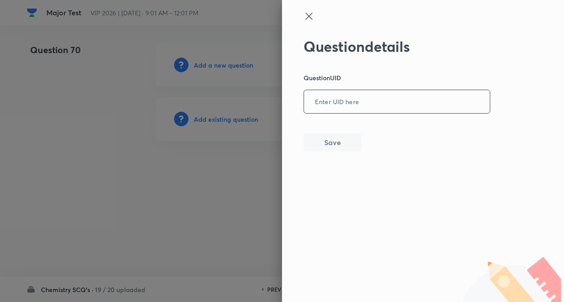
click at [388, 106] on input "text" at bounding box center [397, 102] width 186 height 22
paste input "E2J20"
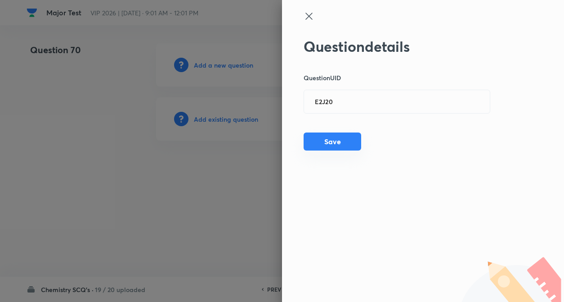
click at [340, 137] on button "Save" at bounding box center [333, 141] width 58 height 18
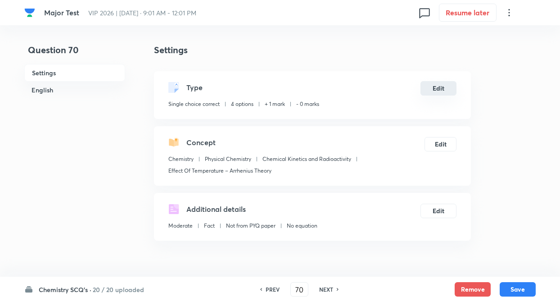
click at [433, 86] on button "Edit" at bounding box center [438, 88] width 36 height 14
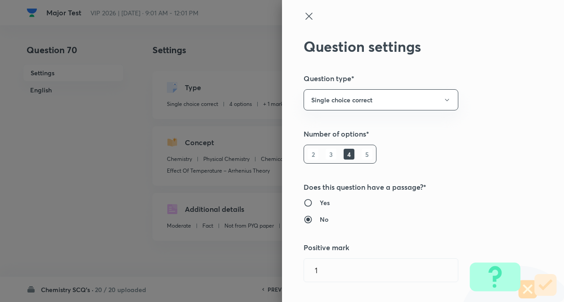
click at [506, 106] on div "Question settings Question type* Single choice correct Number of options* 2 3 4…" at bounding box center [423, 151] width 282 height 302
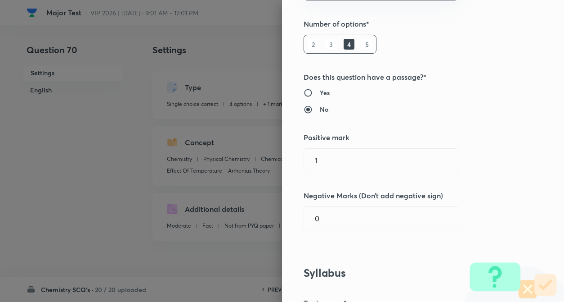
scroll to position [126, 0]
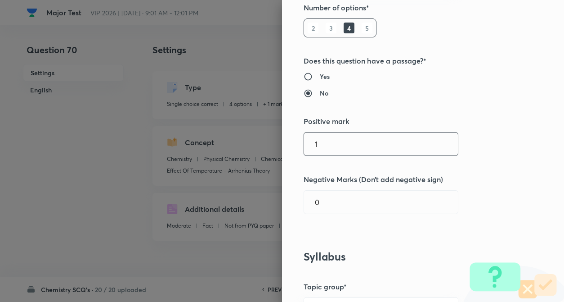
click at [364, 146] on input "1" at bounding box center [381, 143] width 154 height 23
click at [340, 203] on input "0" at bounding box center [381, 201] width 154 height 23
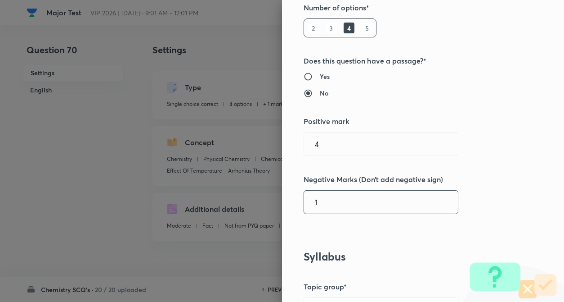
click at [519, 187] on div "Question settings Question type* Single choice correct Number of options* 2 3 4…" at bounding box center [423, 151] width 282 height 302
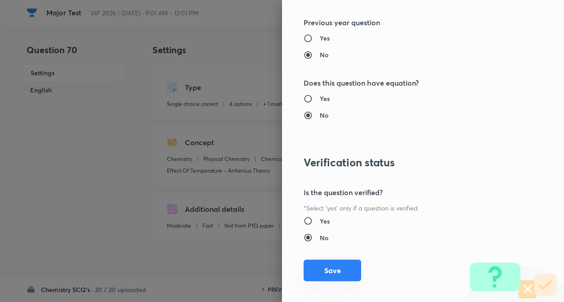
scroll to position [925, 0]
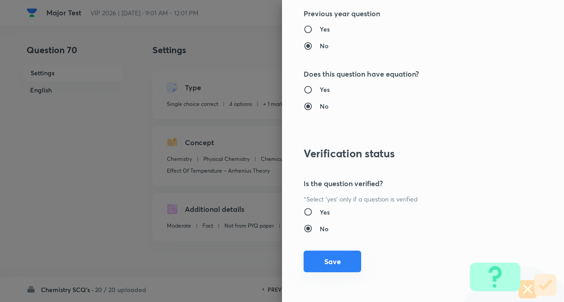
click at [339, 261] on button "Save" at bounding box center [333, 261] width 58 height 22
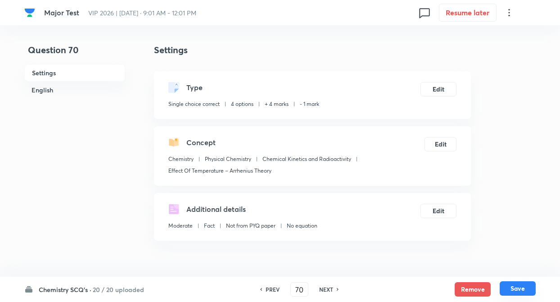
click at [523, 284] on button "Save" at bounding box center [518, 288] width 36 height 14
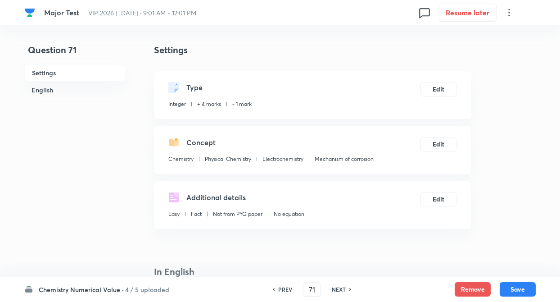
click at [346, 287] on div "NEXT" at bounding box center [340, 289] width 24 height 8
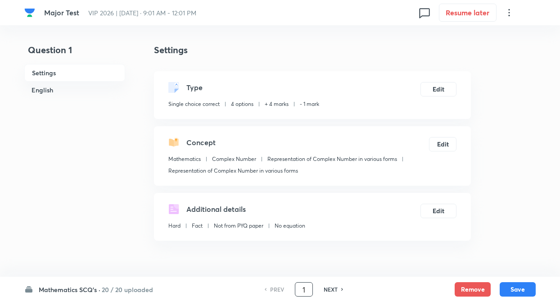
click at [310, 291] on input "1" at bounding box center [303, 289] width 17 height 16
type input "1"
type input "25"
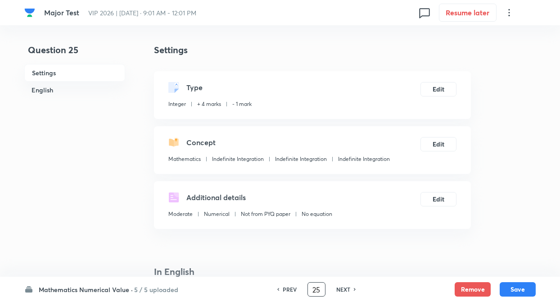
type input "1"
click at [321, 291] on input "25" at bounding box center [316, 289] width 17 height 16
type input "2"
type input "75"
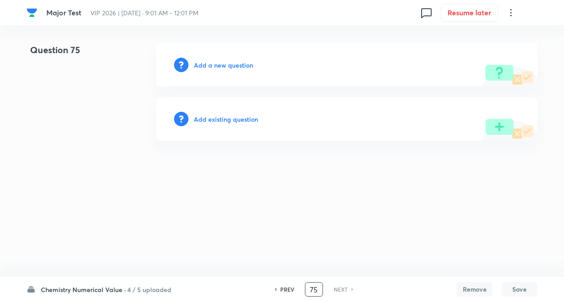
click at [250, 120] on h6 "Add existing question" at bounding box center [226, 118] width 64 height 9
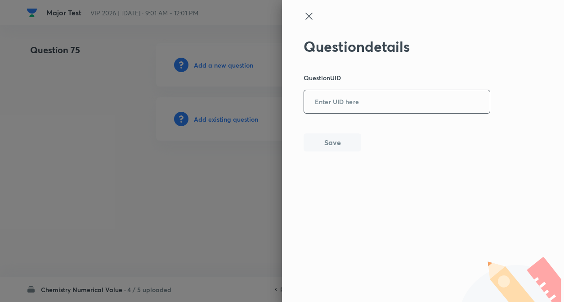
click at [379, 106] on input "text" at bounding box center [397, 102] width 186 height 22
paste input "PSSP6"
type input "PSSP6"
click at [331, 141] on button "Save" at bounding box center [333, 141] width 58 height 18
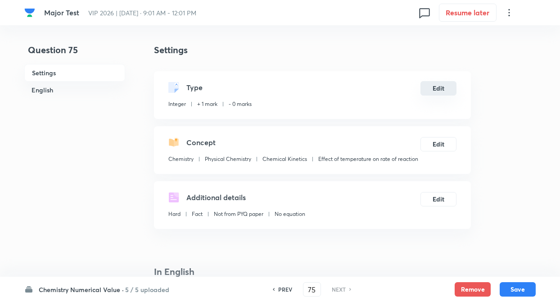
type input "1"
click at [443, 95] on button "Edit" at bounding box center [438, 88] width 36 height 14
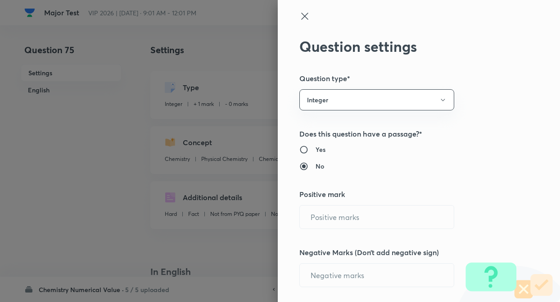
radio input "true"
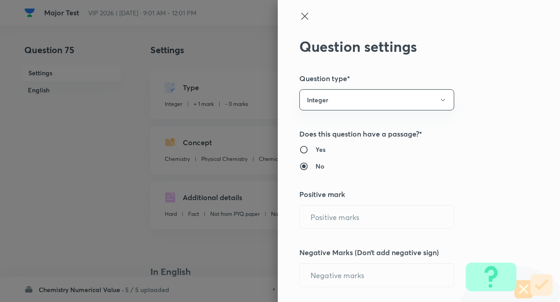
radio input "true"
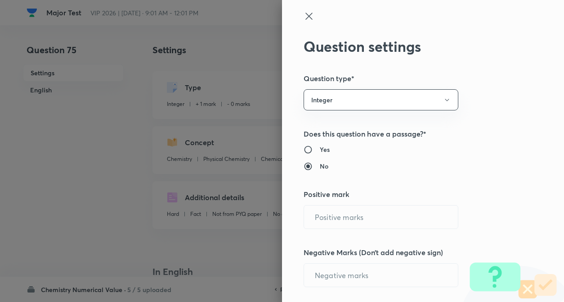
click at [503, 133] on h5 "Does this question have a passage?*" at bounding box center [408, 133] width 209 height 11
type input "1"
type input "0"
type input "Chemistry"
type input "Physical Chemistry"
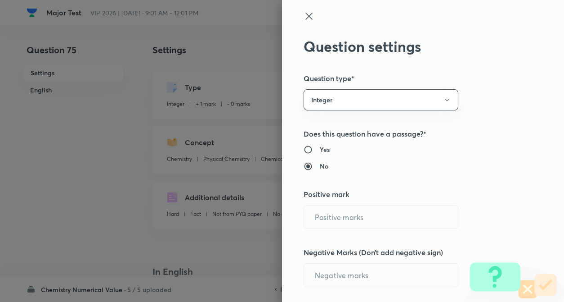
type input "Chemical Kinetics"
type input "Effect of temperature on rate of reaction"
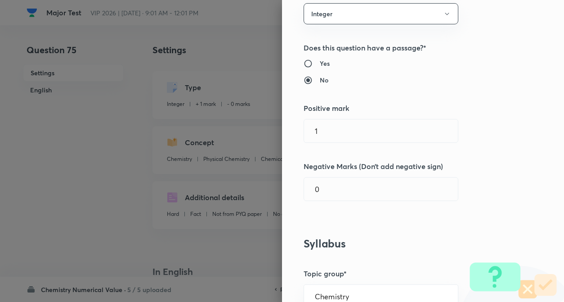
scroll to position [126, 0]
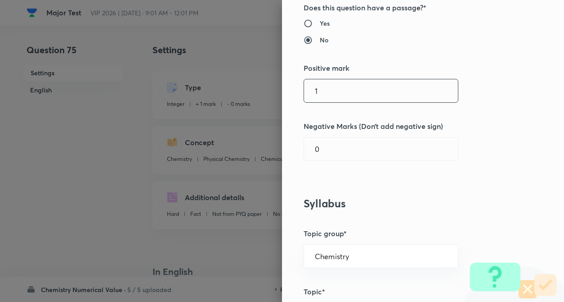
click at [360, 94] on input "1" at bounding box center [381, 90] width 154 height 23
type input "4"
click at [348, 145] on input "0" at bounding box center [381, 148] width 154 height 23
type input "1"
click at [479, 144] on div "Question settings Question type* Integer Does this question have a passage?* Ye…" at bounding box center [423, 151] width 282 height 302
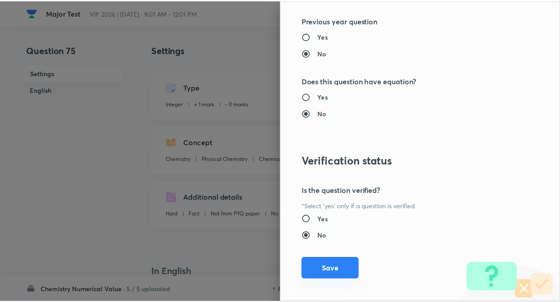
scroll to position [872, 0]
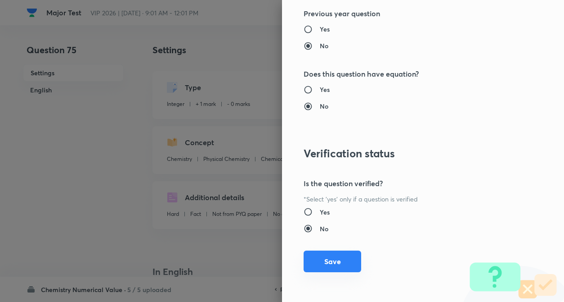
click at [334, 262] on button "Save" at bounding box center [333, 261] width 58 height 22
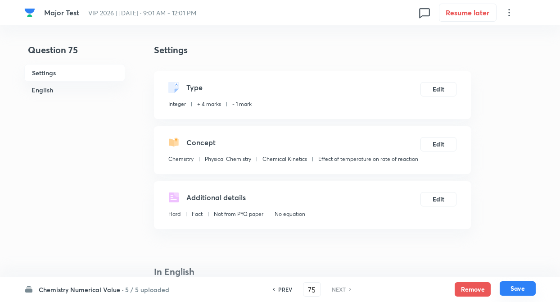
click at [514, 288] on button "Save" at bounding box center [518, 288] width 36 height 14
type input "1"
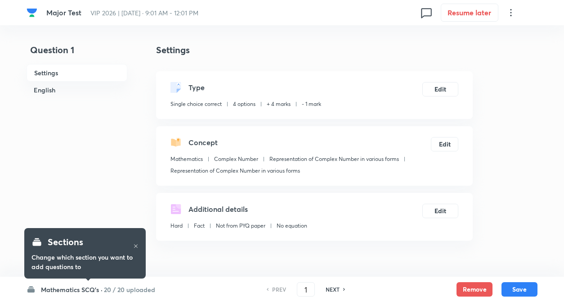
checkbox input "true"
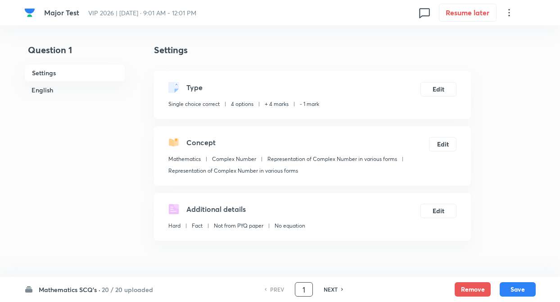
click at [307, 289] on input "1" at bounding box center [303, 289] width 17 height 16
type input "51"
checkbox input "false"
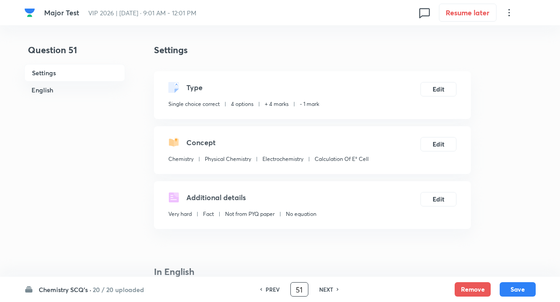
checkbox input "true"
click at [299, 266] on h4 "In English" at bounding box center [312, 272] width 317 height 14
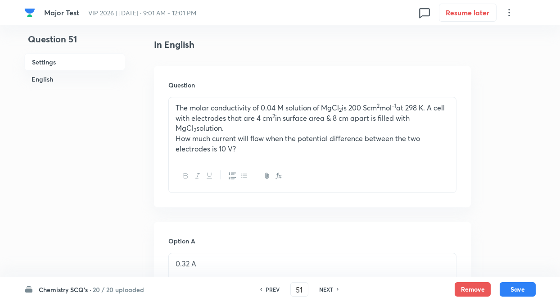
scroll to position [252, 0]
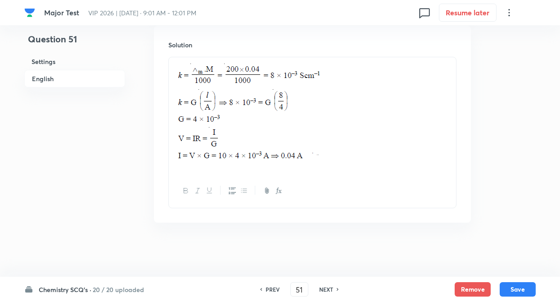
click at [330, 290] on h6 "NEXT" at bounding box center [326, 289] width 14 height 8
type input "52"
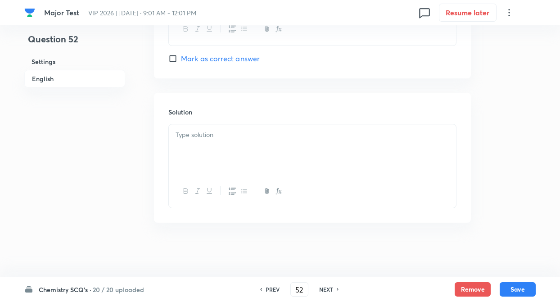
checkbox input "false"
checkbox input "true"
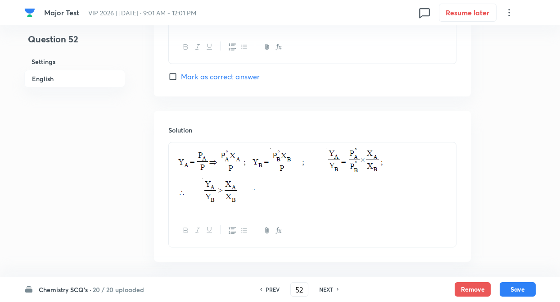
click at [172, 244] on div at bounding box center [312, 230] width 287 height 33
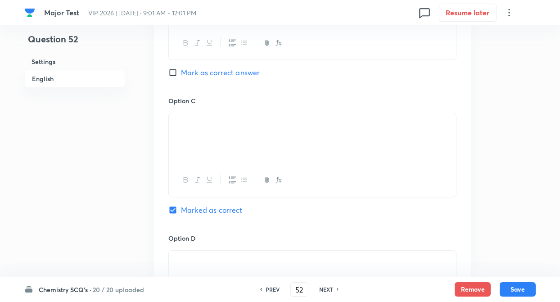
click at [171, 244] on div "In English Question Option A Y A < Y B Mark as correct answer Option B X A > X …" at bounding box center [312, 83] width 317 height 896
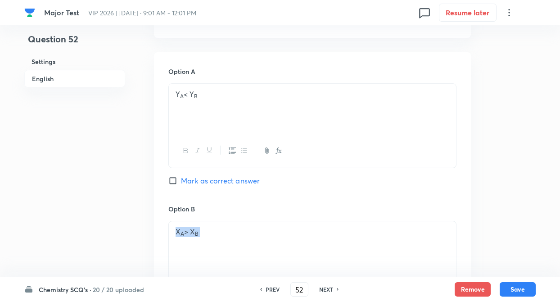
drag, startPoint x: 171, startPoint y: 244, endPoint x: 188, endPoint y: 236, distance: 18.5
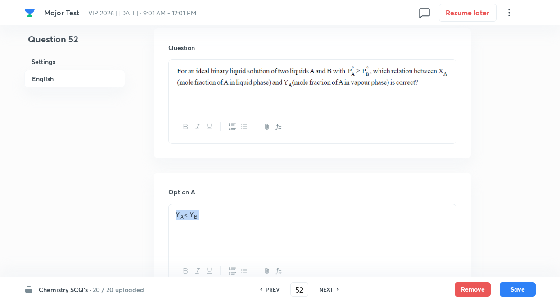
drag, startPoint x: 212, startPoint y: 235, endPoint x: 235, endPoint y: 235, distance: 22.1
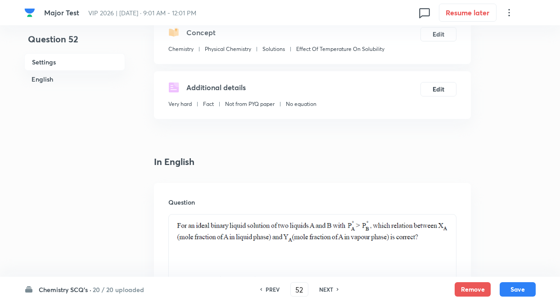
click at [269, 246] on p at bounding box center [313, 233] width 274 height 27
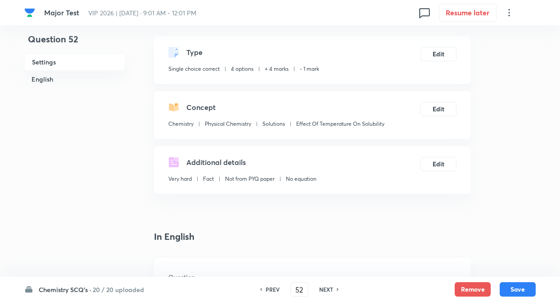
click at [327, 288] on h6 "NEXT" at bounding box center [326, 289] width 14 height 8
type input "53"
checkbox input "false"
checkbox input "true"
click at [327, 288] on h6 "NEXT" at bounding box center [326, 289] width 14 height 8
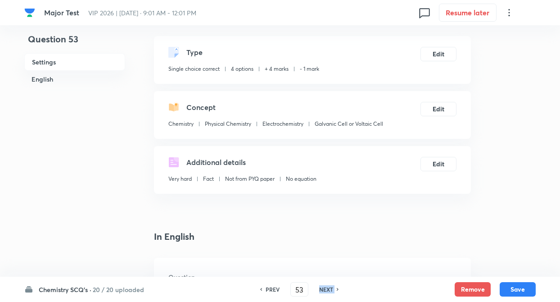
type input "54"
click at [327, 288] on h6 "NEXT" at bounding box center [326, 289] width 14 height 8
checkbox input "true"
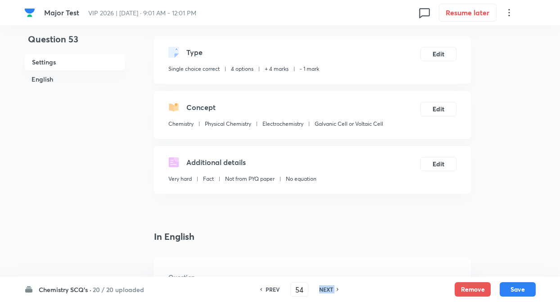
type input "56"
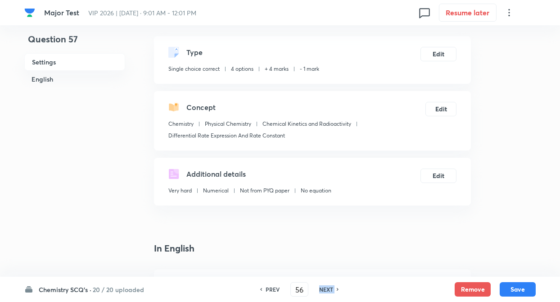
checkbox input "false"
type input "57"
click at [327, 288] on h6 "NEXT" at bounding box center [326, 289] width 14 height 8
checkbox input "true"
type input "58"
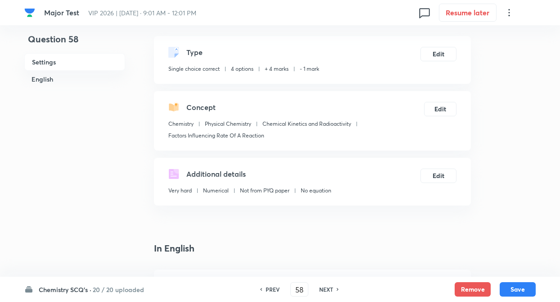
checkbox input "false"
checkbox input "true"
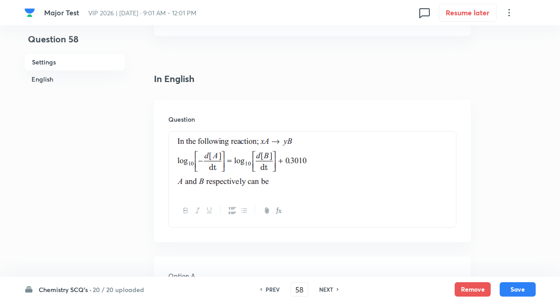
scroll to position [215, 0]
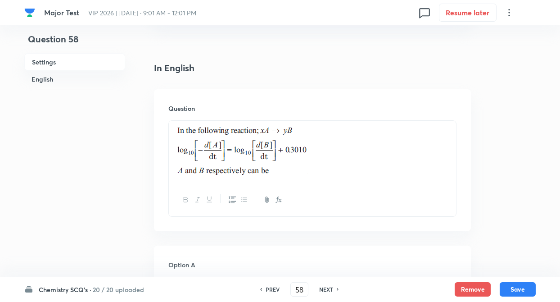
click at [268, 291] on h6 "PREV" at bounding box center [273, 289] width 14 height 8
type input "57"
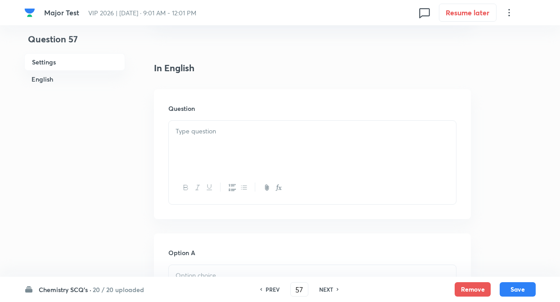
checkbox input "false"
checkbox input "true"
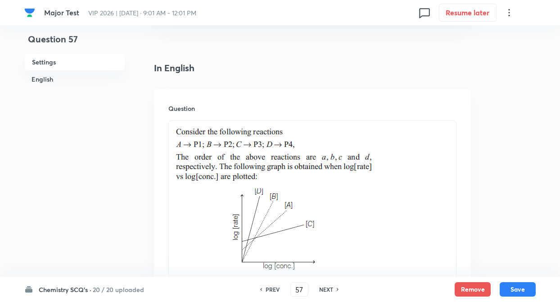
click at [155, 230] on div "Question" at bounding box center [312, 223] width 317 height 268
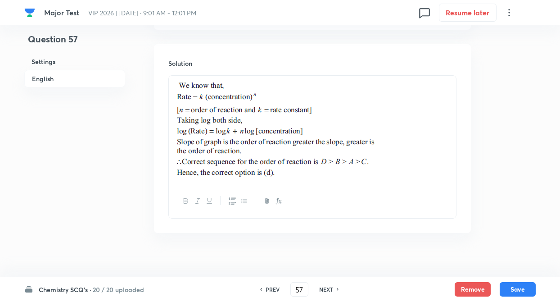
scroll to position [1126, 0]
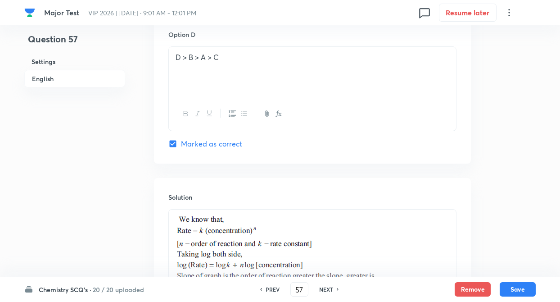
click at [155, 227] on div "Solution" at bounding box center [312, 272] width 317 height 189
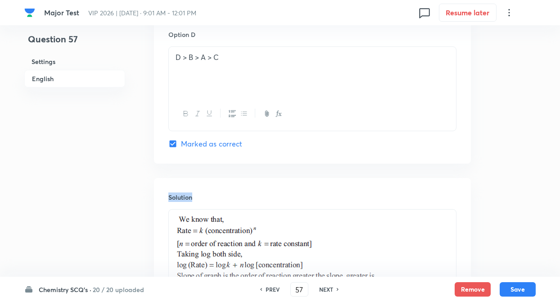
click at [155, 227] on div "Solution" at bounding box center [312, 272] width 317 height 189
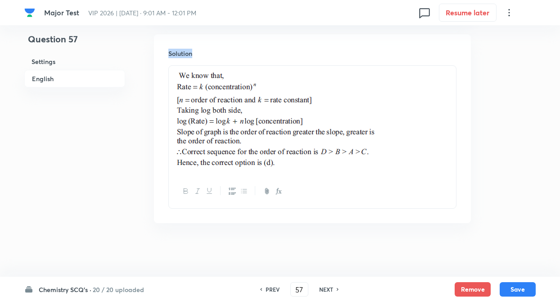
scroll to position [1126, 0]
click at [334, 287] on div "NEXT" at bounding box center [328, 289] width 24 height 8
type input "58"
checkbox input "false"
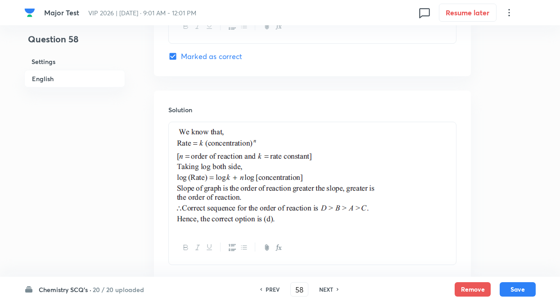
checkbox input "true"
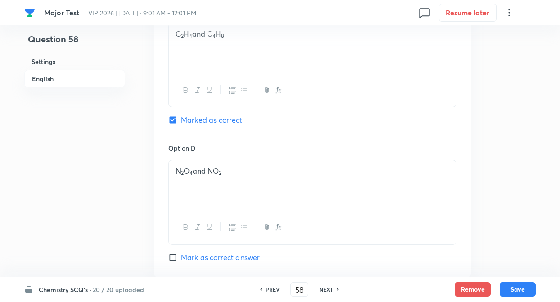
scroll to position [853, 0]
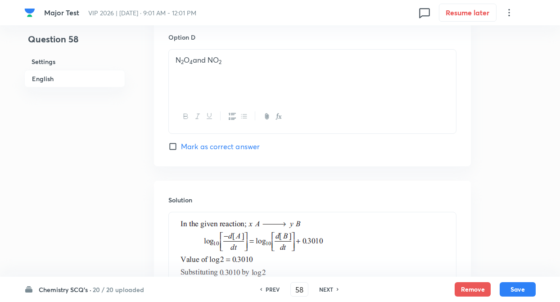
click at [334, 288] on div "NEXT" at bounding box center [328, 289] width 24 height 8
type input "59"
checkbox input "false"
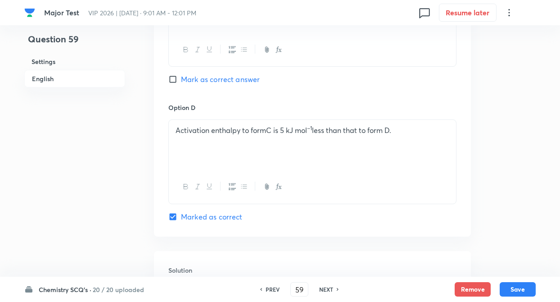
checkbox input "true"
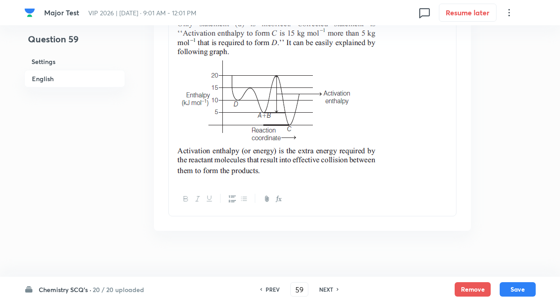
scroll to position [1130, 0]
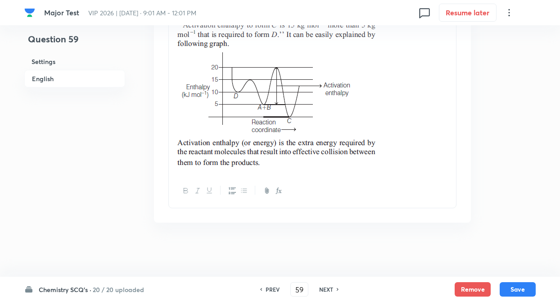
click at [334, 288] on div "NEXT" at bounding box center [328, 289] width 24 height 8
type input "60"
checkbox input "false"
checkbox input "true"
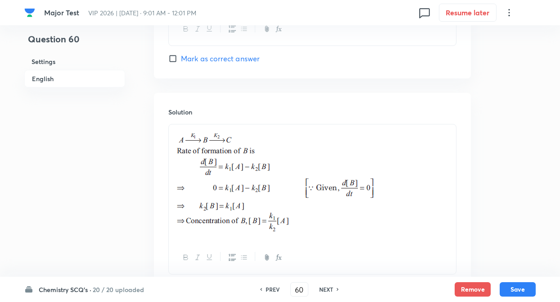
scroll to position [984, 0]
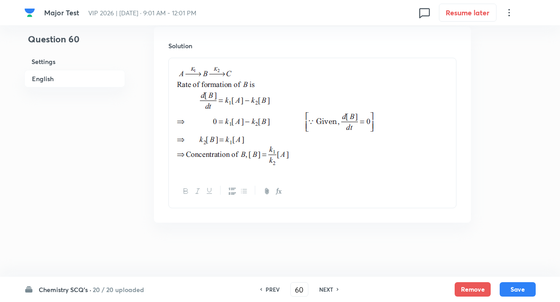
click at [334, 288] on div "NEXT" at bounding box center [328, 289] width 24 height 8
type input "61"
checkbox input "false"
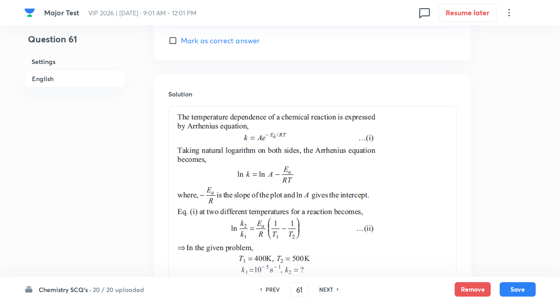
checkbox input "true"
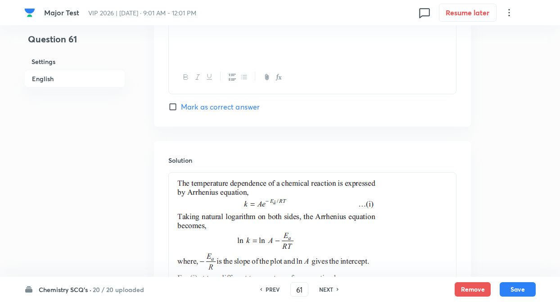
scroll to position [1130, 0]
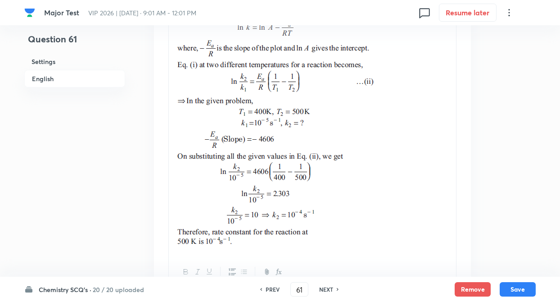
click at [334, 288] on div "NEXT" at bounding box center [328, 289] width 24 height 8
type input "62"
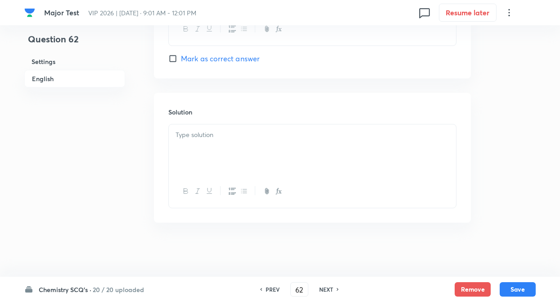
checkbox input "false"
checkbox input "true"
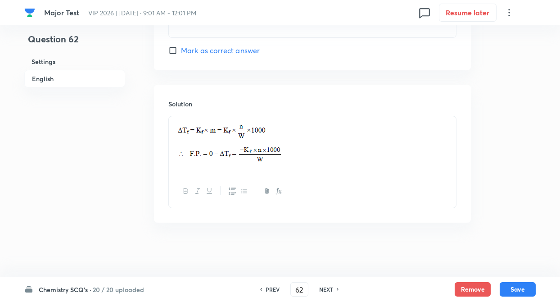
click at [334, 288] on div "NEXT" at bounding box center [328, 289] width 24 height 8
type input "63"
checkbox input "false"
checkbox input "true"
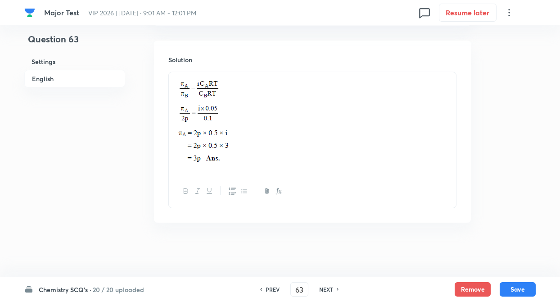
click at [334, 288] on div "NEXT" at bounding box center [328, 289] width 24 height 8
type input "64"
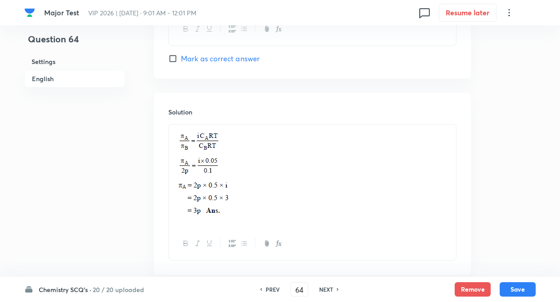
checkbox input "false"
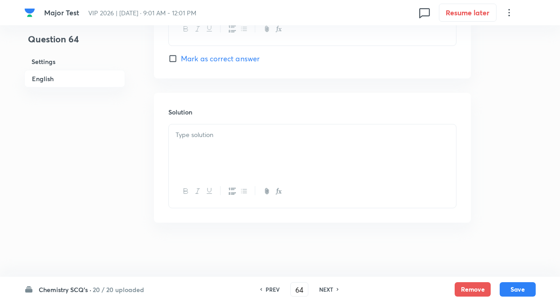
checkbox input "true"
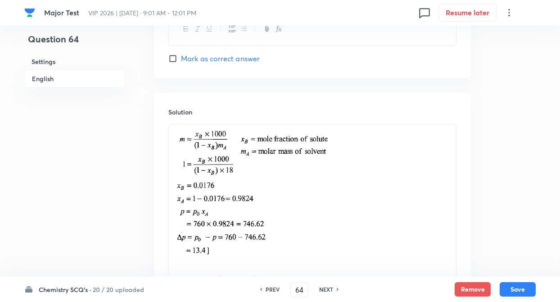
scroll to position [1007, 0]
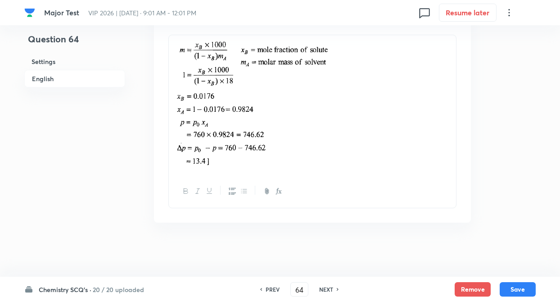
click at [334, 288] on div "NEXT" at bounding box center [328, 289] width 24 height 8
type input "65"
checkbox input "false"
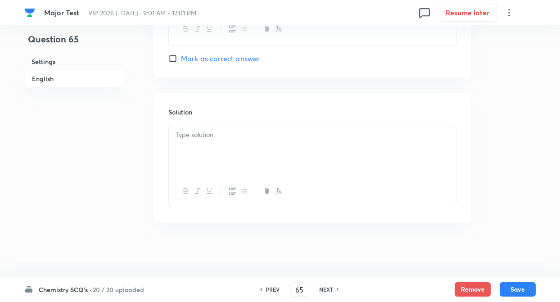
checkbox input "true"
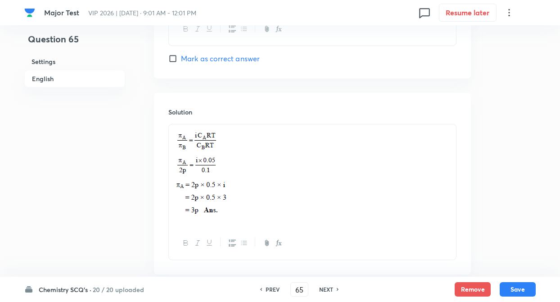
scroll to position [969, 0]
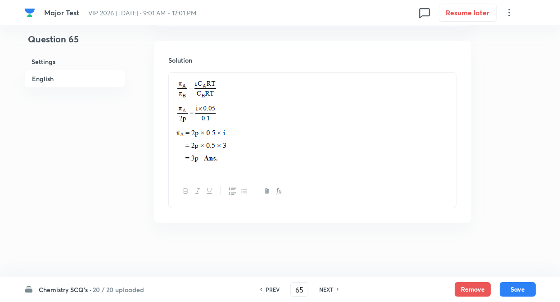
click at [334, 288] on div "NEXT" at bounding box center [328, 289] width 24 height 8
type input "66"
checkbox input "false"
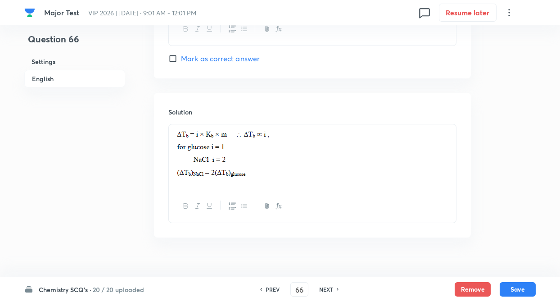
checkbox input "true"
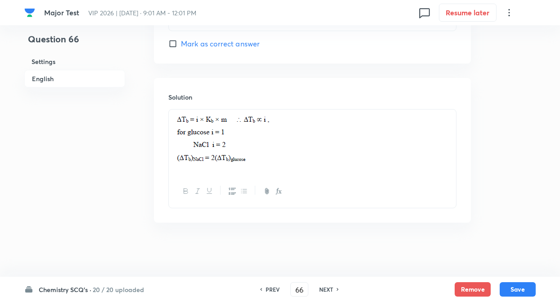
click at [334, 288] on div "NEXT" at bounding box center [328, 289] width 24 height 8
type input "67"
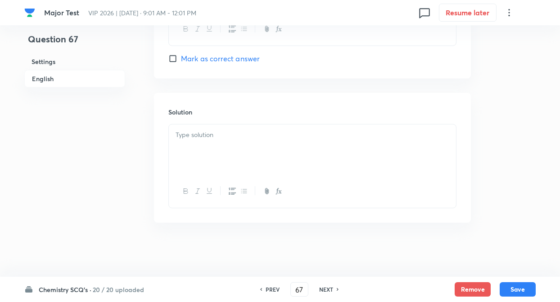
checkbox input "true"
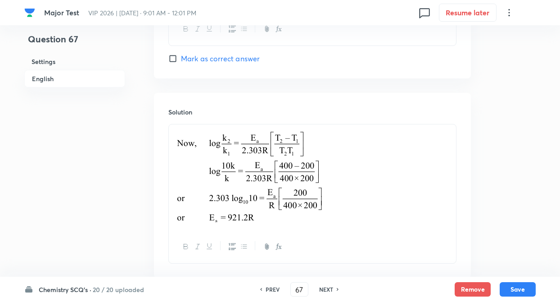
scroll to position [984, 0]
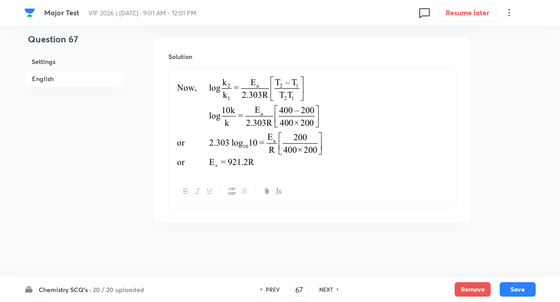
click at [334, 288] on div "NEXT" at bounding box center [328, 289] width 24 height 8
type input "68"
checkbox input "false"
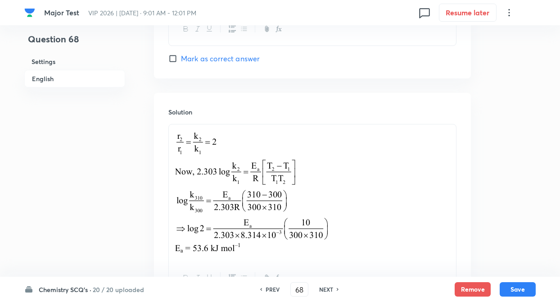
checkbox input "true"
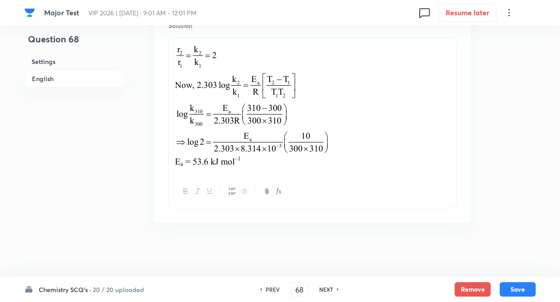
click at [334, 288] on div "NEXT" at bounding box center [328, 289] width 24 height 8
type input "69"
checkbox input "true"
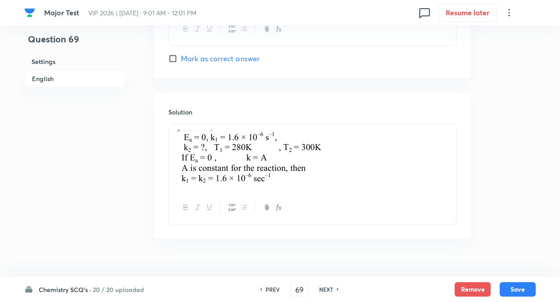
scroll to position [945, 0]
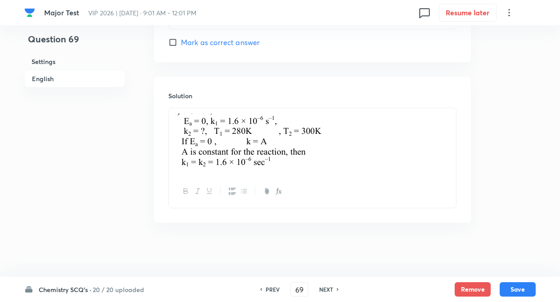
click at [334, 288] on div "NEXT" at bounding box center [328, 289] width 24 height 8
type input "70"
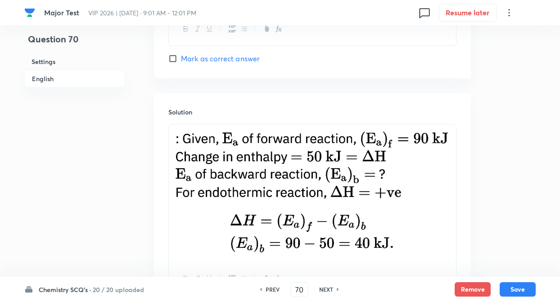
checkbox input "true"
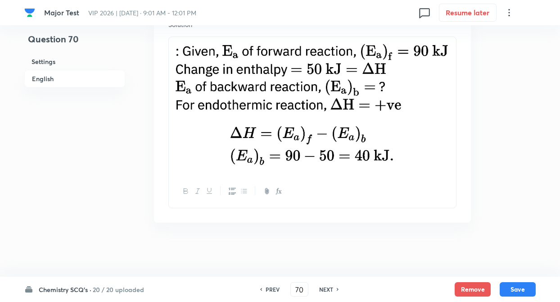
click at [334, 288] on div "NEXT" at bounding box center [328, 289] width 24 height 8
type input "71"
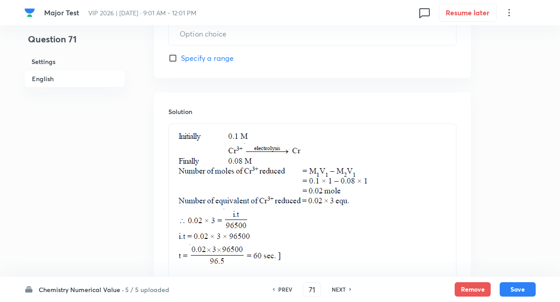
type input "60"
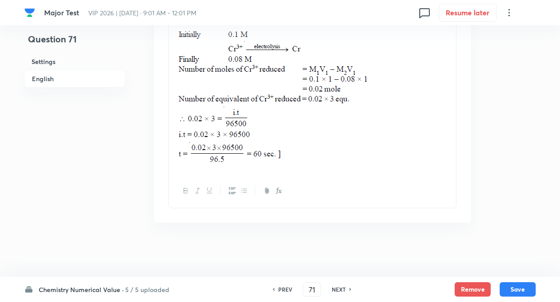
click at [108, 288] on h6 "Chemistry Numerical Value ·" at bounding box center [81, 288] width 85 height 9
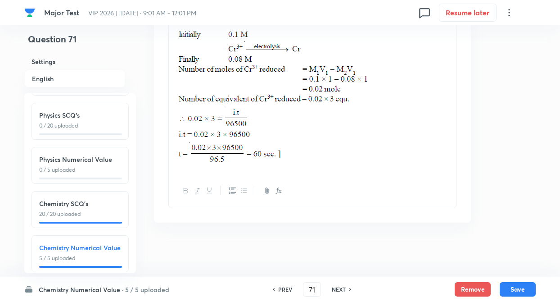
scroll to position [99, 0]
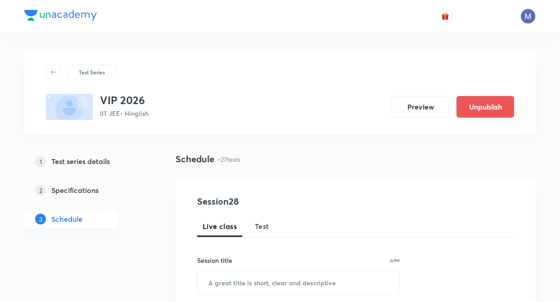
scroll to position [1635, 0]
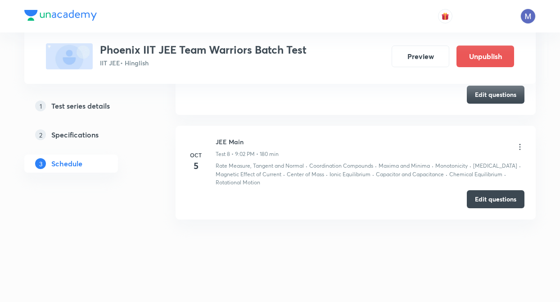
scroll to position [1123, 0]
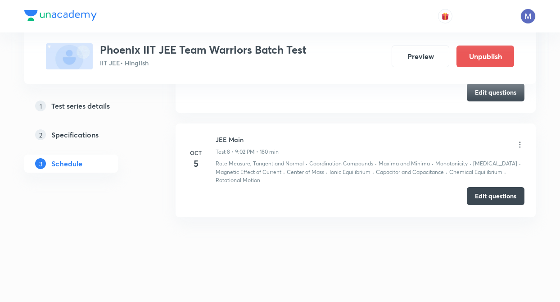
click at [489, 203] on button "Edit questions" at bounding box center [496, 196] width 58 height 18
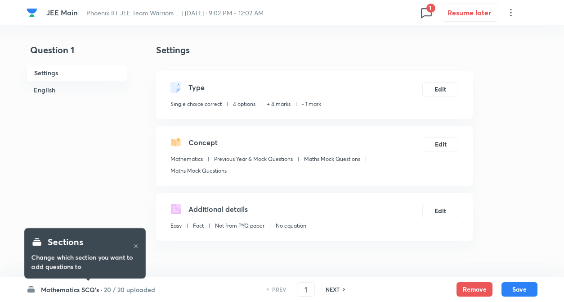
checkbox input "true"
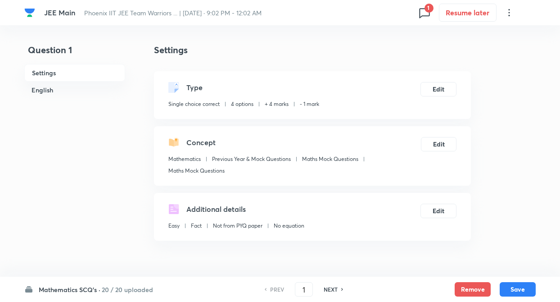
click at [111, 287] on h6 "20 / 20 uploaded" at bounding box center [127, 288] width 51 height 9
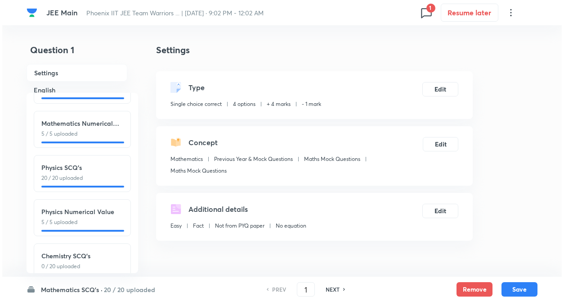
scroll to position [99, 0]
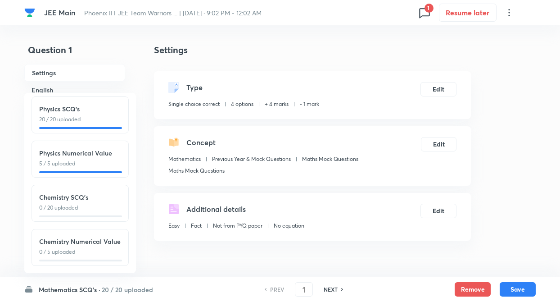
click at [82, 203] on p "0 / 20 uploaded" at bounding box center [80, 207] width 82 height 8
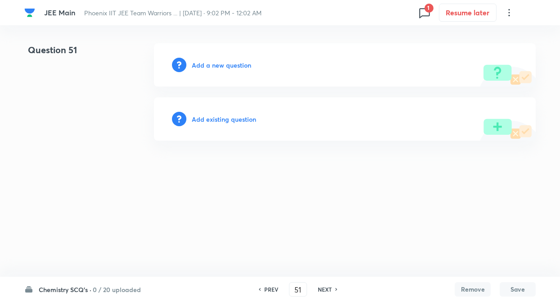
type input "51"
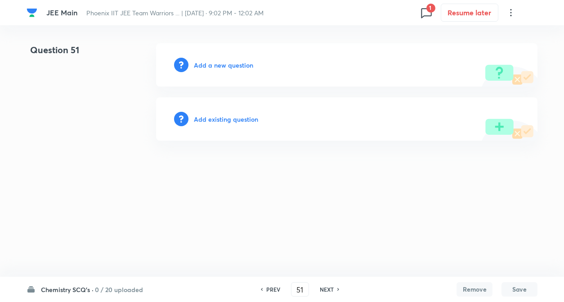
click at [235, 120] on h6 "Add existing question" at bounding box center [226, 118] width 64 height 9
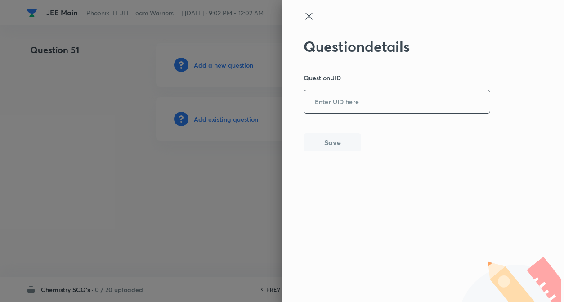
click at [343, 94] on input "text" at bounding box center [397, 102] width 186 height 22
paste input "Q411J"
type input "Q411J"
click at [331, 135] on button "Save" at bounding box center [333, 141] width 58 height 18
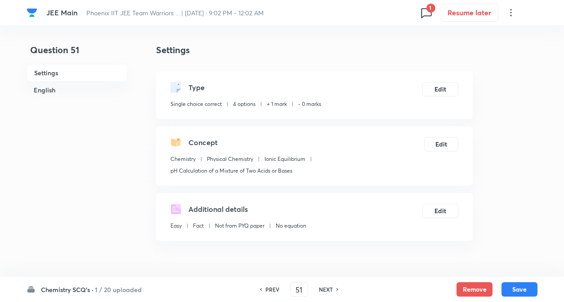
checkbox input "true"
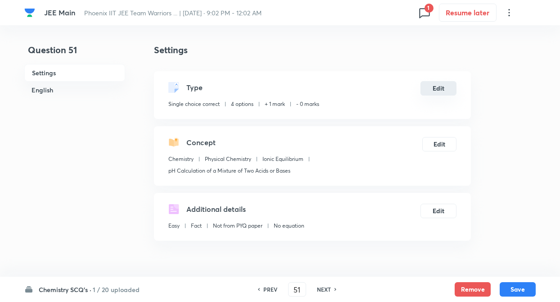
click at [443, 94] on button "Edit" at bounding box center [438, 88] width 36 height 14
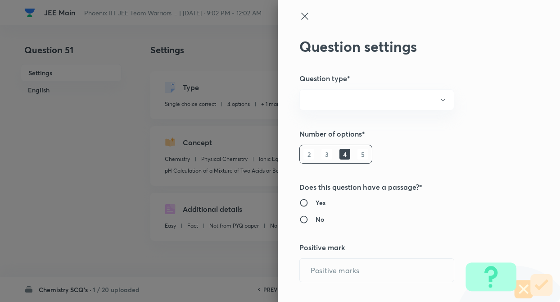
click at [498, 118] on div "Question settings Question type* Number of options* 2 3 4 5 Does this question …" at bounding box center [419, 151] width 282 height 302
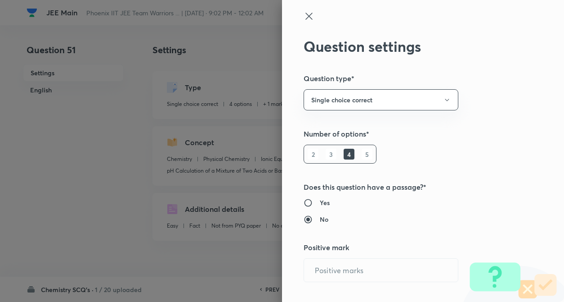
radio input "true"
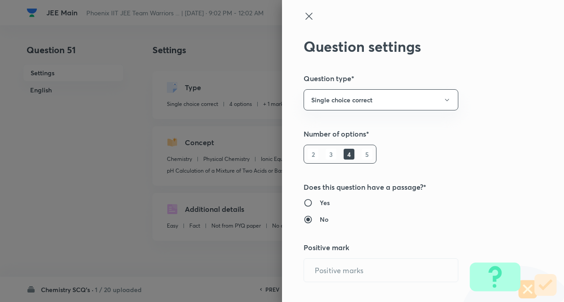
radio input "true"
type input "1"
type input "0"
type input "Chemistry"
type input "Physical Chemistry"
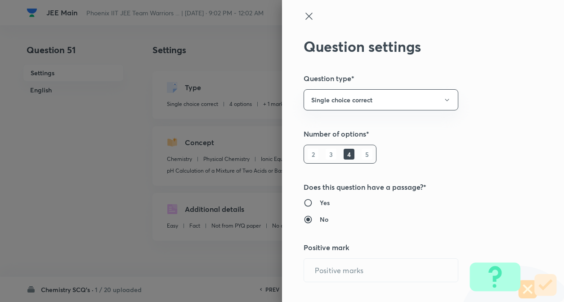
type input "Ionic Equilibrium"
type input "pH Calculation of a Mixture of Two Acids or Bases"
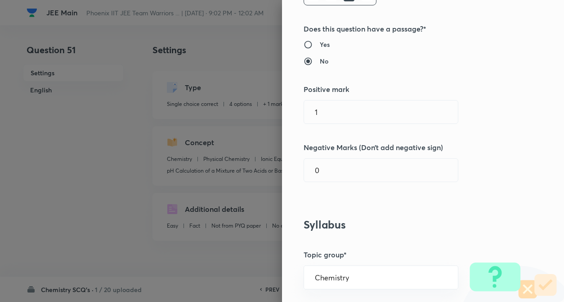
scroll to position [162, 0]
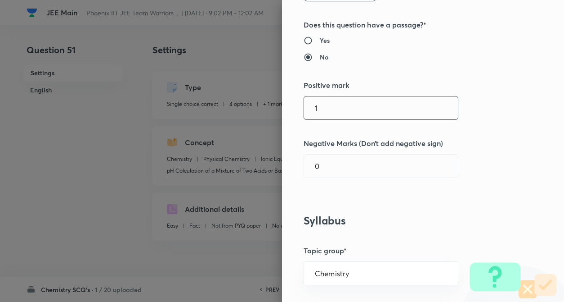
click at [345, 108] on input "1" at bounding box center [381, 107] width 154 height 23
type input "4"
click at [329, 167] on input "0" at bounding box center [381, 165] width 154 height 23
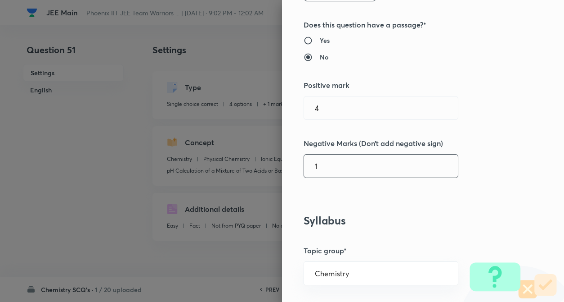
type input "1"
click at [489, 143] on h5 "Negative Marks (Don’t add negative sign)" at bounding box center [408, 143] width 209 height 11
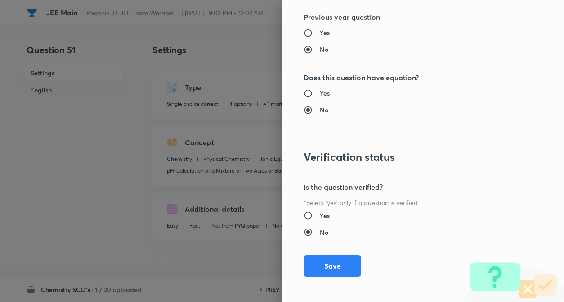
scroll to position [925, 0]
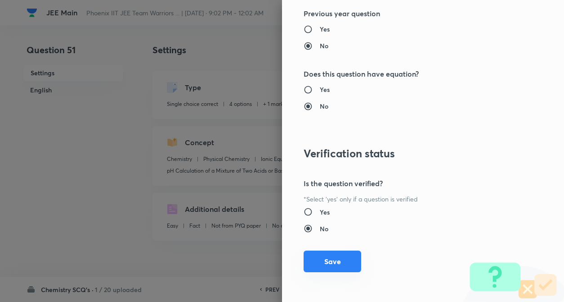
click at [327, 263] on button "Save" at bounding box center [333, 261] width 58 height 22
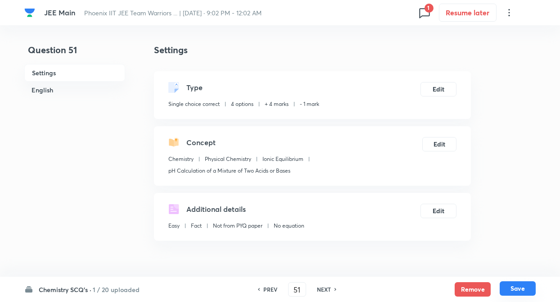
click at [527, 284] on button "Save" at bounding box center [518, 288] width 36 height 14
type input "52"
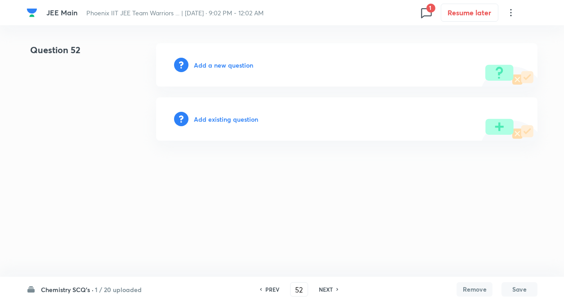
click at [213, 120] on h6 "Add existing question" at bounding box center [226, 118] width 64 height 9
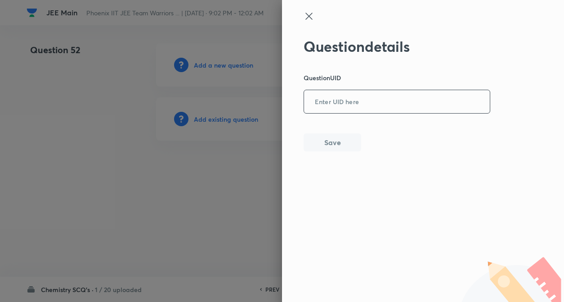
click at [321, 107] on input "text" at bounding box center [397, 102] width 186 height 22
paste input "RDOEA"
type input "RDOEA"
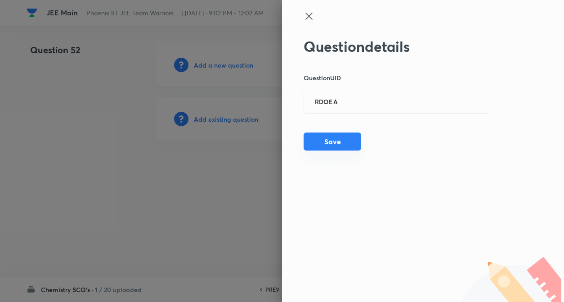
click at [319, 136] on button "Save" at bounding box center [333, 141] width 58 height 18
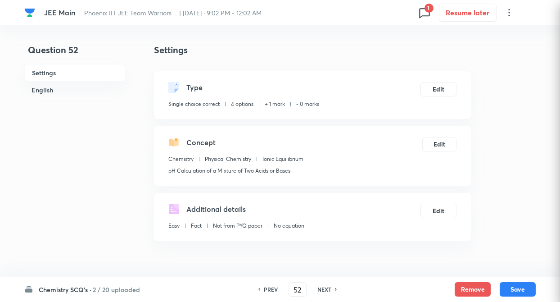
checkbox input "true"
click at [430, 88] on button "Edit" at bounding box center [438, 88] width 36 height 14
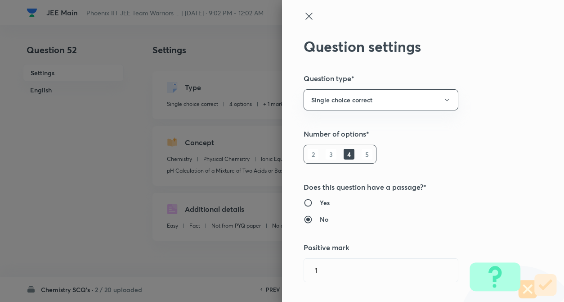
type input "1"
type input "0"
click at [469, 106] on div "Question settings Question type* Single choice correct Number of options* 2 3 4…" at bounding box center [423, 151] width 282 height 302
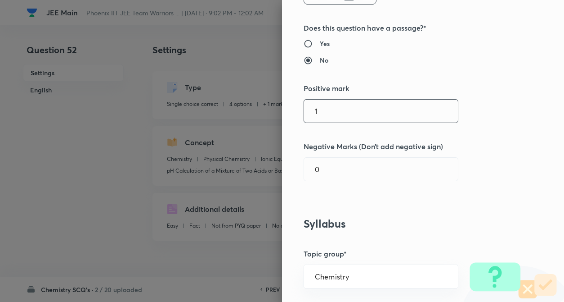
scroll to position [162, 0]
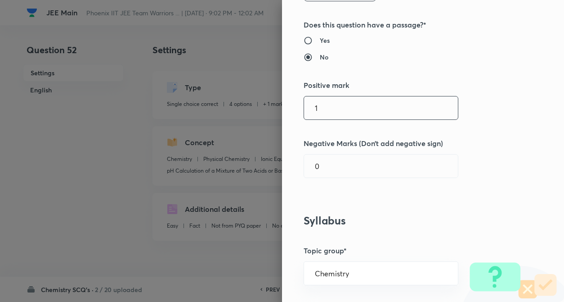
click at [375, 109] on input "1" at bounding box center [381, 107] width 154 height 23
type input "4"
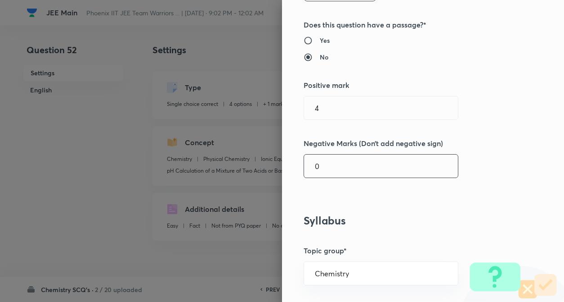
click at [370, 158] on input "0" at bounding box center [381, 165] width 154 height 23
type input "1"
click at [458, 136] on div "Question settings Question type* Single choice correct Number of options* 2 3 4…" at bounding box center [423, 151] width 282 height 302
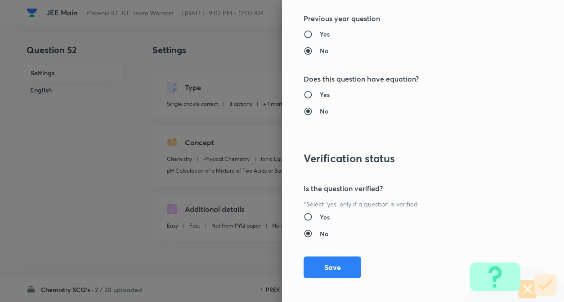
scroll to position [925, 0]
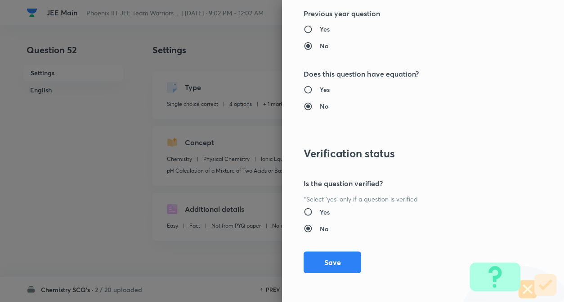
click at [328, 261] on button "Save" at bounding box center [333, 262] width 58 height 22
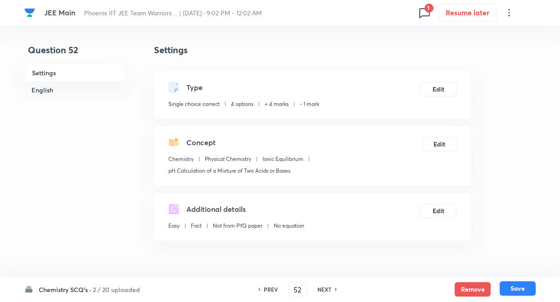
click at [528, 288] on button "Save" at bounding box center [518, 288] width 36 height 14
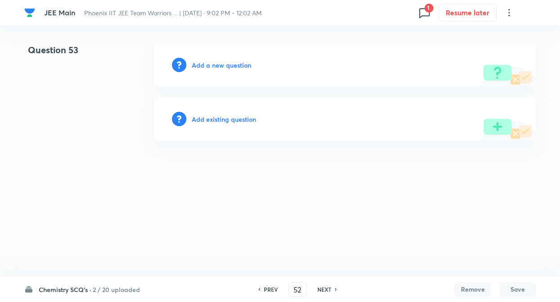
type input "53"
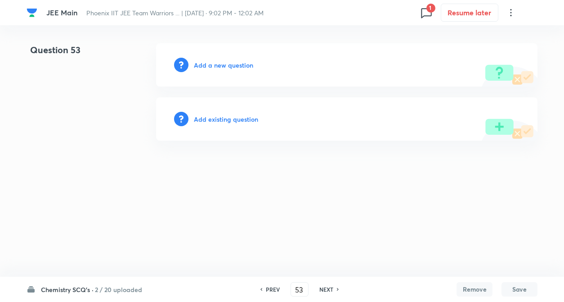
click at [240, 121] on h6 "Add existing question" at bounding box center [226, 118] width 64 height 9
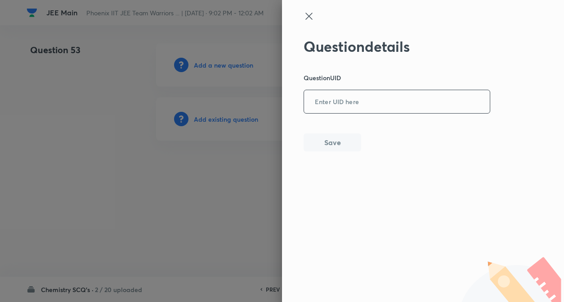
click at [352, 102] on input "text" at bounding box center [397, 102] width 186 height 22
paste input "S1YT1"
type input "S1YT1"
click at [341, 139] on button "Save" at bounding box center [333, 141] width 58 height 18
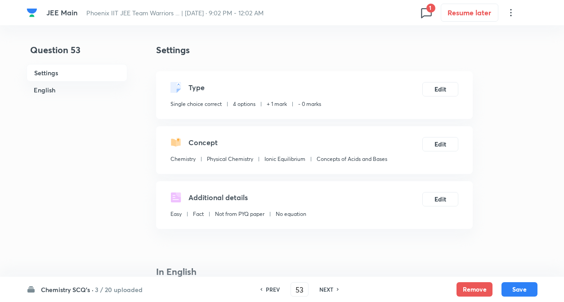
checkbox input "true"
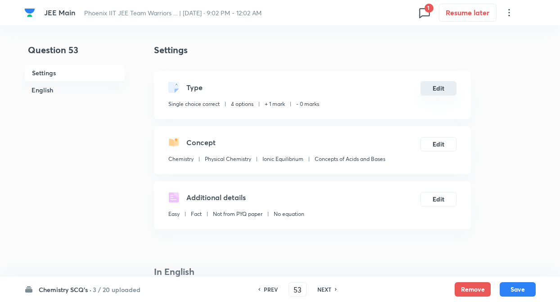
click at [442, 92] on button "Edit" at bounding box center [438, 88] width 36 height 14
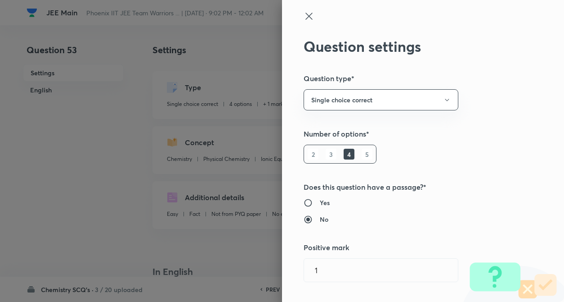
type input "1"
type input "0"
type input "Concepts of Acids and Bases"
click at [479, 104] on div "Question settings Question type* Single choice correct Number of options* 2 3 4…" at bounding box center [423, 151] width 282 height 302
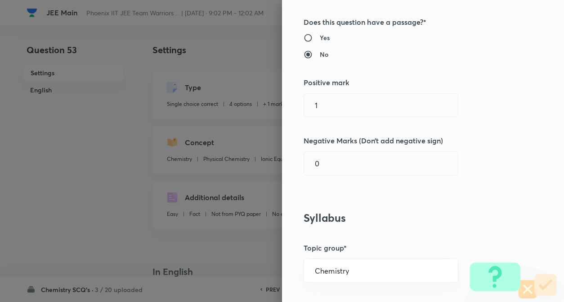
scroll to position [180, 0]
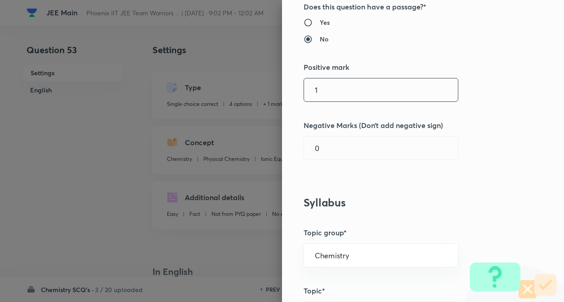
click at [371, 90] on input "1" at bounding box center [381, 89] width 154 height 23
type input "4"
click at [374, 137] on input "0" at bounding box center [381, 147] width 154 height 23
type input "1"
click at [500, 118] on div "Question settings Question type* Single choice correct Number of options* 2 3 4…" at bounding box center [423, 151] width 282 height 302
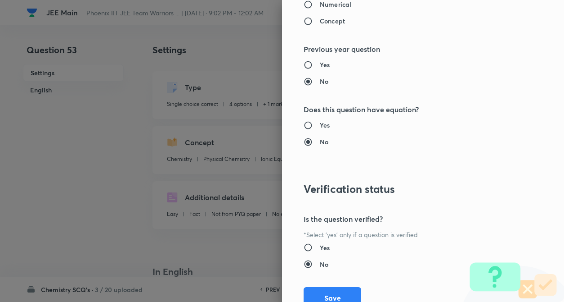
scroll to position [925, 0]
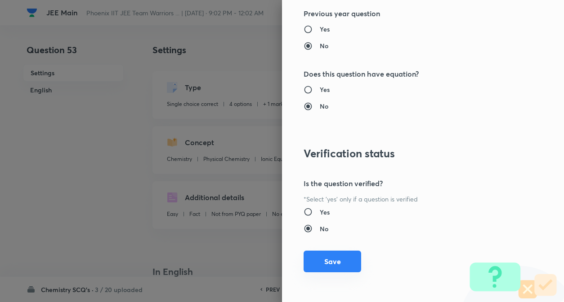
click at [345, 258] on button "Save" at bounding box center [333, 261] width 58 height 22
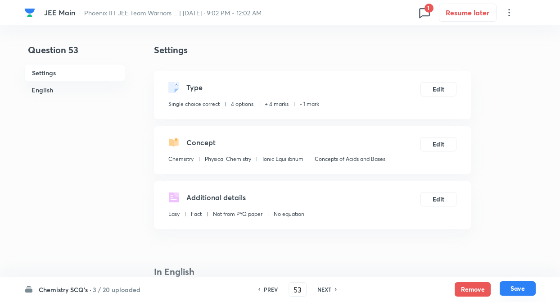
click at [506, 282] on button "Save" at bounding box center [518, 288] width 36 height 14
type input "54"
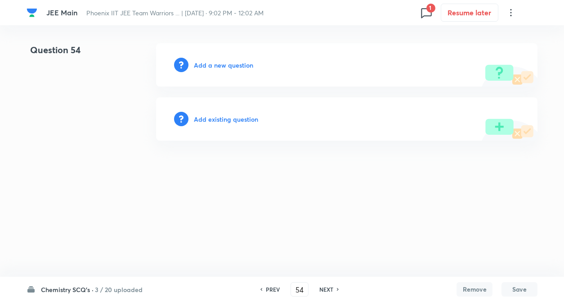
click at [211, 117] on h6 "Add existing question" at bounding box center [226, 118] width 64 height 9
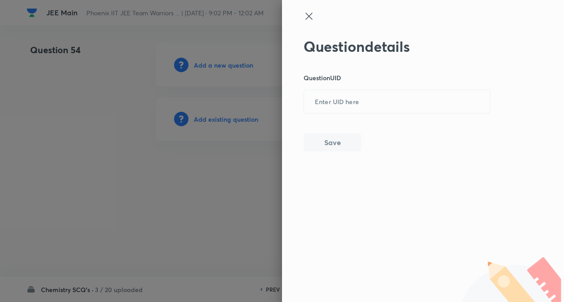
drag, startPoint x: 332, startPoint y: 108, endPoint x: 338, endPoint y: 14, distance: 94.7
click at [338, 14] on div "Question details Question UID ​ Save" at bounding box center [423, 151] width 282 height 302
paste input "ZL1QI"
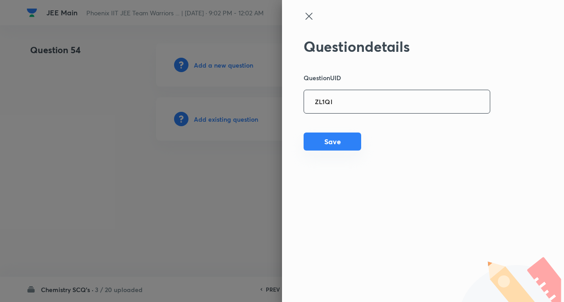
type input "ZL1QI"
click at [342, 139] on button "Save" at bounding box center [333, 141] width 58 height 18
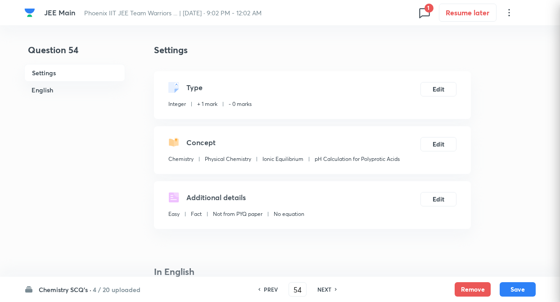
type input "10"
click at [452, 89] on button "Edit" at bounding box center [438, 88] width 36 height 14
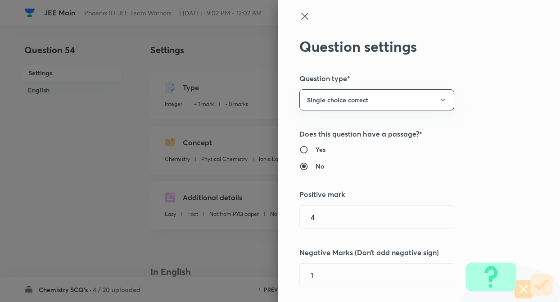
type input "1"
type input "0"
type input "pH Calculation for Polyprotic Acids"
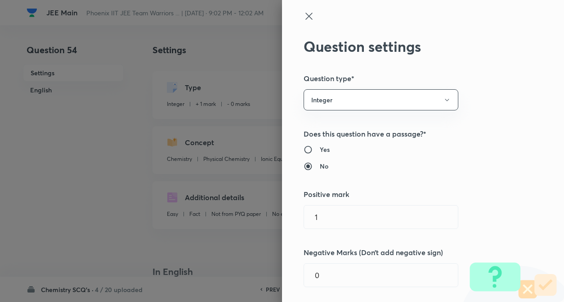
click at [493, 100] on div "Question settings Question type* Integer Does this question have a passage?* Ye…" at bounding box center [423, 151] width 282 height 302
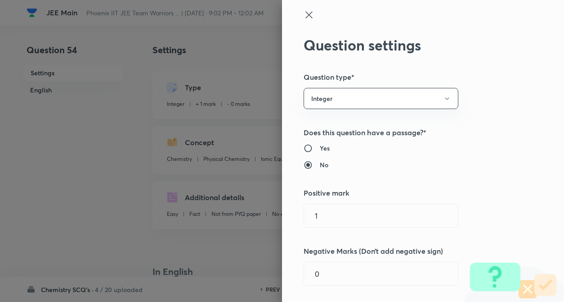
scroll to position [0, 0]
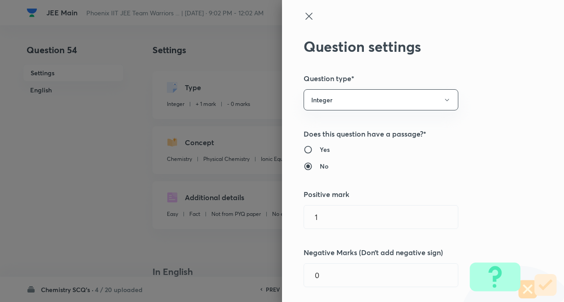
click at [304, 12] on icon at bounding box center [309, 16] width 11 height 11
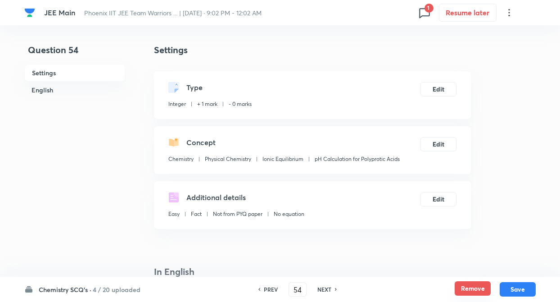
click at [472, 289] on button "Remove" at bounding box center [473, 288] width 36 height 14
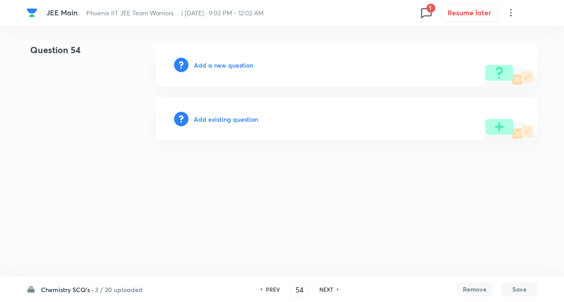
click at [221, 122] on h6 "Add existing question" at bounding box center [226, 118] width 64 height 9
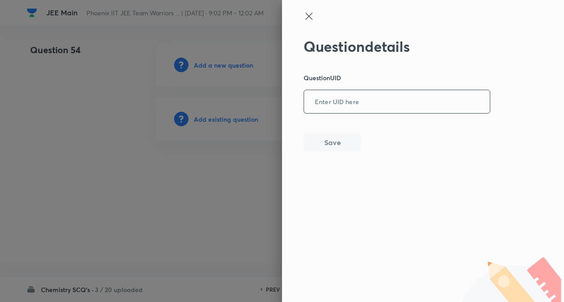
click at [321, 104] on input "text" at bounding box center [397, 102] width 186 height 22
paste input "F7QBK"
type input "F7QBK"
click at [324, 145] on button "Save" at bounding box center [333, 141] width 58 height 18
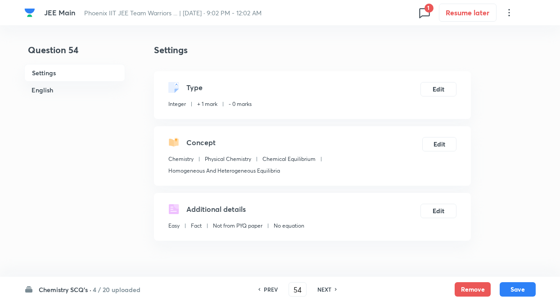
type input "32"
click at [473, 290] on button "Remove" at bounding box center [473, 288] width 36 height 14
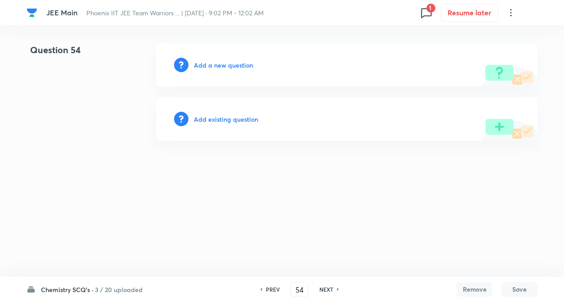
click at [246, 122] on h6 "Add existing question" at bounding box center [226, 118] width 64 height 9
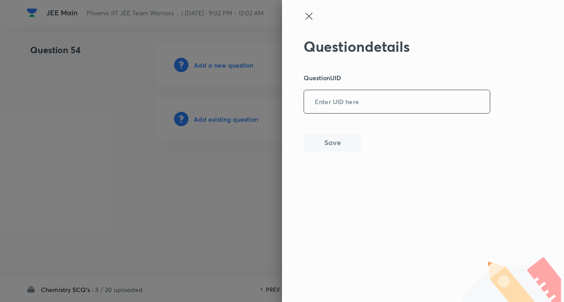
click at [367, 108] on input "text" at bounding box center [397, 102] width 186 height 22
paste input "F1F27"
type input "F1F27"
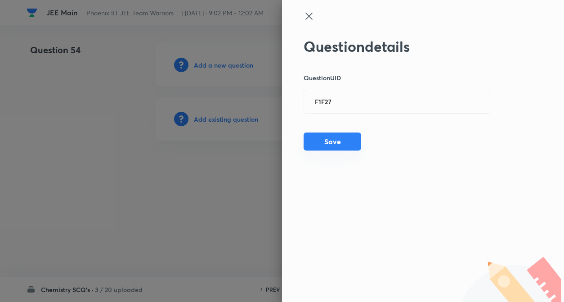
click at [345, 135] on button "Save" at bounding box center [333, 141] width 58 height 18
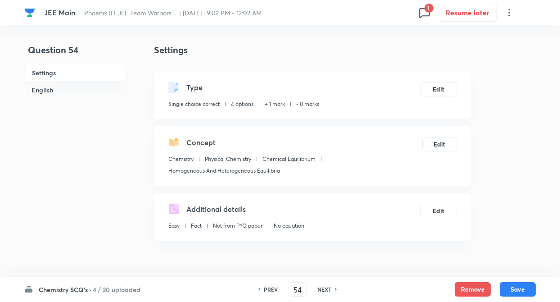
checkbox input "true"
click at [436, 86] on button "Edit" at bounding box center [438, 88] width 36 height 14
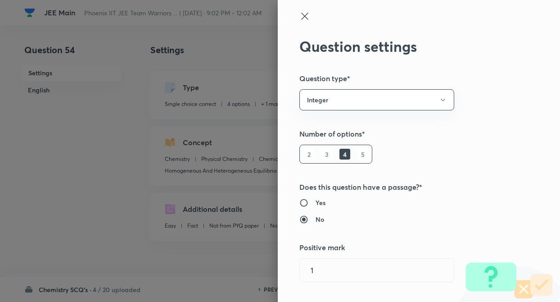
type input "Chemical Equilibrium"
type input "Homogeneous And Heterogeneous Equilibria"
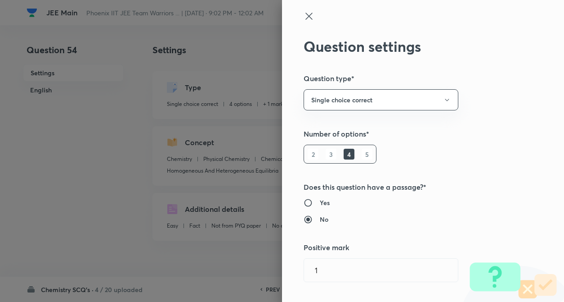
click at [481, 103] on div "Question settings Question type* Single choice correct Number of options* 2 3 4…" at bounding box center [423, 151] width 282 height 302
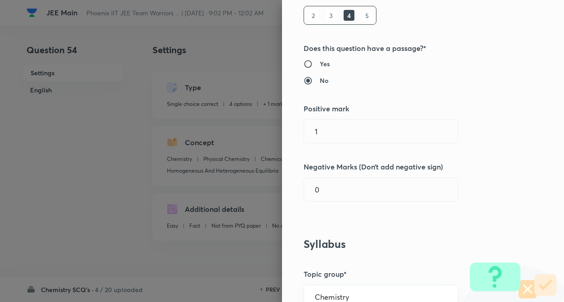
scroll to position [144, 0]
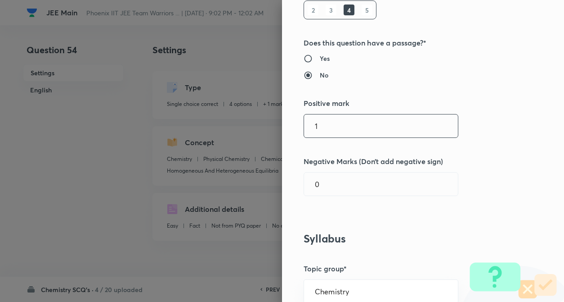
click at [351, 126] on input "1" at bounding box center [381, 125] width 154 height 23
type input "4"
click at [349, 194] on input "0" at bounding box center [381, 183] width 154 height 23
type input "1"
click at [549, 167] on div "Question settings Question type* Single choice correct Number of options* 2 3 4…" at bounding box center [423, 151] width 282 height 302
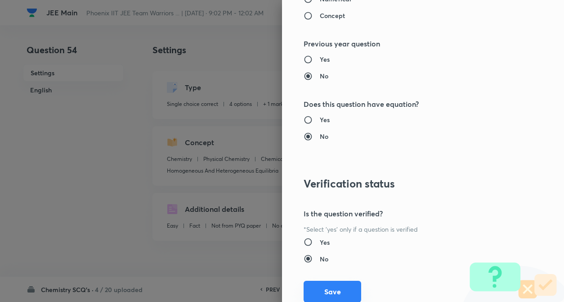
scroll to position [925, 0]
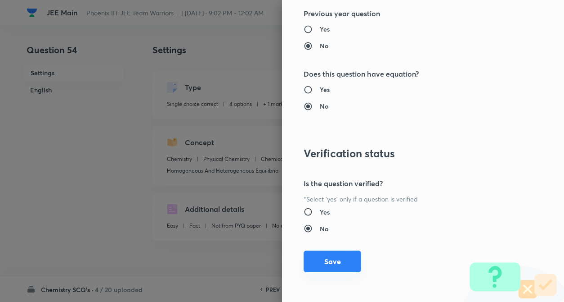
click at [331, 264] on button "Save" at bounding box center [333, 261] width 58 height 22
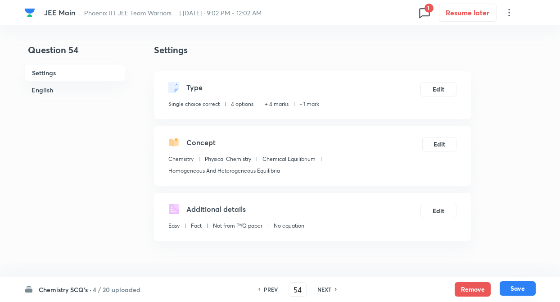
click at [514, 287] on button "Save" at bounding box center [518, 288] width 36 height 14
type input "55"
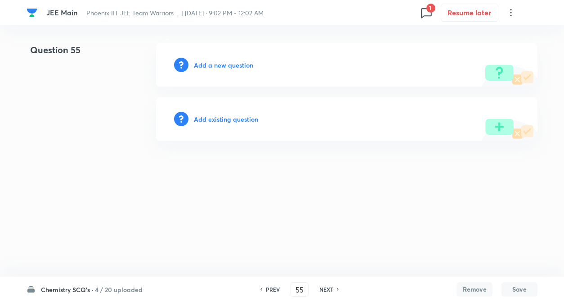
click at [241, 118] on h6 "Add existing question" at bounding box center [226, 118] width 64 height 9
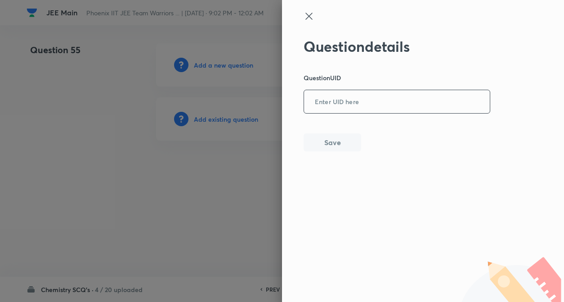
click at [322, 102] on input "text" at bounding box center [397, 102] width 186 height 22
paste input "UGP39"
type input "UGP39"
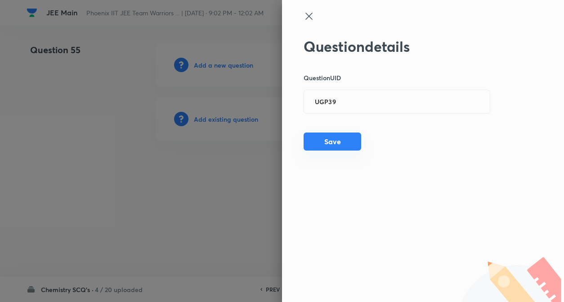
click at [326, 140] on button "Save" at bounding box center [333, 141] width 58 height 18
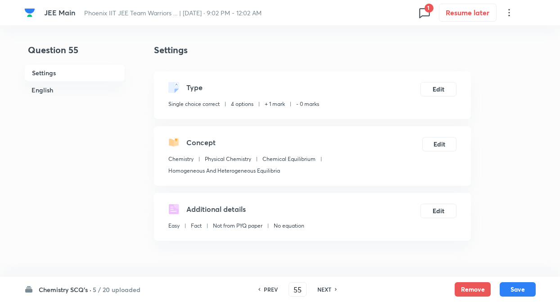
checkbox input "true"
click at [442, 85] on button "Edit" at bounding box center [438, 88] width 36 height 14
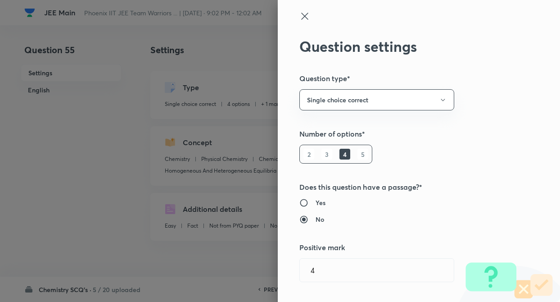
type input "1"
type input "0"
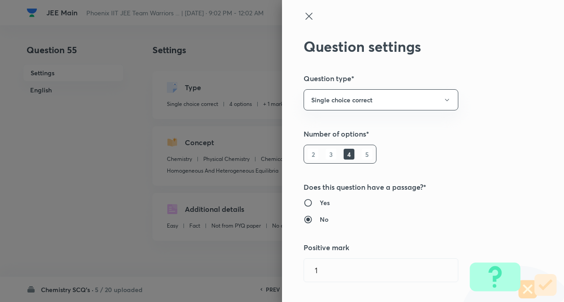
click at [520, 98] on div "Question settings Question type* Single choice correct Number of options* 2 3 4…" at bounding box center [423, 151] width 282 height 302
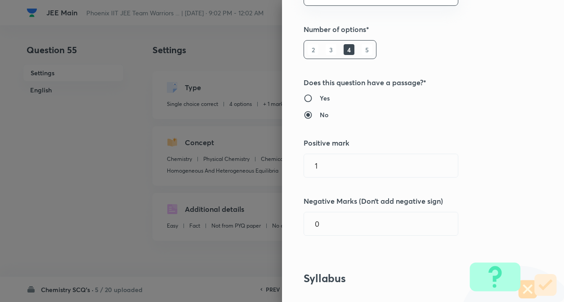
scroll to position [144, 0]
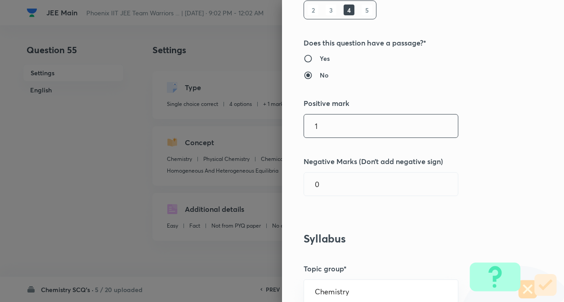
click at [351, 135] on input "1" at bounding box center [381, 125] width 154 height 23
type input "4"
click at [339, 190] on input "0" at bounding box center [381, 183] width 154 height 23
type input "1"
click at [474, 133] on div "Question settings Question type* Single choice correct Number of options* 2 3 4…" at bounding box center [423, 151] width 282 height 302
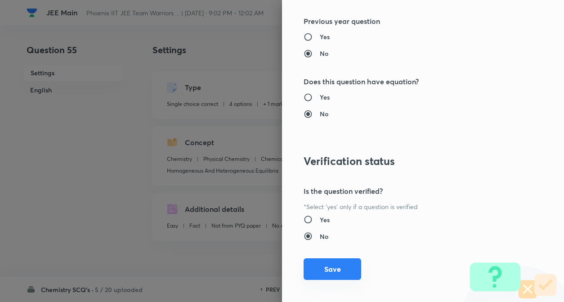
scroll to position [925, 0]
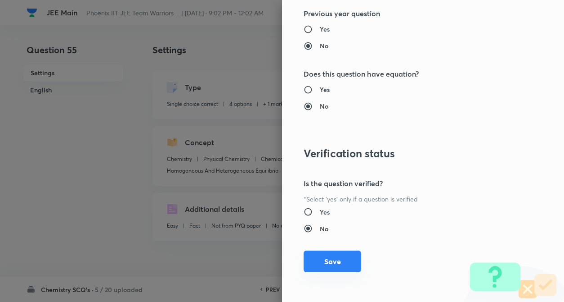
click at [335, 264] on button "Save" at bounding box center [333, 261] width 58 height 22
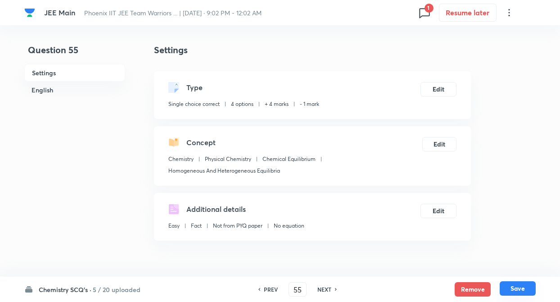
click at [524, 291] on button "Save" at bounding box center [518, 288] width 36 height 14
type input "56"
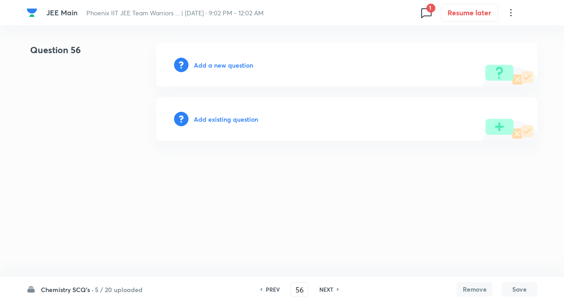
click at [211, 119] on h6 "Add existing question" at bounding box center [226, 118] width 64 height 9
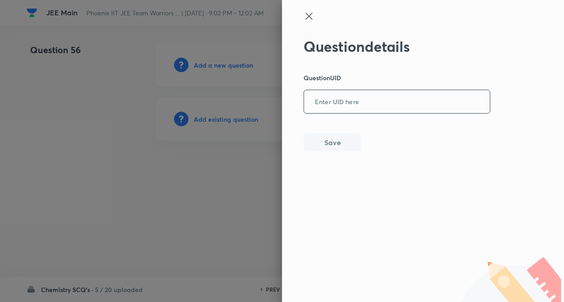
click at [323, 100] on input "text" at bounding box center [397, 102] width 186 height 22
paste input "71NMO"
type input "71NMO"
click at [319, 142] on button "Save" at bounding box center [333, 141] width 58 height 18
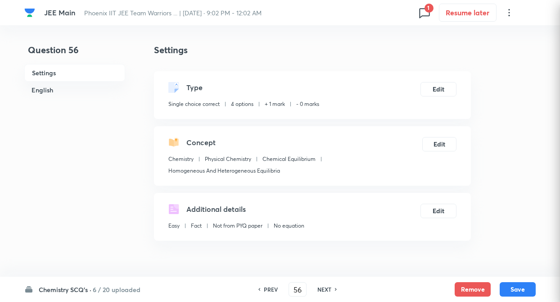
checkbox input "true"
click at [445, 85] on button "Edit" at bounding box center [438, 88] width 36 height 14
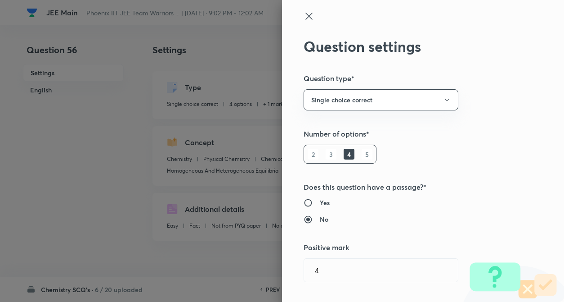
type input "1"
type input "0"
click at [475, 92] on div "Question settings Question type* Single choice correct Number of options* 2 3 4…" at bounding box center [423, 151] width 282 height 302
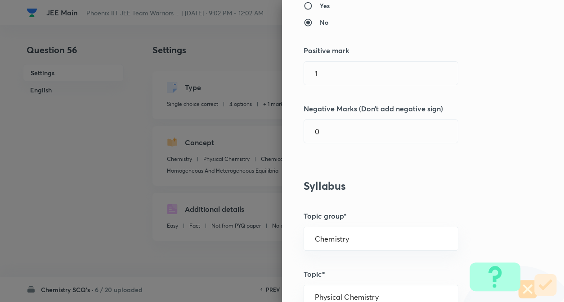
scroll to position [198, 0]
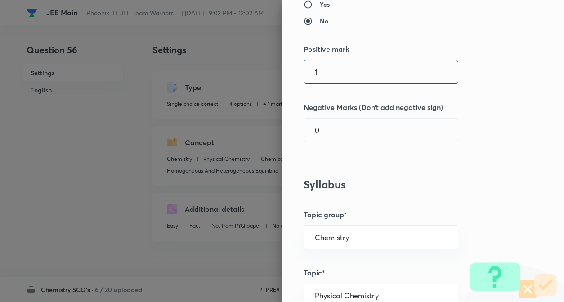
click at [370, 75] on input "1" at bounding box center [381, 71] width 154 height 23
type input "4"
click at [363, 128] on input "0" at bounding box center [381, 129] width 154 height 23
type input "1"
click at [465, 108] on h5 "Negative Marks (Don’t add negative sign)" at bounding box center [408, 107] width 209 height 11
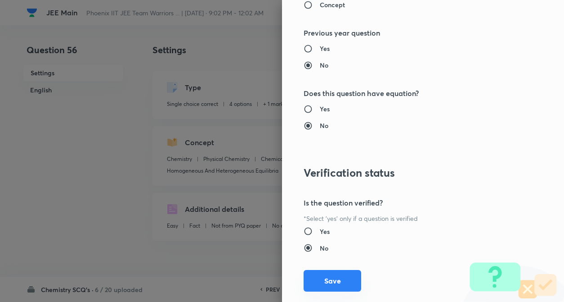
scroll to position [925, 0]
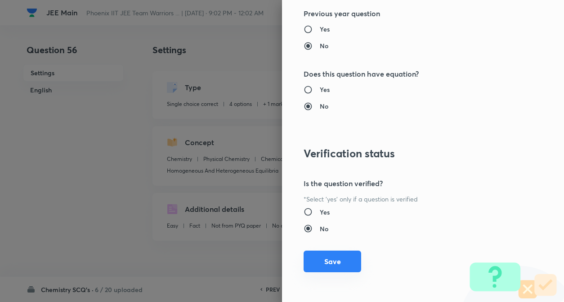
click at [327, 263] on button "Save" at bounding box center [333, 261] width 58 height 22
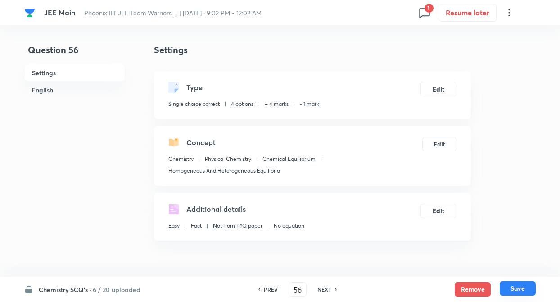
click at [517, 288] on button "Save" at bounding box center [518, 288] width 36 height 14
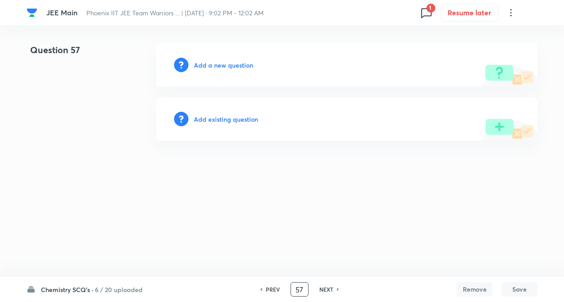
click at [304, 288] on input "57" at bounding box center [299, 289] width 17 height 16
type input "5"
type input "71"
click at [229, 118] on h6 "Add existing question" at bounding box center [226, 118] width 64 height 9
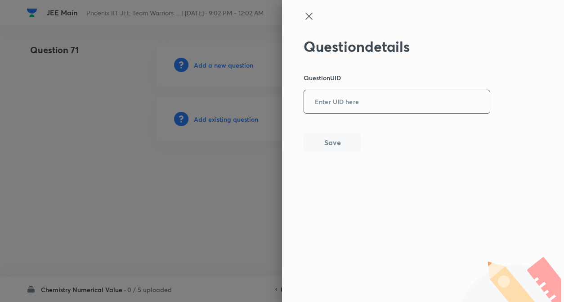
click at [325, 104] on input "text" at bounding box center [397, 102] width 186 height 22
paste input "ZL1QI"
type input "ZL1QI"
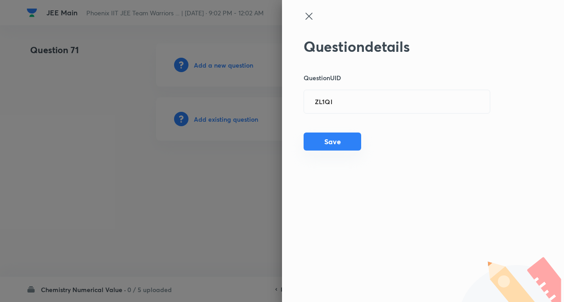
click at [328, 142] on button "Save" at bounding box center [333, 141] width 58 height 18
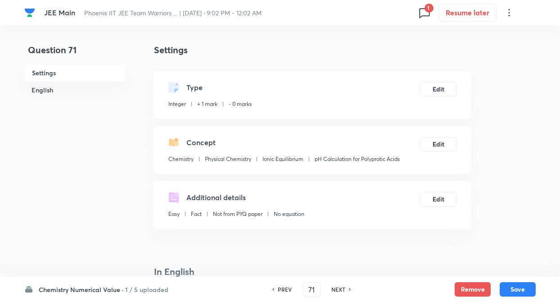
type input "10"
click at [447, 92] on button "Edit" at bounding box center [438, 88] width 36 height 14
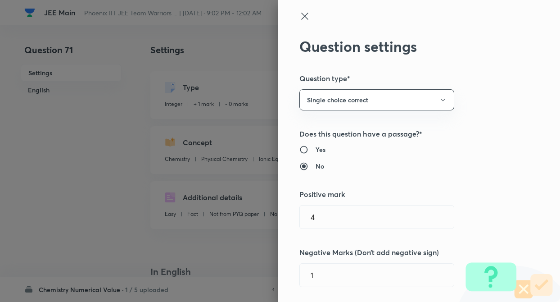
type input "1"
type input "0"
type input "Ionic Equilibrium"
type input "pH Calculation for Polyprotic Acids"
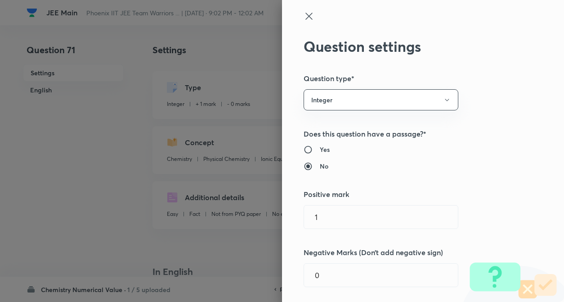
click at [500, 99] on div "Question settings Question type* Integer Does this question have a passage?* Ye…" at bounding box center [423, 151] width 282 height 302
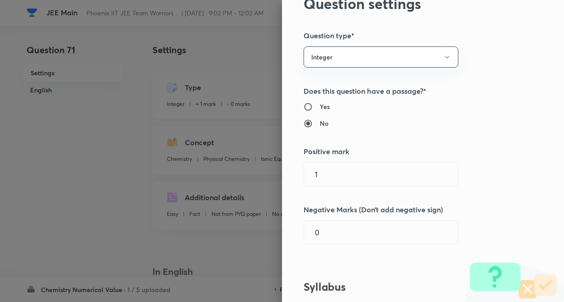
scroll to position [126, 0]
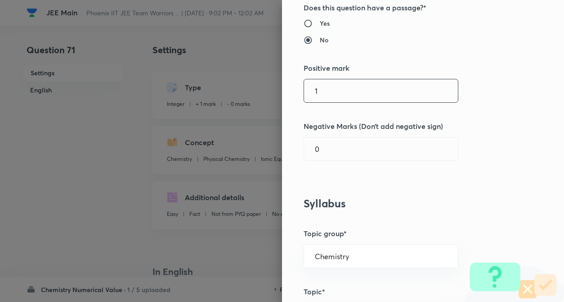
click at [368, 99] on input "1" at bounding box center [381, 90] width 154 height 23
type input "4"
click at [358, 156] on input "0" at bounding box center [381, 148] width 154 height 23
type input "1"
click at [498, 119] on div "Question settings Question type* Integer Does this question have a passage?* Ye…" at bounding box center [423, 151] width 282 height 302
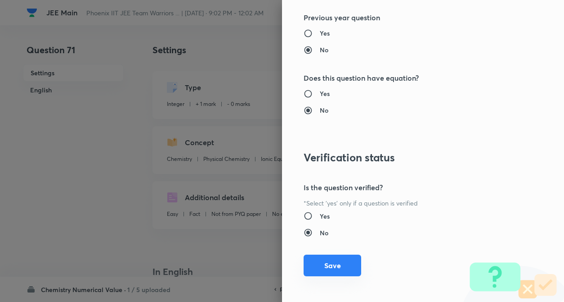
scroll to position [872, 0]
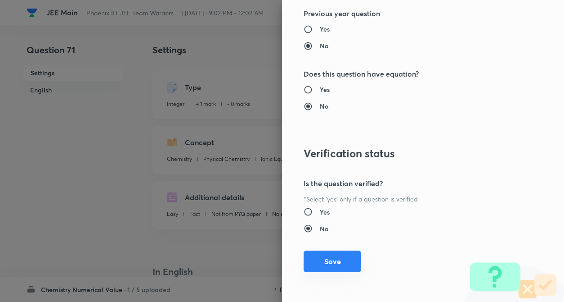
click at [340, 262] on button "Save" at bounding box center [333, 261] width 58 height 22
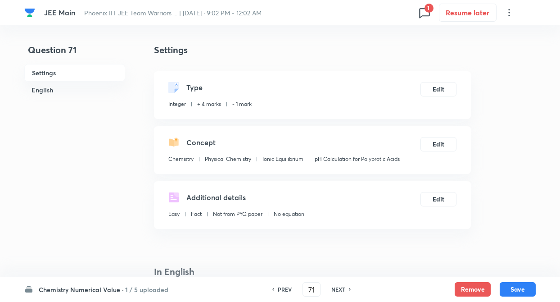
drag, startPoint x: 525, startPoint y: 286, endPoint x: 515, endPoint y: 278, distance: 12.5
click at [525, 286] on button "Save" at bounding box center [518, 289] width 36 height 14
type input "72"
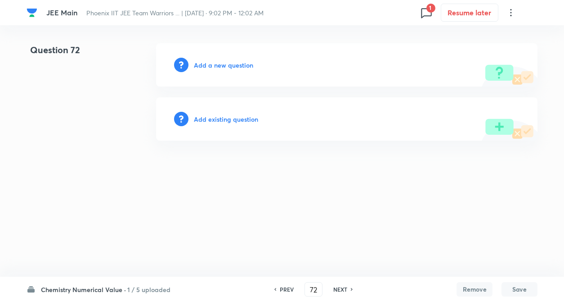
click at [225, 119] on h6 "Add existing question" at bounding box center [226, 118] width 64 height 9
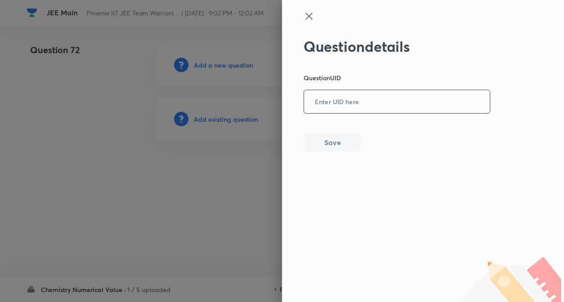
click at [340, 90] on div "​" at bounding box center [397, 102] width 187 height 24
paste input "F7QBK"
type input "F7QBK"
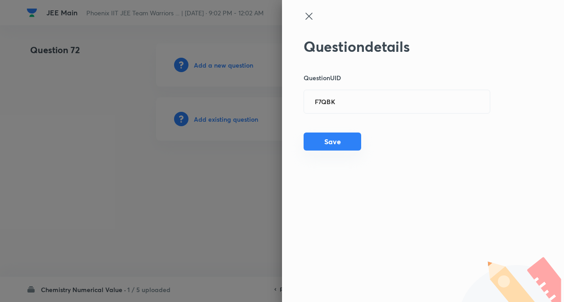
click at [333, 138] on button "Save" at bounding box center [333, 141] width 58 height 18
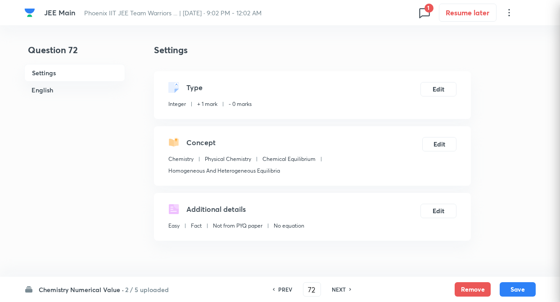
type input "32"
click at [434, 92] on button "Edit" at bounding box center [438, 88] width 36 height 14
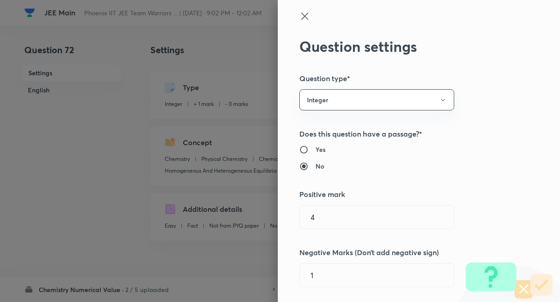
type input "1"
type input "0"
type input "Chemical Equilibrium"
type input "Homogeneous And Heterogeneous Equilibria"
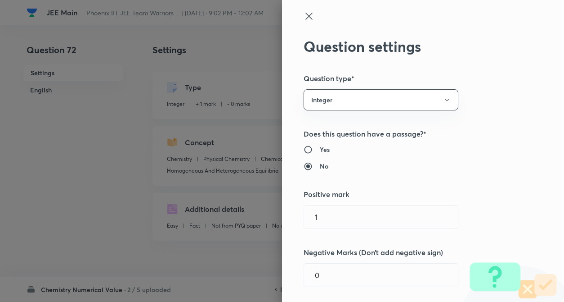
click at [482, 100] on div "Question settings Question type* Integer Does this question have a passage?* Ye…" at bounding box center [423, 151] width 282 height 302
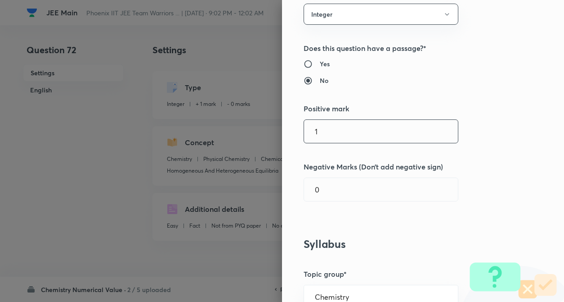
scroll to position [126, 0]
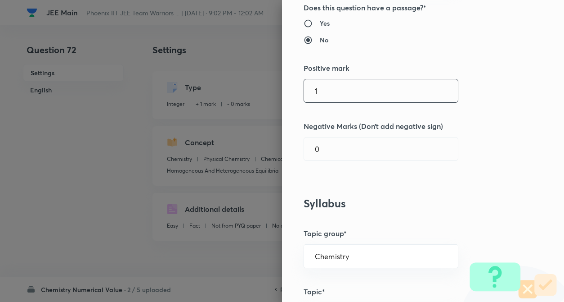
click at [388, 88] on input "1" at bounding box center [381, 90] width 154 height 23
type input "4"
click at [390, 156] on input "0" at bounding box center [381, 148] width 154 height 23
type input "1"
click at [493, 121] on h5 "Negative Marks (Don’t add negative sign)" at bounding box center [408, 126] width 209 height 11
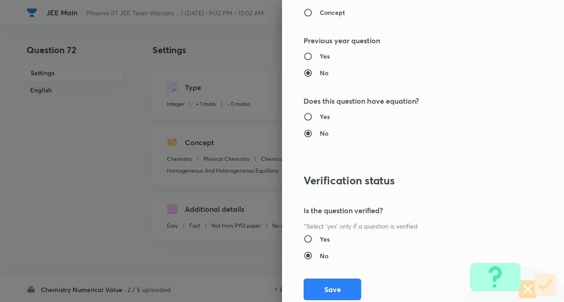
scroll to position [872, 0]
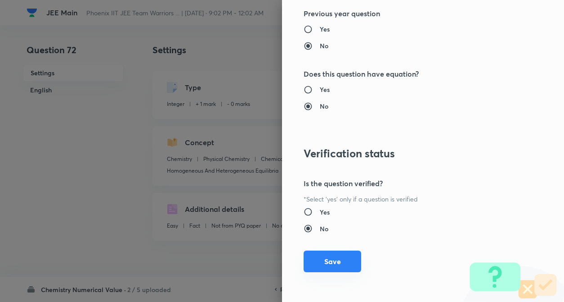
click at [341, 260] on button "Save" at bounding box center [333, 261] width 58 height 22
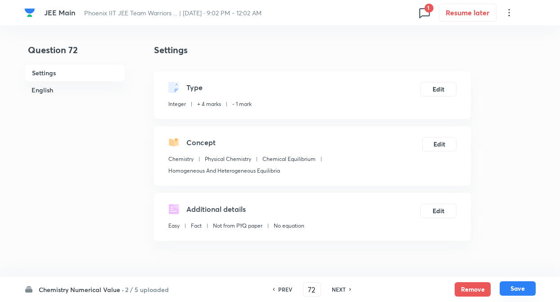
click at [528, 289] on button "Save" at bounding box center [518, 288] width 36 height 14
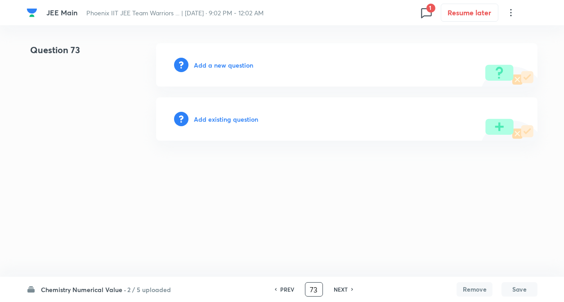
click at [316, 289] on input "73" at bounding box center [314, 289] width 17 height 16
type input "7"
click at [280, 291] on h6 "PREV" at bounding box center [273, 289] width 14 height 8
type input "56"
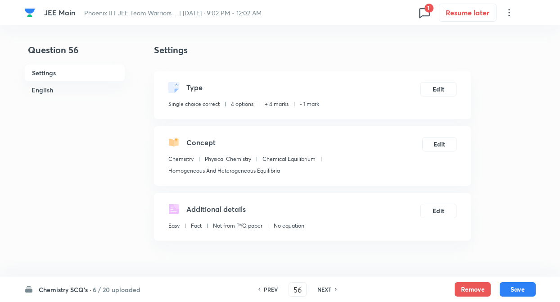
checkbox input "true"
click at [325, 289] on h6 "NEXT" at bounding box center [324, 289] width 14 height 8
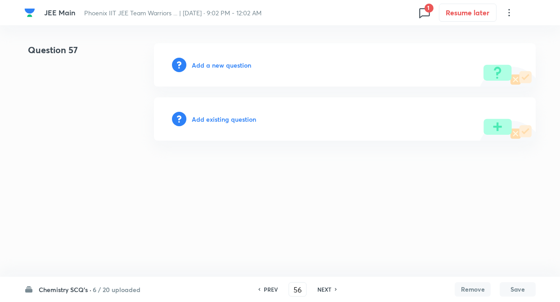
type input "57"
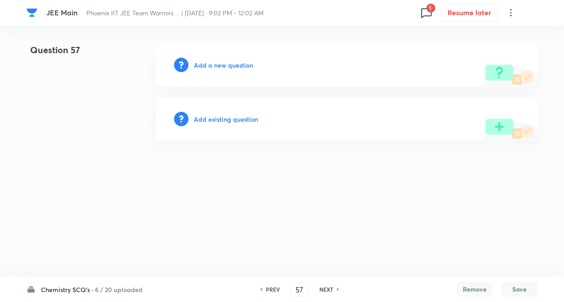
click at [236, 120] on h6 "Add existing question" at bounding box center [226, 118] width 64 height 9
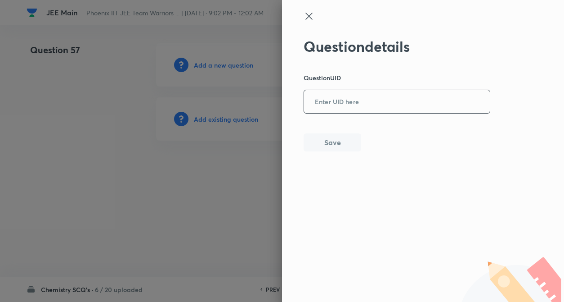
click at [336, 106] on input "text" at bounding box center [397, 102] width 186 height 22
paste input "V3G1I"
type input "V3G1I"
click at [332, 139] on button "Save" at bounding box center [333, 141] width 58 height 18
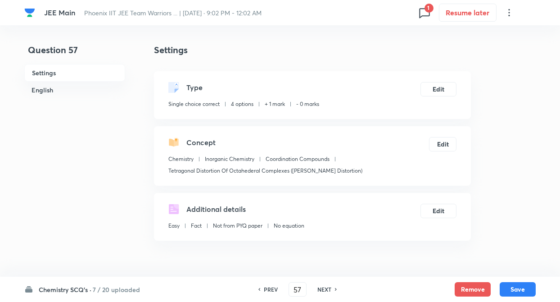
checkbox input "true"
click at [446, 82] on button "Edit" at bounding box center [438, 88] width 36 height 14
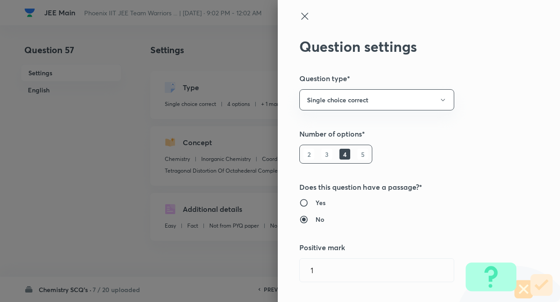
type input "1"
type input "0"
type input "Inorganic Chemistry"
type input "Coordination Compounds"
type input "Tetragonal Distortion Of Octahederal Complexes ([PERSON_NAME] Distortion)"
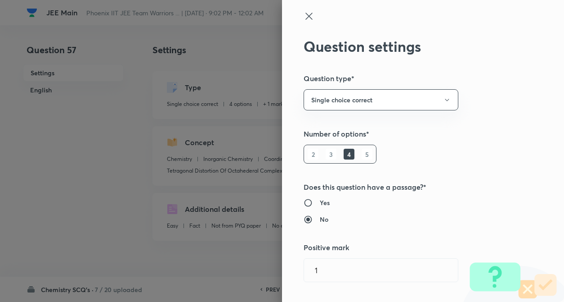
click at [493, 102] on div "Question settings Question type* Single choice correct Number of options* 2 3 4…" at bounding box center [423, 151] width 282 height 302
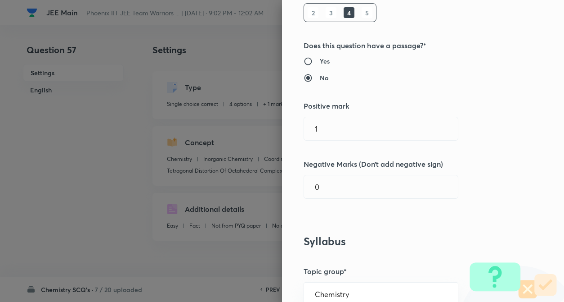
scroll to position [144, 0]
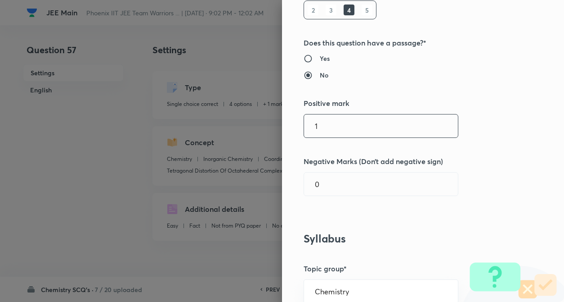
click at [387, 128] on input "1" at bounding box center [381, 125] width 154 height 23
type input "4"
click at [387, 194] on input "0" at bounding box center [381, 183] width 154 height 23
type input "1"
click at [484, 170] on div "Question settings Question type* Single choice correct Number of options* 2 3 4…" at bounding box center [423, 151] width 282 height 302
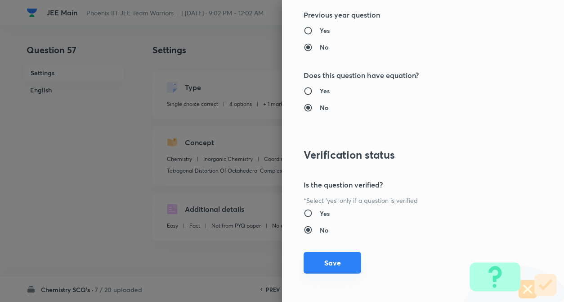
scroll to position [925, 0]
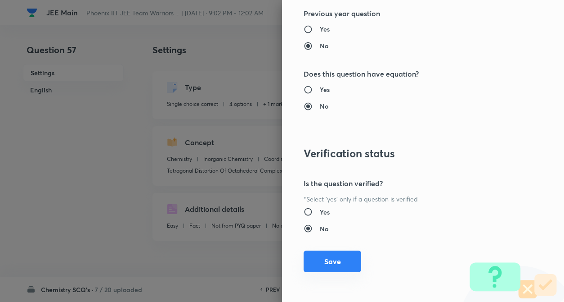
click at [330, 266] on button "Save" at bounding box center [333, 261] width 58 height 22
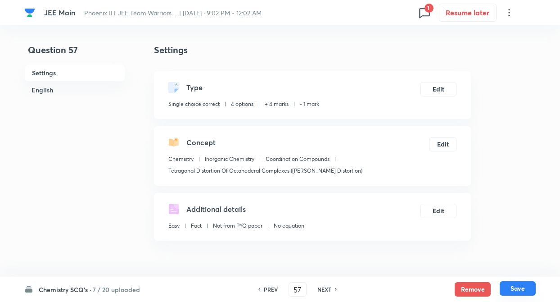
click at [533, 295] on div "Remove Save" at bounding box center [495, 289] width 81 height 14
drag, startPoint x: 534, startPoint y: 286, endPoint x: 478, endPoint y: 294, distance: 57.3
click at [534, 286] on button "Save" at bounding box center [518, 289] width 36 height 14
type input "58"
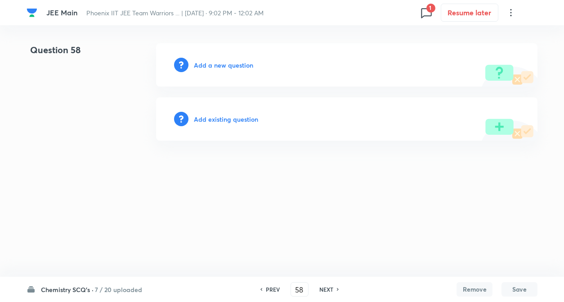
click at [232, 119] on h6 "Add existing question" at bounding box center [226, 118] width 64 height 9
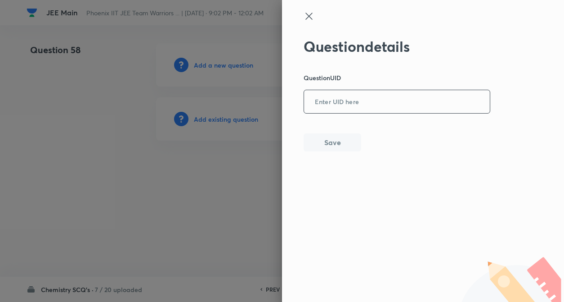
click at [341, 107] on input "text" at bounding box center [397, 102] width 186 height 22
paste input "22ZCB"
type input "22ZCB"
click at [328, 142] on button "Save" at bounding box center [333, 141] width 58 height 18
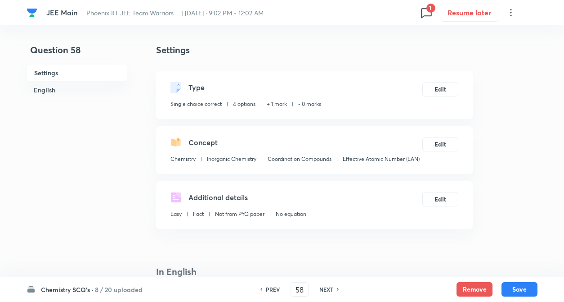
checkbox input "true"
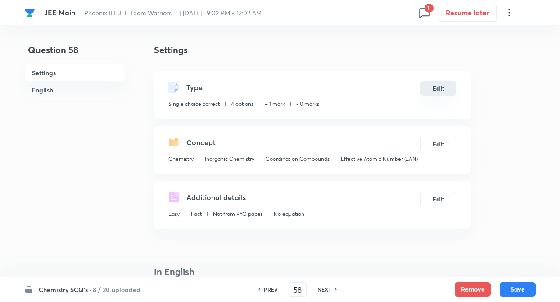
click at [443, 87] on button "Edit" at bounding box center [438, 88] width 36 height 14
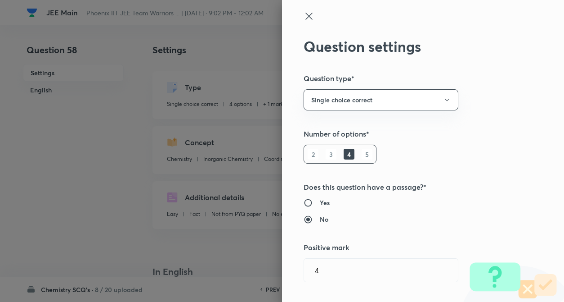
type input "1"
type input "0"
type input "Effective Atomic Number (EAN)"
click at [517, 99] on div "Question settings Question type* Single choice correct Number of options* 2 3 4…" at bounding box center [423, 151] width 282 height 302
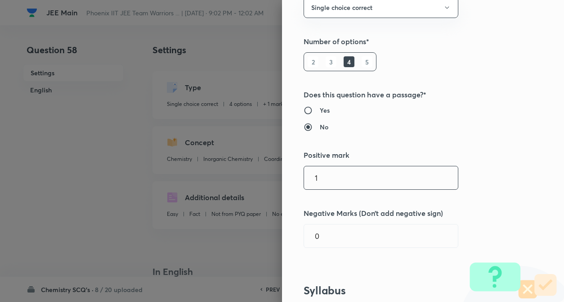
scroll to position [108, 0]
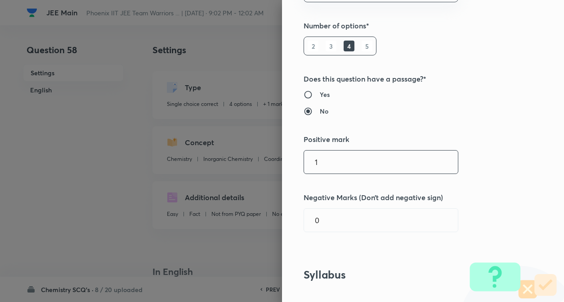
click at [375, 159] on input "1" at bounding box center [381, 161] width 154 height 23
type input "4"
click at [374, 218] on input "0" at bounding box center [381, 219] width 154 height 23
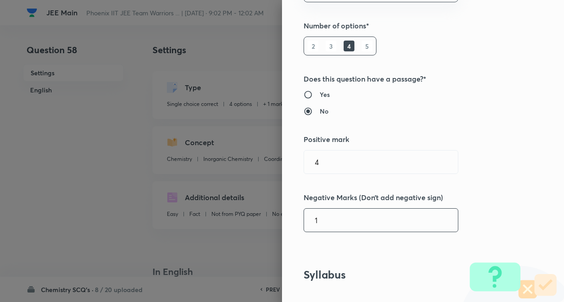
type input "1"
click at [506, 187] on div "Question settings Question type* Single choice correct Number of options* 2 3 4…" at bounding box center [423, 151] width 282 height 302
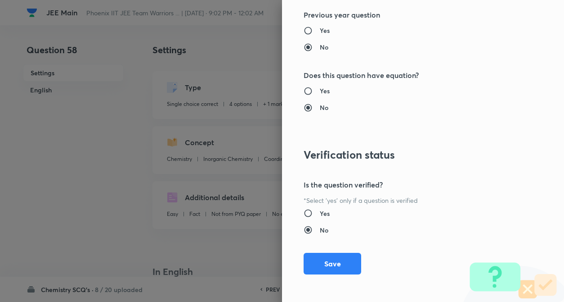
scroll to position [925, 0]
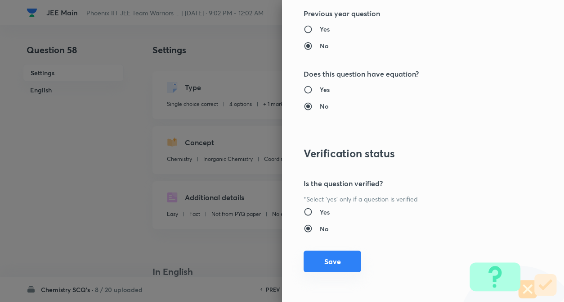
click at [323, 261] on button "Save" at bounding box center [333, 261] width 58 height 22
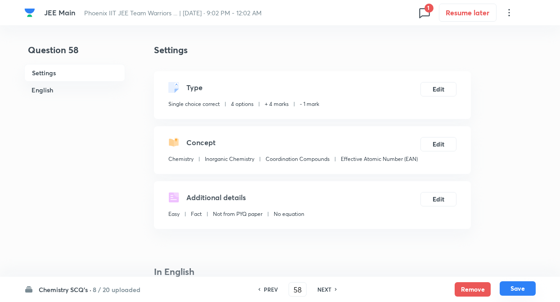
click at [518, 290] on button "Save" at bounding box center [518, 288] width 36 height 14
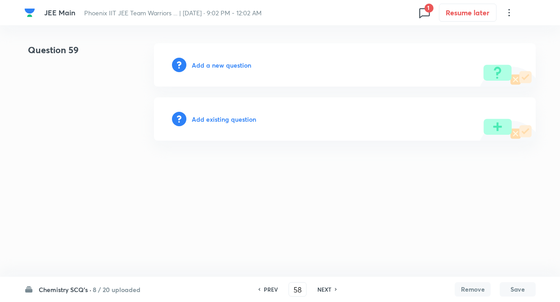
type input "59"
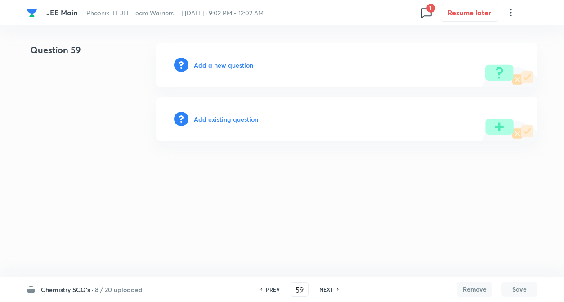
click at [226, 117] on h6 "Add existing question" at bounding box center [226, 118] width 64 height 9
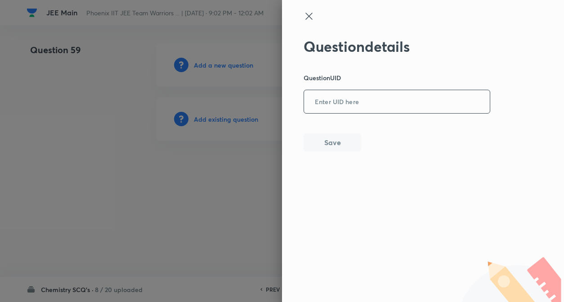
click at [381, 110] on input "text" at bounding box center [397, 102] width 186 height 22
paste input "F0G4J"
type input "F0G4J"
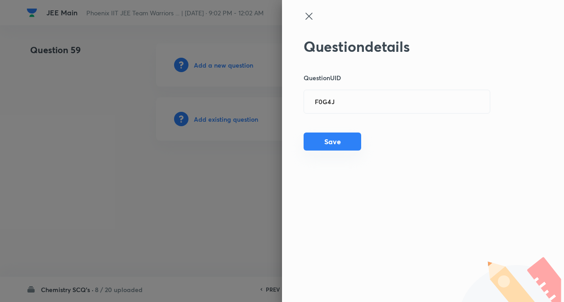
click at [340, 141] on button "Save" at bounding box center [333, 141] width 58 height 18
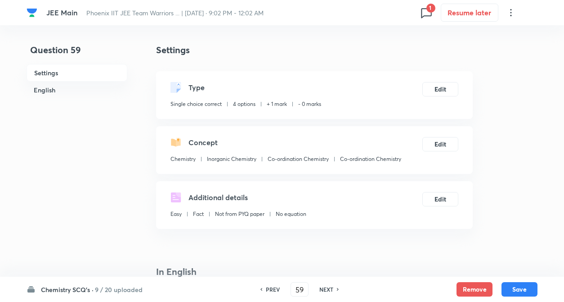
checkbox input "true"
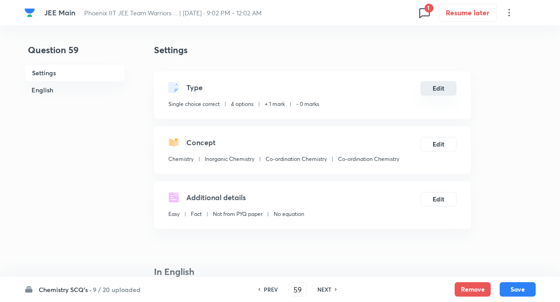
click at [452, 90] on button "Edit" at bounding box center [438, 88] width 36 height 14
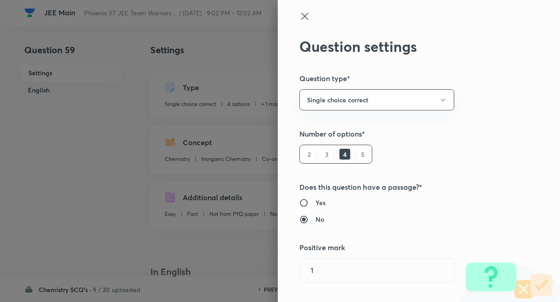
type input "1"
type input "0"
type input "Co-ordination Chemistry"
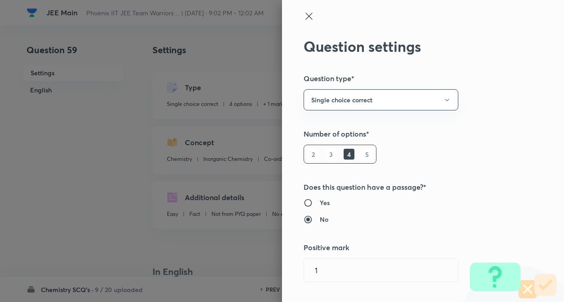
click at [469, 115] on div "Question settings Question type* Single choice correct Number of options* 2 3 4…" at bounding box center [423, 151] width 282 height 302
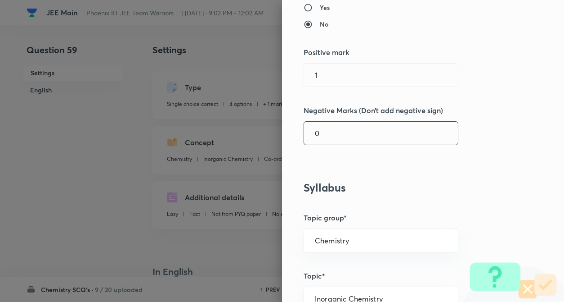
scroll to position [216, 0]
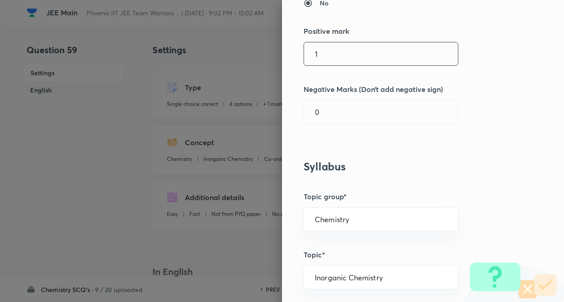
click at [367, 65] on input "1" at bounding box center [381, 53] width 154 height 23
type input "4"
click at [347, 108] on input "0" at bounding box center [381, 111] width 154 height 23
type input "1"
click at [492, 108] on div "Question settings Question type* Single choice correct Number of options* 2 3 4…" at bounding box center [423, 151] width 282 height 302
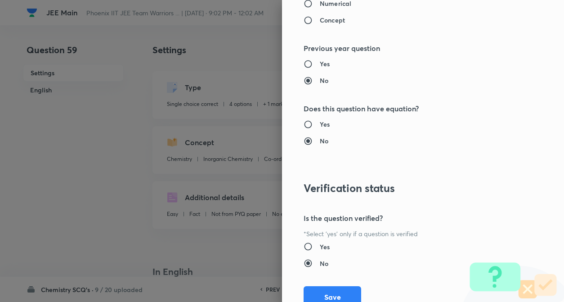
scroll to position [925, 0]
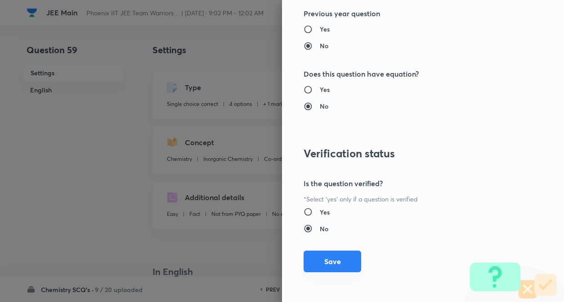
click at [339, 263] on button "Save" at bounding box center [333, 261] width 58 height 22
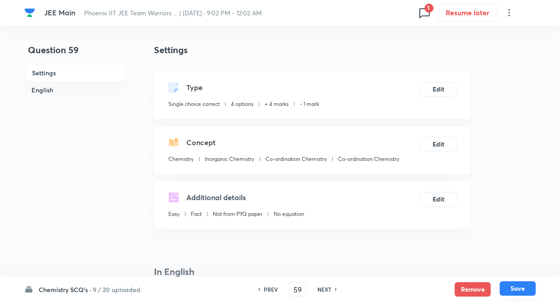
click at [515, 286] on button "Save" at bounding box center [518, 288] width 36 height 14
type input "60"
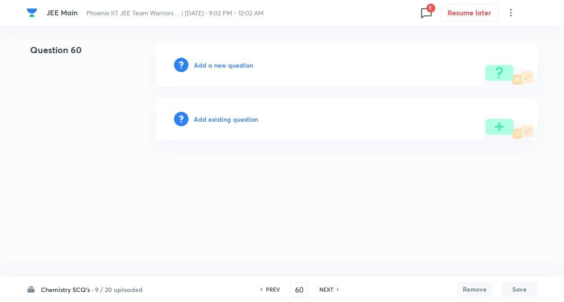
click at [239, 122] on h6 "Add existing question" at bounding box center [226, 118] width 64 height 9
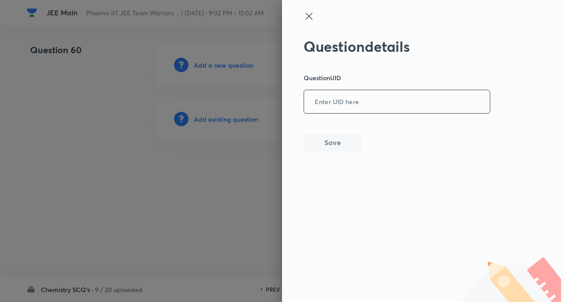
click at [352, 109] on input "text" at bounding box center [397, 102] width 186 height 22
paste input "DH98U"
type input "DH98U"
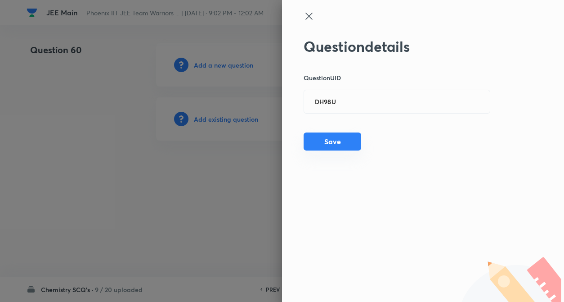
click at [330, 145] on button "Save" at bounding box center [333, 141] width 58 height 18
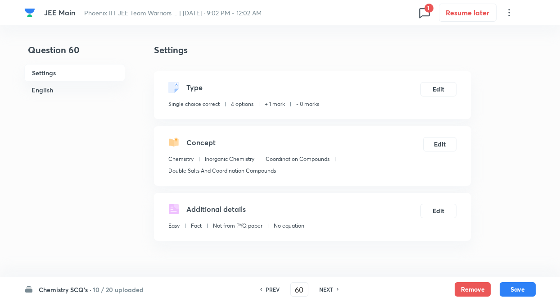
checkbox input "true"
click at [440, 90] on button "Edit" at bounding box center [438, 88] width 36 height 14
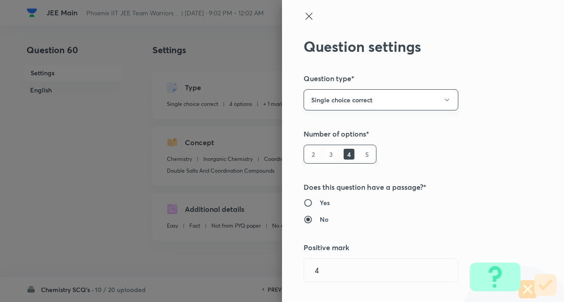
type input "1"
type input "0"
type input "Coordination Compounds"
type input "Double Salts And Coordination Compounds"
click at [460, 100] on div "Question settings Question type* Single choice correct Number of options* 2 3 4…" at bounding box center [423, 151] width 282 height 302
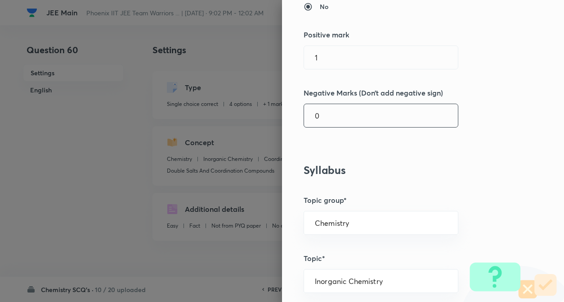
scroll to position [216, 0]
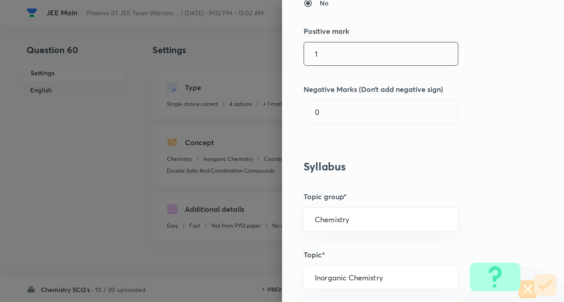
click at [358, 51] on input "1" at bounding box center [381, 53] width 154 height 23
type input "4"
click at [352, 110] on input "0" at bounding box center [381, 111] width 154 height 23
type input "1"
click at [466, 107] on div "Question settings Question type* Single choice correct Number of options* 2 3 4…" at bounding box center [423, 151] width 282 height 302
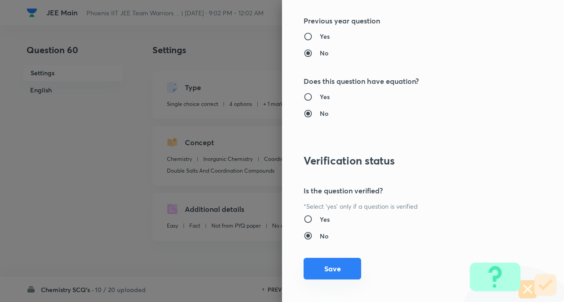
scroll to position [925, 0]
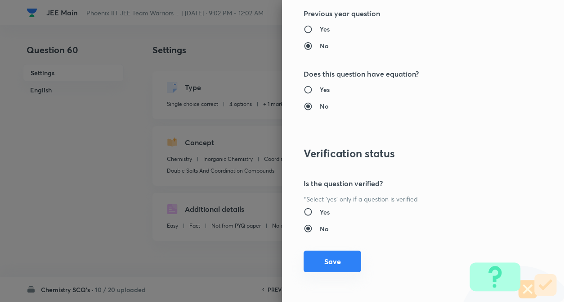
click at [330, 257] on button "Save" at bounding box center [333, 261] width 58 height 22
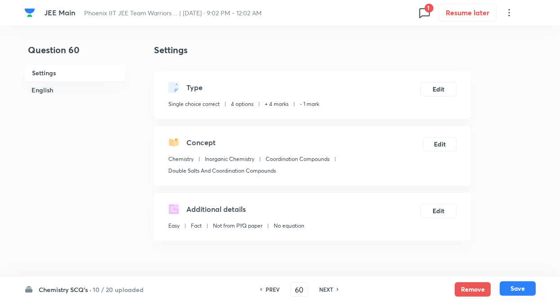
click at [518, 286] on button "Save" at bounding box center [518, 288] width 36 height 14
type input "61"
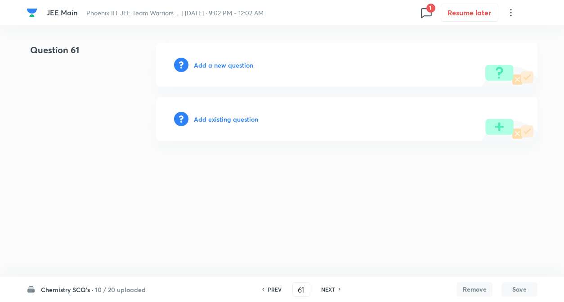
click at [224, 115] on h6 "Add existing question" at bounding box center [226, 118] width 64 height 9
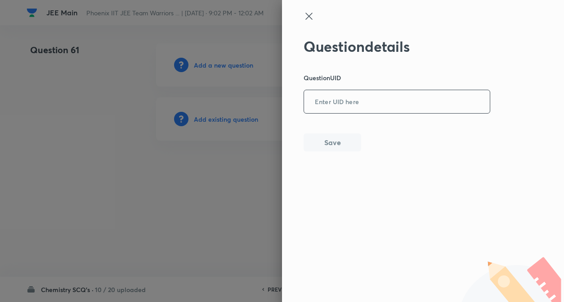
click at [336, 104] on input "text" at bounding box center [397, 102] width 186 height 22
paste input "SL2E3"
type input "SL2E3"
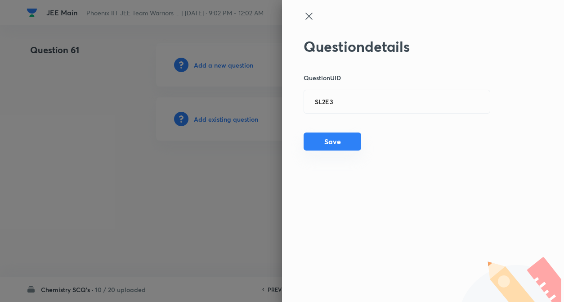
click at [333, 136] on button "Save" at bounding box center [333, 141] width 58 height 18
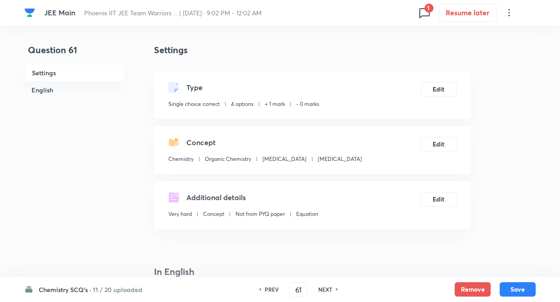
checkbox input "true"
click at [440, 89] on button "Edit" at bounding box center [438, 88] width 36 height 14
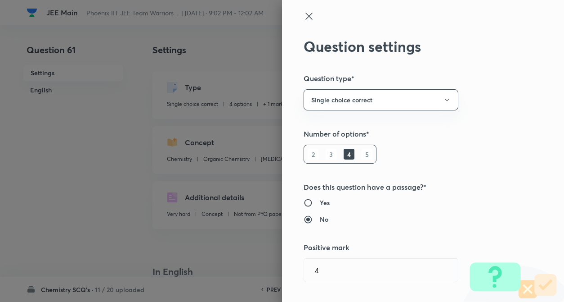
radio input "false"
radio input "true"
radio input "false"
radio input "true"
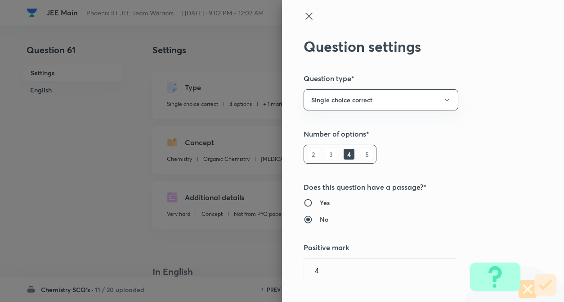
radio input "false"
type input "1"
type input "0"
type input "Organic Chemistry"
type input "[MEDICAL_DATA]"
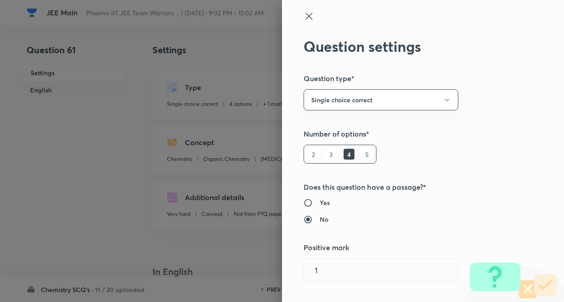
type input "[MEDICAL_DATA]"
click at [497, 72] on div "Question settings Question type* Single choice correct Number of options* 2 3 4…" at bounding box center [423, 151] width 282 height 302
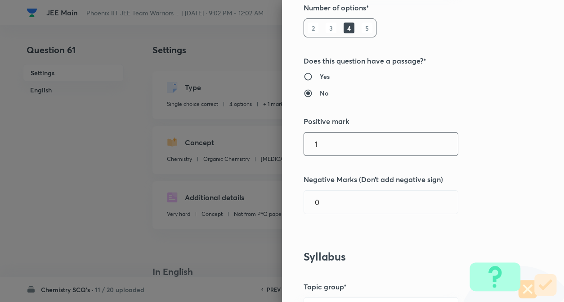
scroll to position [144, 0]
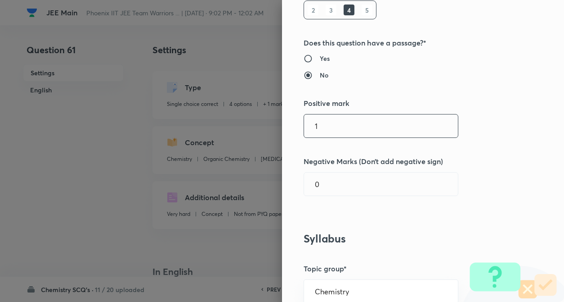
click at [354, 134] on input "1" at bounding box center [381, 125] width 154 height 23
type input "4"
click at [341, 176] on input "0" at bounding box center [381, 183] width 154 height 23
type input "1"
click at [471, 123] on div "Question settings Question type* Single choice correct Number of options* 2 3 4…" at bounding box center [423, 151] width 282 height 302
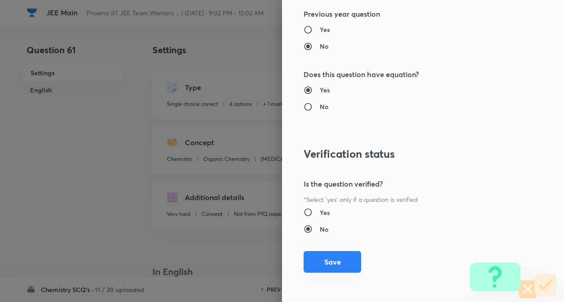
scroll to position [925, 0]
click at [324, 269] on button "Save" at bounding box center [333, 261] width 58 height 22
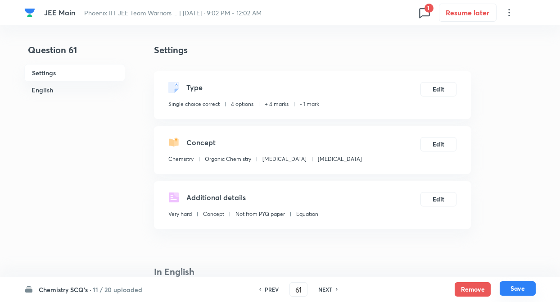
click at [518, 284] on button "Save" at bounding box center [518, 288] width 36 height 14
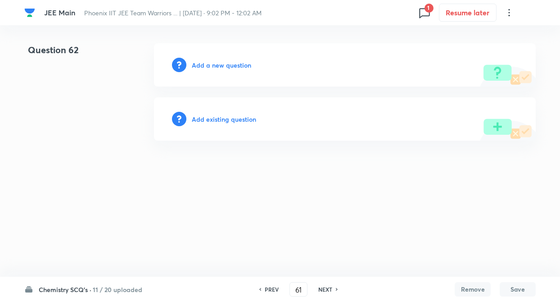
type input "62"
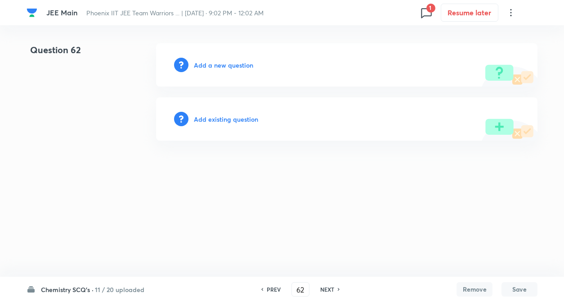
click at [240, 118] on h6 "Add existing question" at bounding box center [226, 118] width 64 height 9
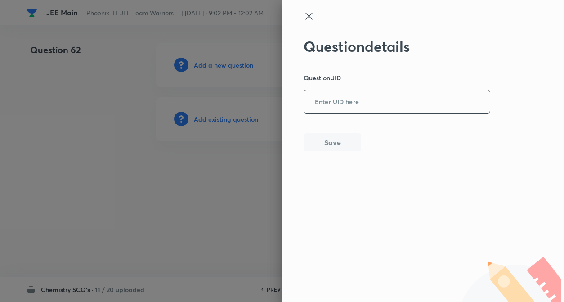
click at [375, 104] on input "text" at bounding box center [397, 102] width 186 height 22
paste input "FLR3J"
type input "FLR3J"
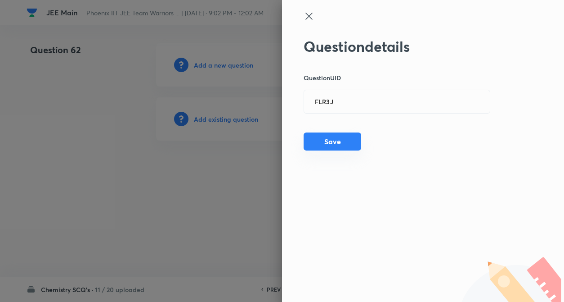
click at [348, 139] on button "Save" at bounding box center [333, 141] width 58 height 18
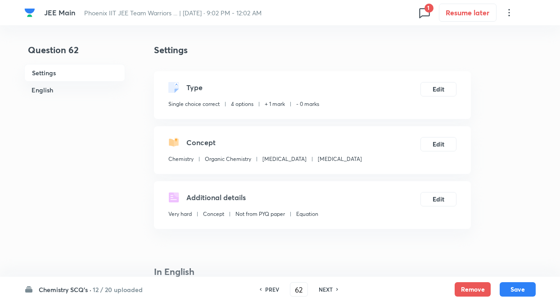
checkbox input "true"
click at [440, 89] on button "Edit" at bounding box center [438, 88] width 36 height 14
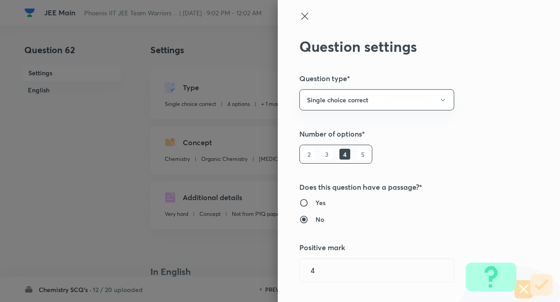
type input "1"
type input "0"
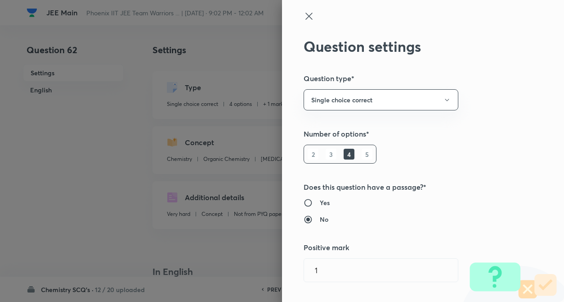
click at [485, 99] on div "Question settings Question type* Single choice correct Number of options* 2 3 4…" at bounding box center [423, 151] width 282 height 302
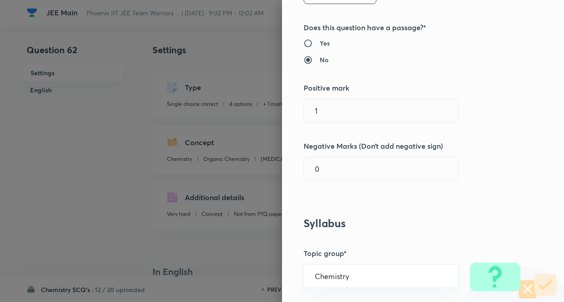
scroll to position [180, 0]
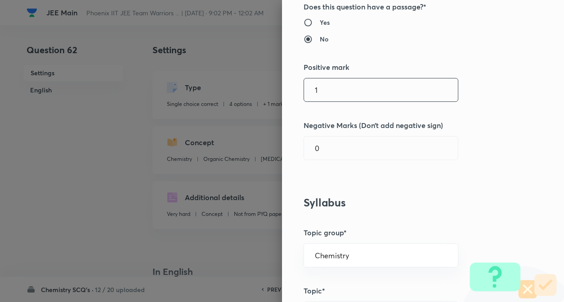
click at [382, 95] on input "1" at bounding box center [381, 89] width 154 height 23
type input "4"
click at [379, 148] on input "0" at bounding box center [381, 147] width 154 height 23
type input "1"
click at [479, 120] on h5 "Negative Marks (Don’t add negative sign)" at bounding box center [408, 125] width 209 height 11
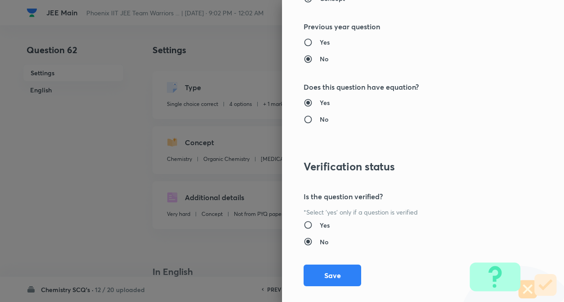
scroll to position [925, 0]
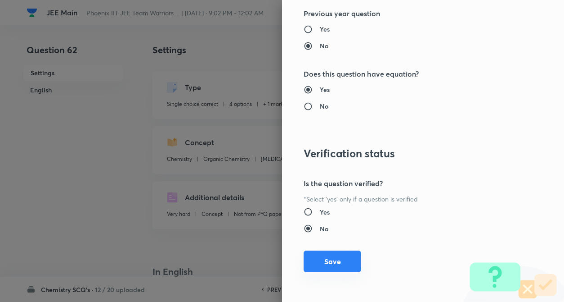
click at [323, 267] on button "Save" at bounding box center [333, 261] width 58 height 22
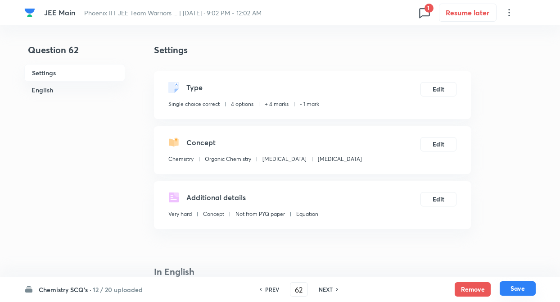
click at [501, 285] on button "Save" at bounding box center [518, 288] width 36 height 14
type input "63"
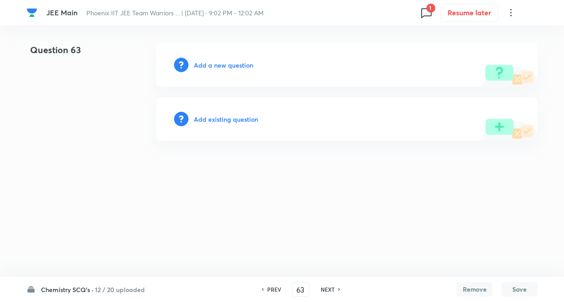
click at [231, 119] on h6 "Add existing question" at bounding box center [226, 118] width 64 height 9
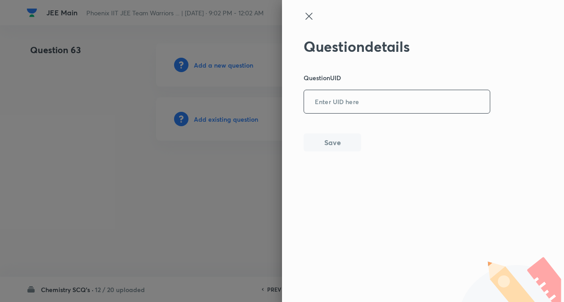
click at [362, 108] on input "text" at bounding box center [397, 102] width 186 height 22
paste input "9K4YK"
type input "9K4YK"
click at [343, 138] on button "Save" at bounding box center [333, 141] width 58 height 18
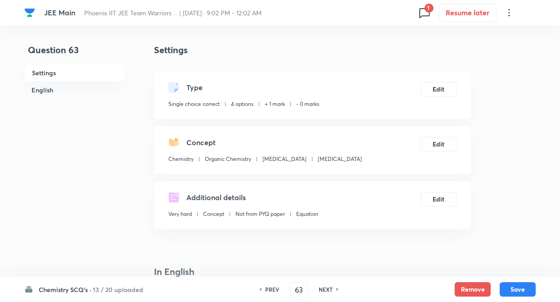
checkbox input "true"
click at [438, 95] on button "Edit" at bounding box center [438, 88] width 36 height 14
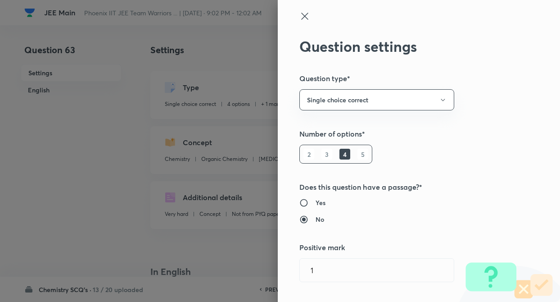
type input "1"
type input "0"
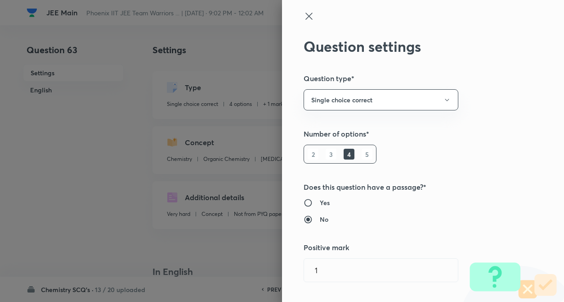
click at [503, 92] on div "Question settings Question type* Single choice correct Number of options* 2 3 4…" at bounding box center [423, 151] width 282 height 302
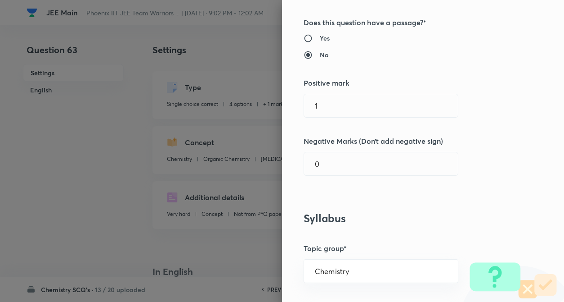
scroll to position [180, 0]
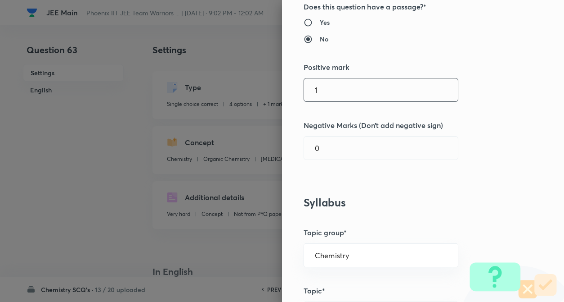
click at [357, 92] on input "1" at bounding box center [381, 89] width 154 height 23
type input "4"
click at [366, 149] on input "0" at bounding box center [381, 147] width 154 height 23
type input "1"
click at [539, 156] on div "Question settings Question type* Single choice correct Number of options* 2 3 4…" at bounding box center [423, 151] width 282 height 302
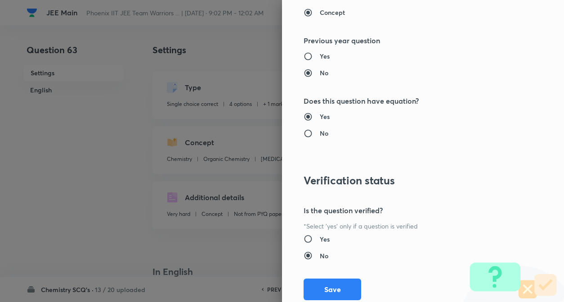
scroll to position [925, 0]
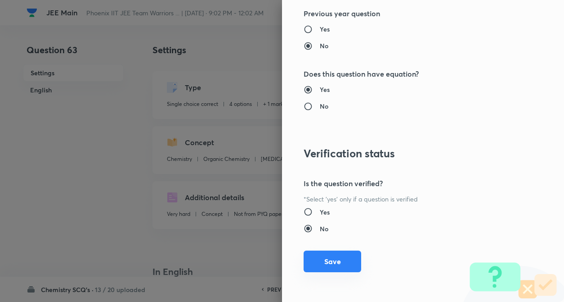
click at [343, 261] on button "Save" at bounding box center [333, 261] width 58 height 22
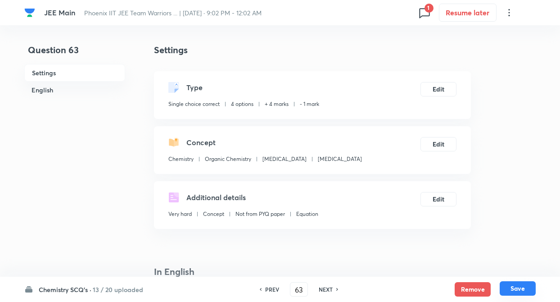
click at [526, 286] on button "Save" at bounding box center [518, 288] width 36 height 14
type input "64"
